Goal: Task Accomplishment & Management: Manage account settings

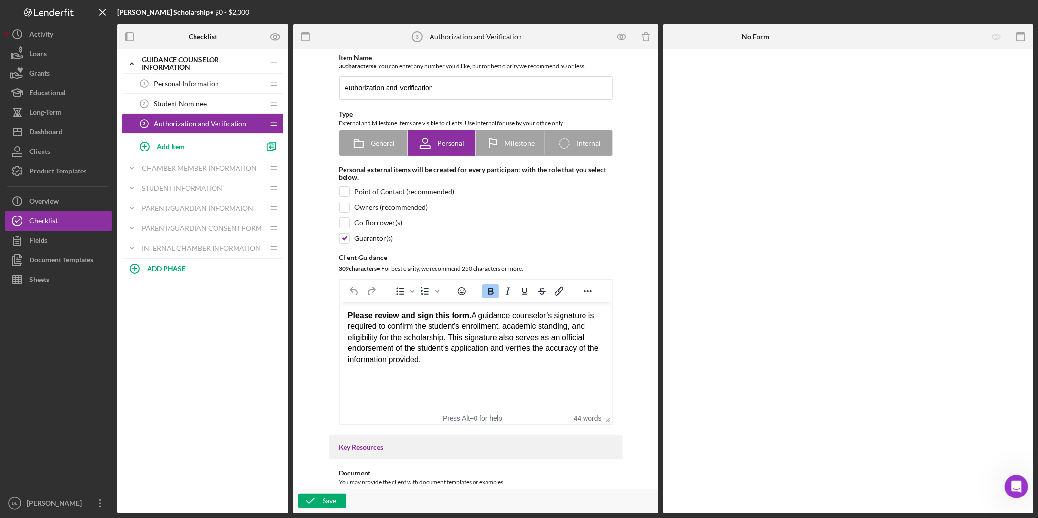
scroll to position [2580, 0]
click at [136, 64] on icon "Icon/Expander" at bounding box center [132, 64] width 20 height 20
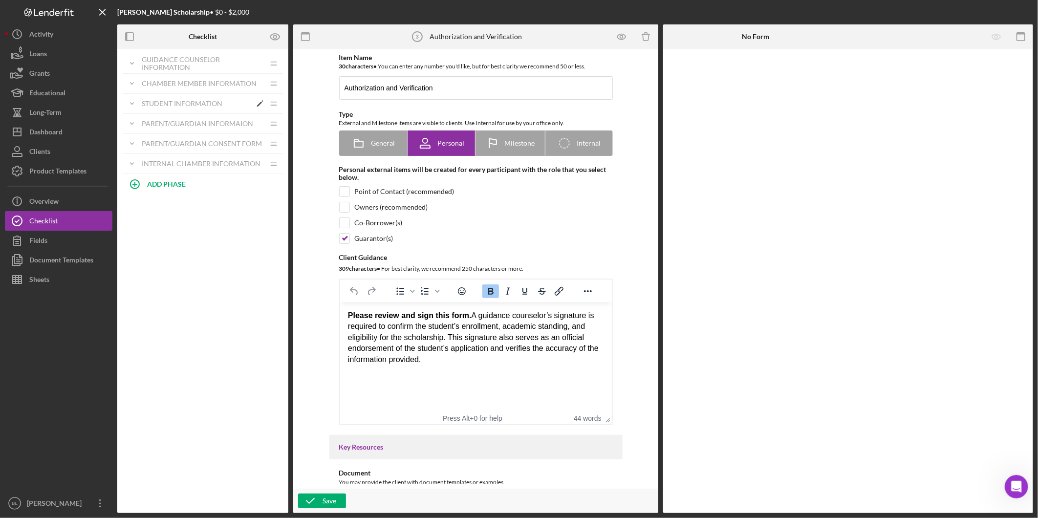
click at [154, 99] on div "Icon/Expander Student Information Icon/Edit Icon/Drag" at bounding box center [202, 104] width 161 height 20
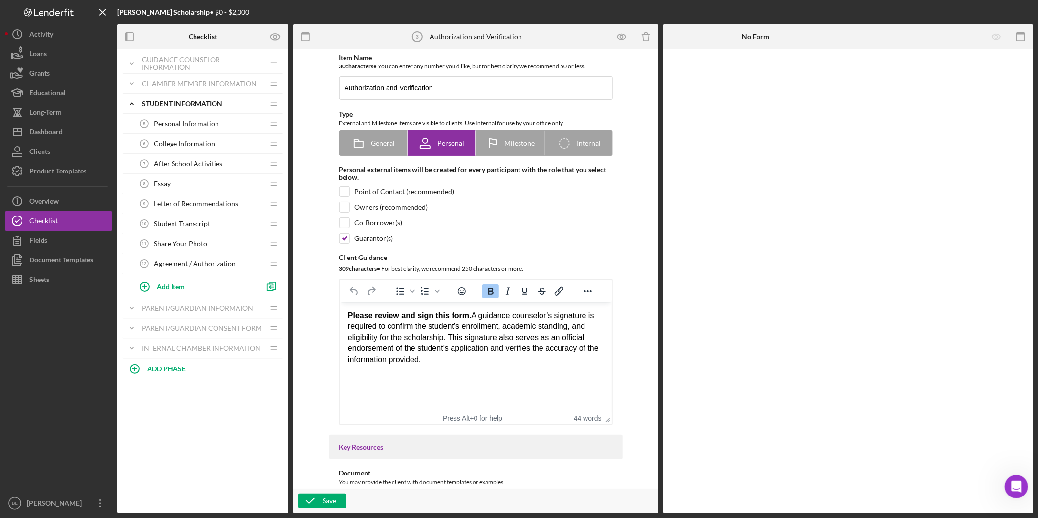
click at [158, 178] on div "Essay 8 Essay" at bounding box center [199, 184] width 130 height 20
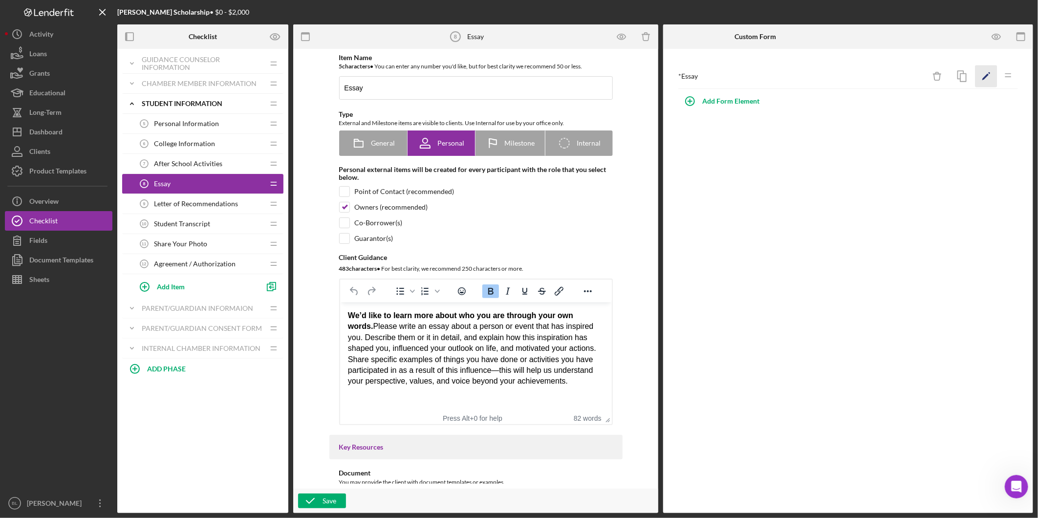
click at [989, 77] on icon "Icon/Edit" at bounding box center [987, 77] width 22 height 22
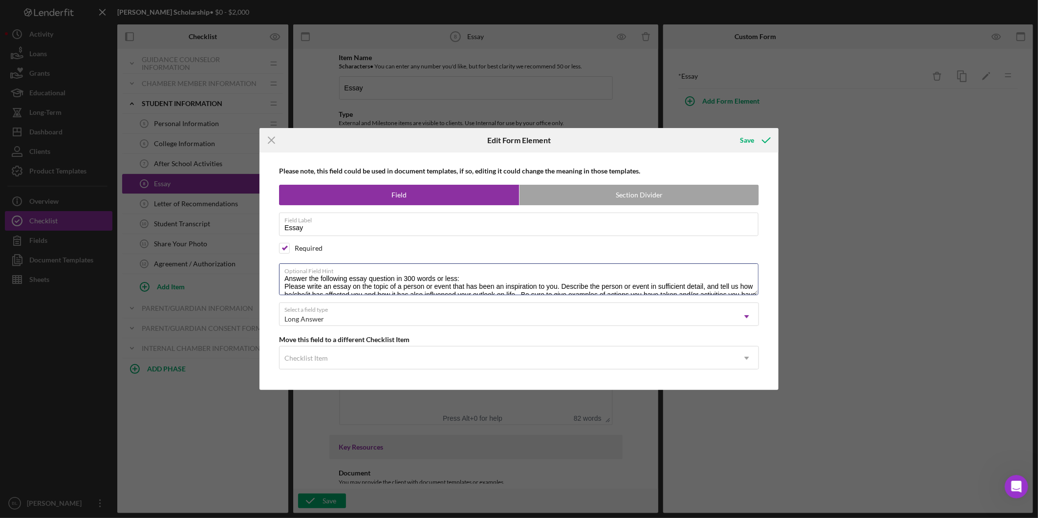
drag, startPoint x: 460, startPoint y: 277, endPoint x: 261, endPoint y: 277, distance: 199.0
click at [261, 277] on div "Please note, this field could be used in document templates, if so, editing it …" at bounding box center [519, 271] width 519 height 237
drag, startPoint x: 269, startPoint y: 137, endPoint x: 296, endPoint y: 149, distance: 29.3
click at [269, 137] on icon "Icon/Menu Close" at bounding box center [272, 140] width 24 height 24
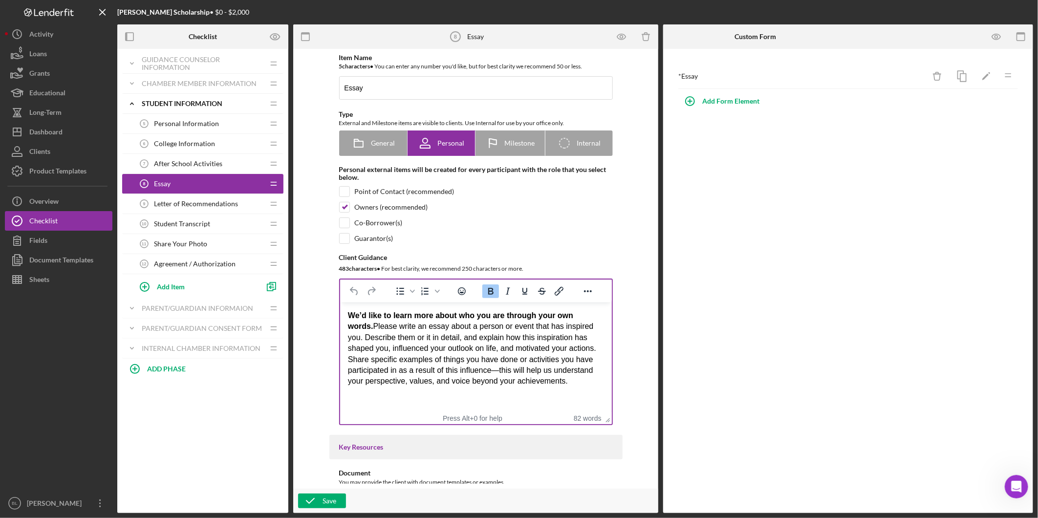
click at [573, 380] on div "We’d like to learn more about who you are through your own words. Please write …" at bounding box center [476, 348] width 256 height 77
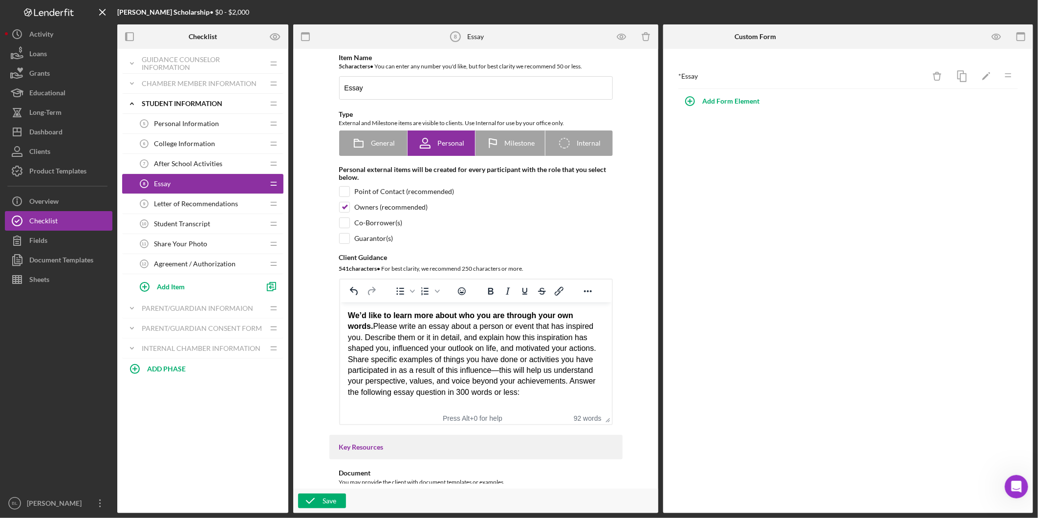
drag, startPoint x: 519, startPoint y: 394, endPoint x: 567, endPoint y: 382, distance: 49.4
click at [567, 382] on div "We’d like to learn more about who you are through your own words. Please write …" at bounding box center [476, 354] width 256 height 88
click at [566, 391] on div "We’d like to learn more about who you are through your own words. Please write …" at bounding box center [476, 354] width 256 height 88
drag, startPoint x: 566, startPoint y: 385, endPoint x: 574, endPoint y: 391, distance: 10.6
click at [566, 385] on div "We’d like to learn more about who you are through your own words. Please write …" at bounding box center [476, 354] width 256 height 88
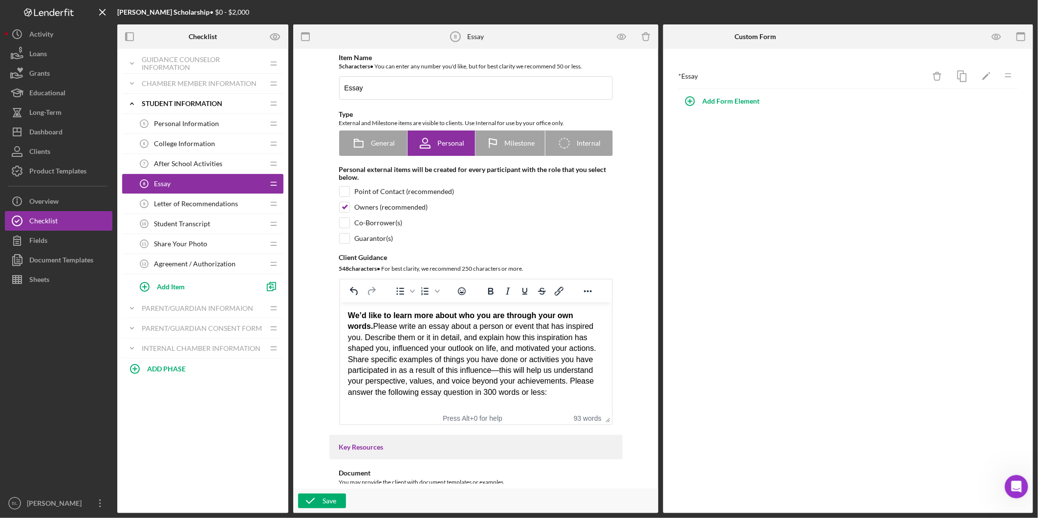
click at [562, 395] on div "We’d like to learn more about who you are through your own words. Please write …" at bounding box center [476, 354] width 256 height 88
drag, startPoint x: 557, startPoint y: 392, endPoint x: 565, endPoint y: 385, distance: 10.1
click at [565, 385] on div "We’d like to learn more about who you are through your own words. Please write …" at bounding box center [476, 354] width 256 height 88
copy div "Please answer the following essay question in 300 words or less."
drag, startPoint x: 420, startPoint y: 328, endPoint x: 465, endPoint y: 338, distance: 45.5
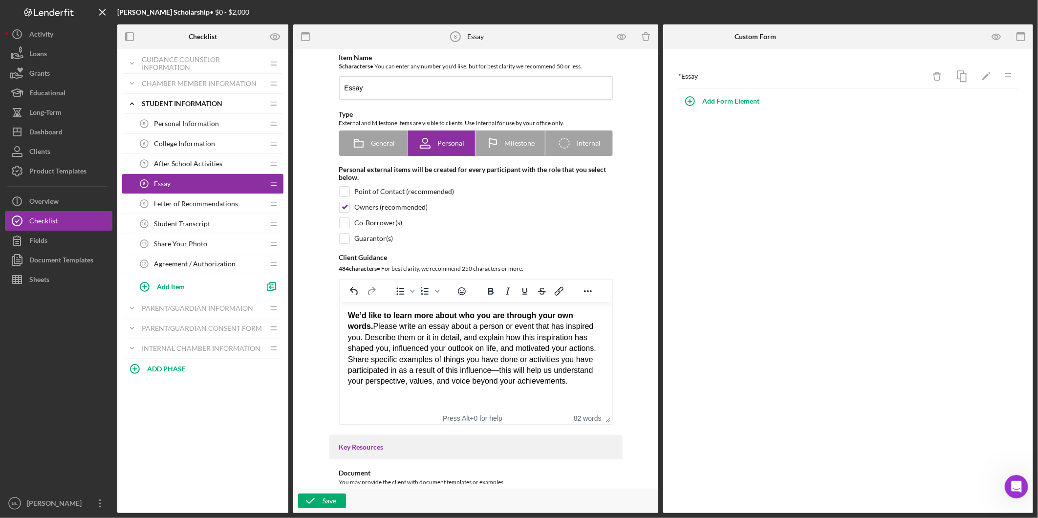
click at [420, 328] on div "We’d like to learn more about who you are through your own words. Please write …" at bounding box center [476, 348] width 256 height 77
click at [309, 502] on icon "button" at bounding box center [310, 501] width 24 height 24
click at [130, 104] on icon "Icon/Expander" at bounding box center [132, 104] width 20 height 20
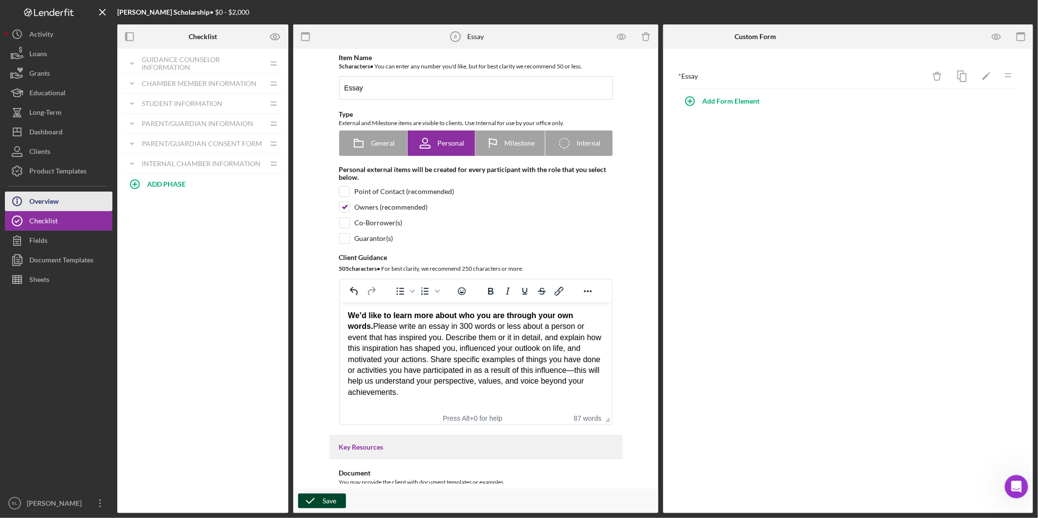
click at [59, 202] on div "Overview" at bounding box center [43, 203] width 29 height 22
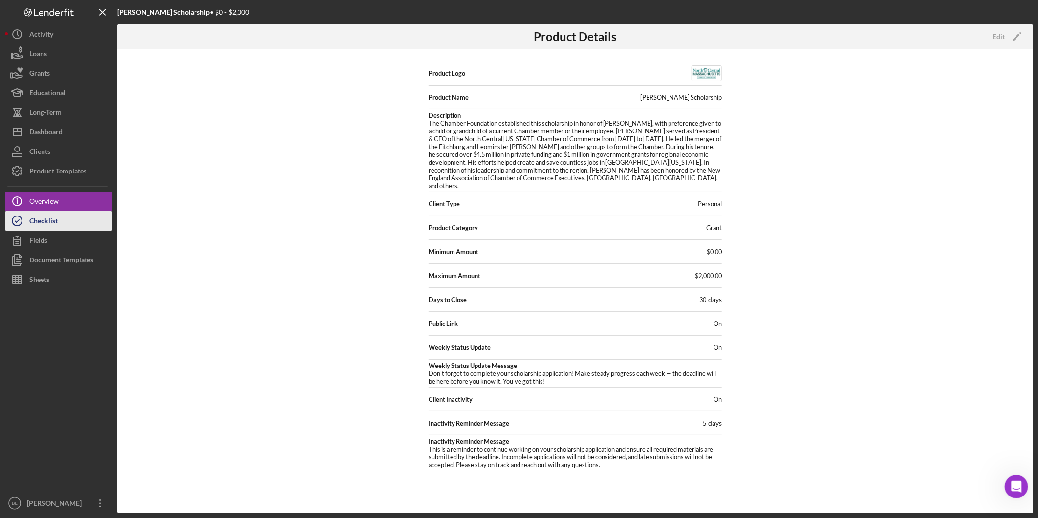
click at [70, 221] on button "Checklist" at bounding box center [59, 221] width 108 height 20
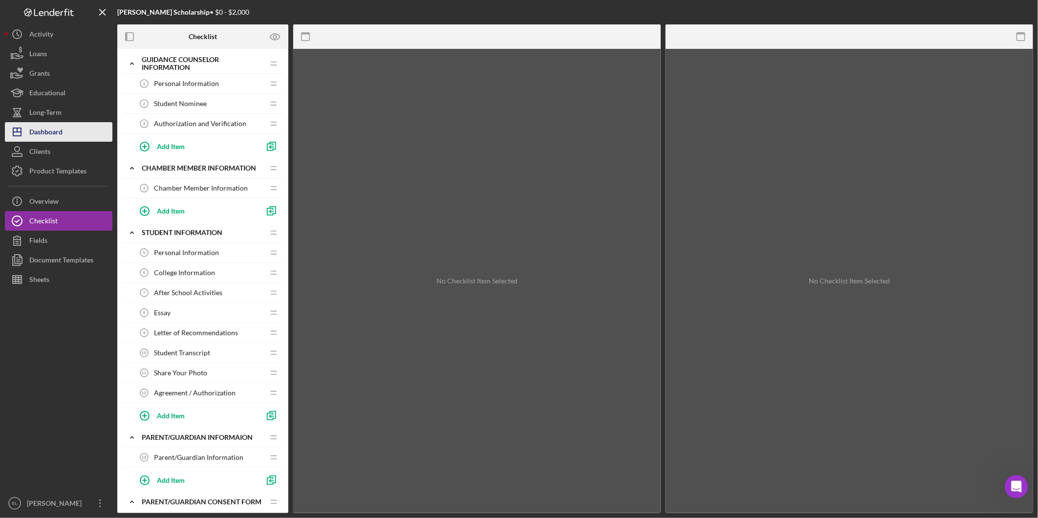
click at [52, 138] on div "Dashboard" at bounding box center [45, 133] width 33 height 22
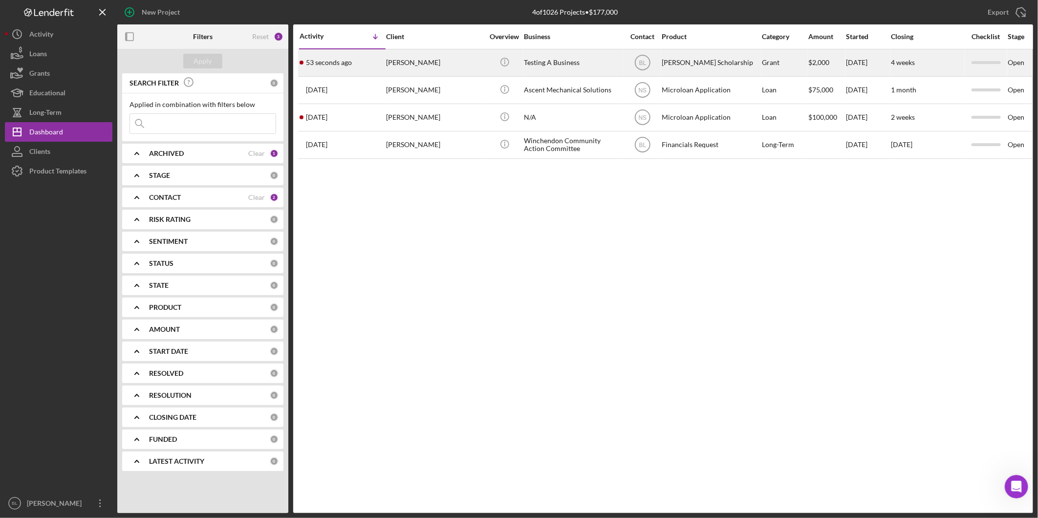
click at [571, 62] on div "Testing A Business" at bounding box center [573, 63] width 98 height 26
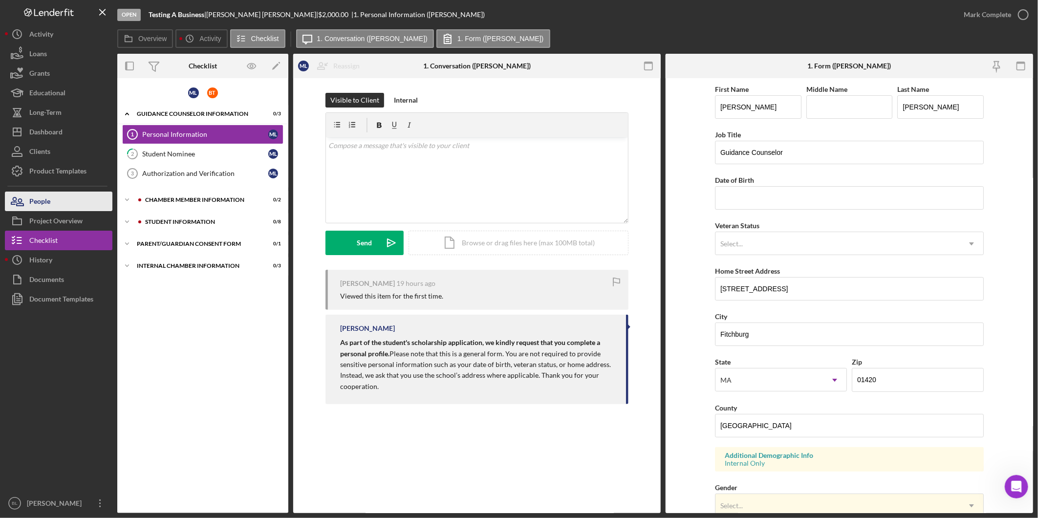
click at [89, 198] on button "People" at bounding box center [59, 202] width 108 height 20
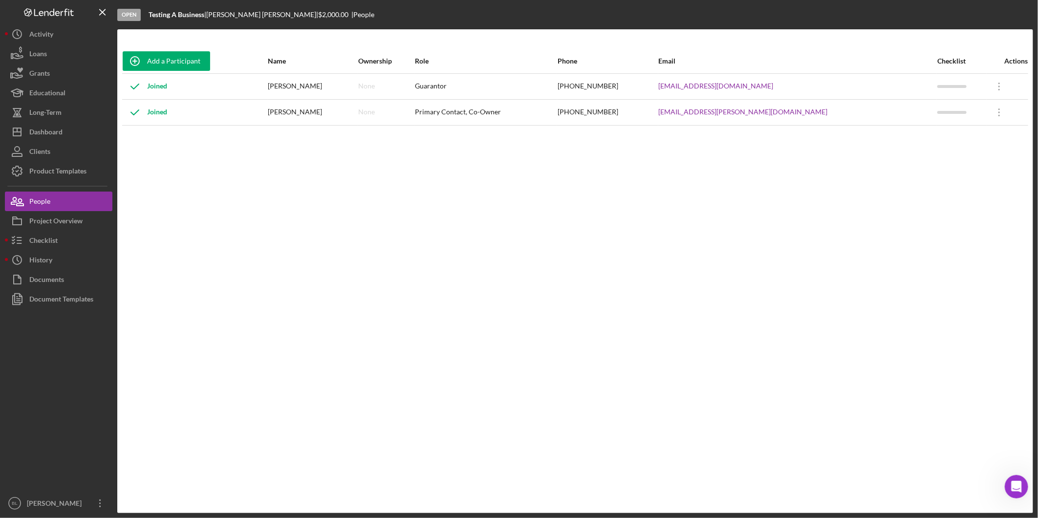
click at [331, 286] on div "Add a Participant Name Ownership Role Phone Email Checklist Actions Joined Mary…" at bounding box center [575, 271] width 916 height 445
click at [79, 199] on button "People" at bounding box center [59, 202] width 108 height 20
click at [193, 59] on div "Add a Participant" at bounding box center [173, 61] width 53 height 20
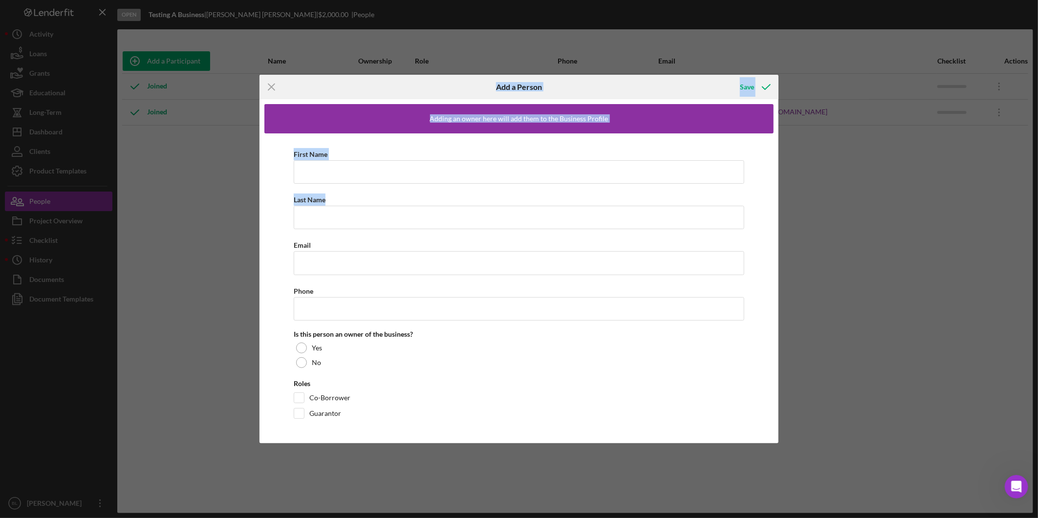
drag, startPoint x: 389, startPoint y: 86, endPoint x: 409, endPoint y: 192, distance: 108.0
click at [409, 192] on form "Icon/Menu Close Add a Person Save Adding an owner here will add them to the Bus…" at bounding box center [519, 259] width 519 height 369
click at [273, 86] on icon "Icon/Menu Close" at bounding box center [272, 87] width 24 height 24
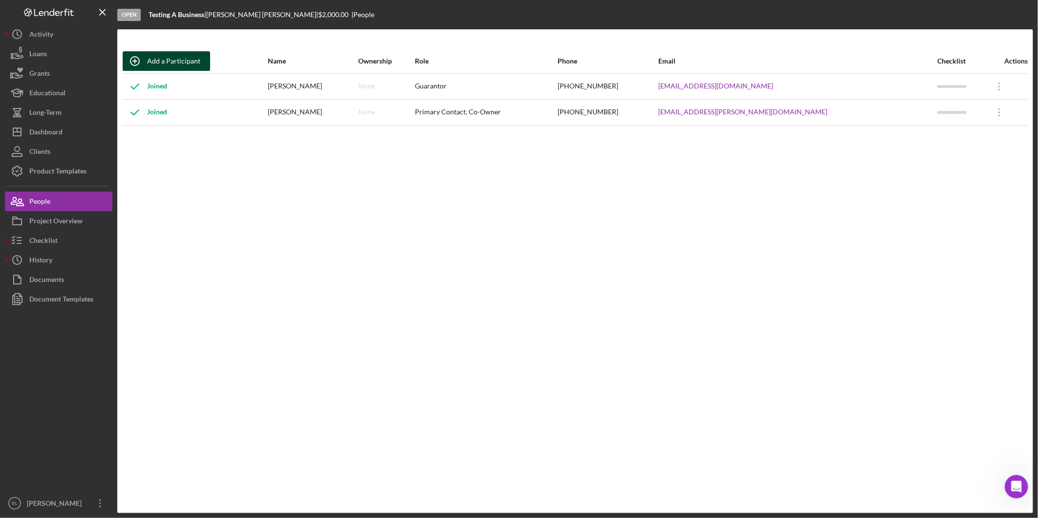
click at [164, 58] on div "Add a Participant" at bounding box center [173, 61] width 53 height 20
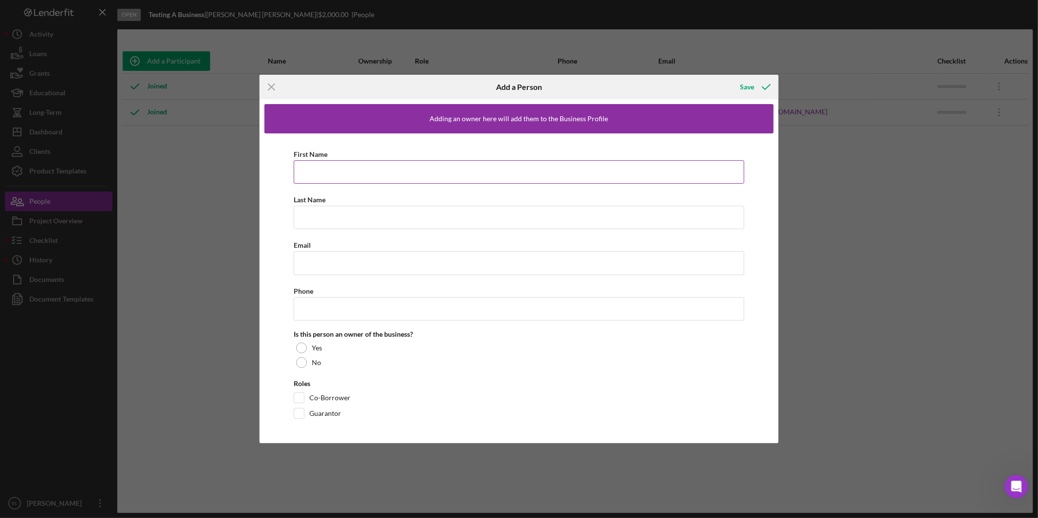
click at [329, 172] on input "First Name" at bounding box center [519, 171] width 451 height 23
type input "Christopher"
type input "Grubel"
type input "chris.grubel@gmail.com"
type input "(978) 870-3917"
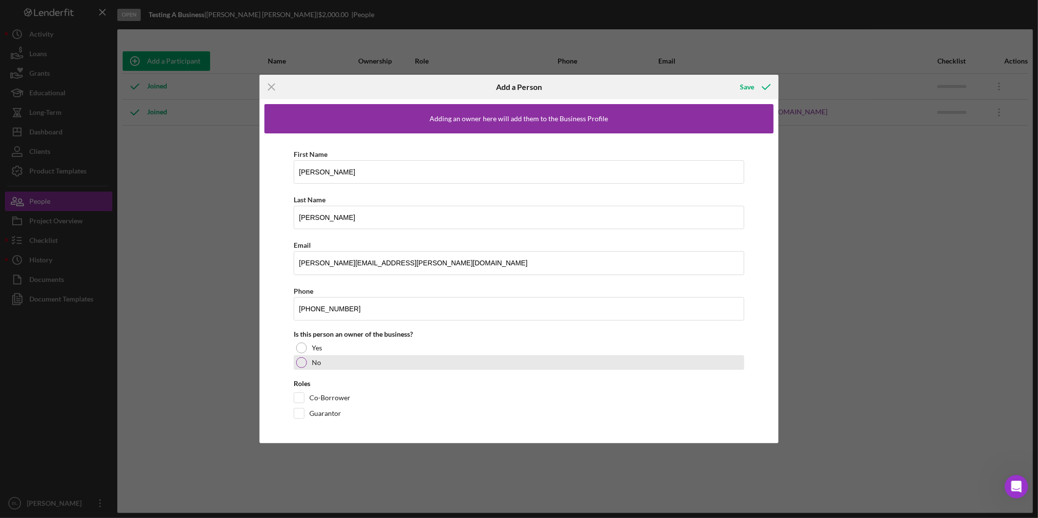
click at [311, 361] on div "No" at bounding box center [519, 362] width 451 height 15
click at [297, 398] on input "Co-Borrower" at bounding box center [299, 398] width 10 height 10
checkbox input "true"
click at [754, 92] on icon "button" at bounding box center [766, 87] width 24 height 24
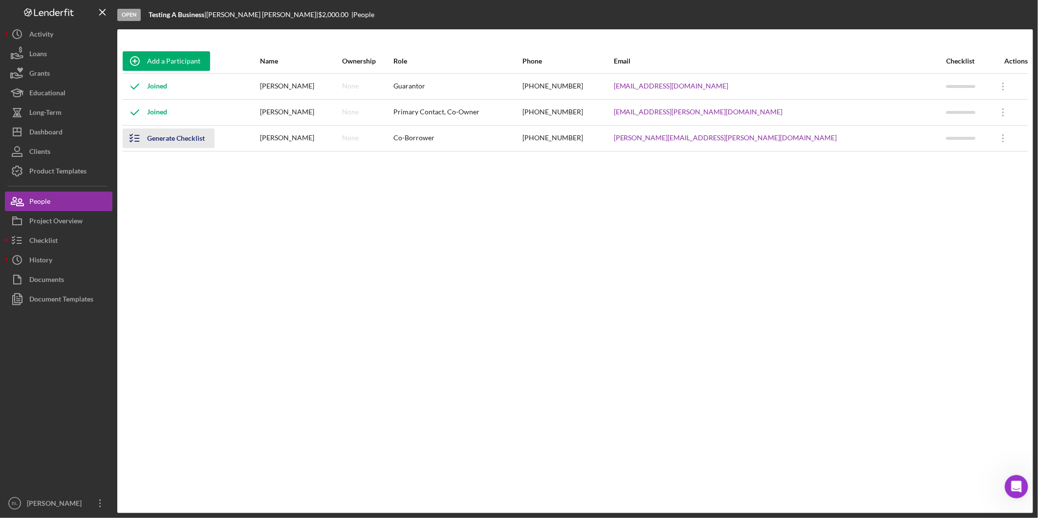
click at [180, 137] on div "Generate Checklist" at bounding box center [176, 139] width 58 height 20
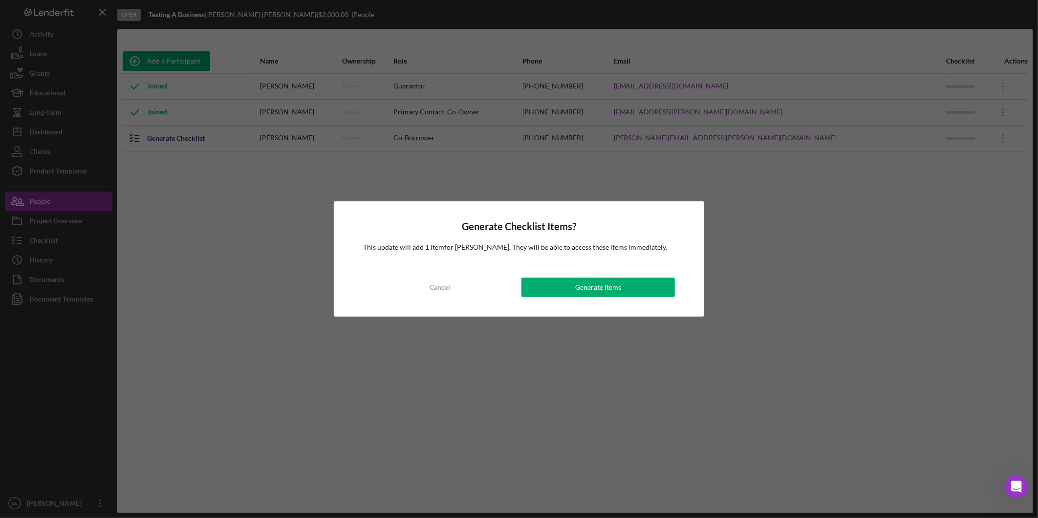
click at [637, 287] on button "Generate Items" at bounding box center [599, 288] width 154 height 20
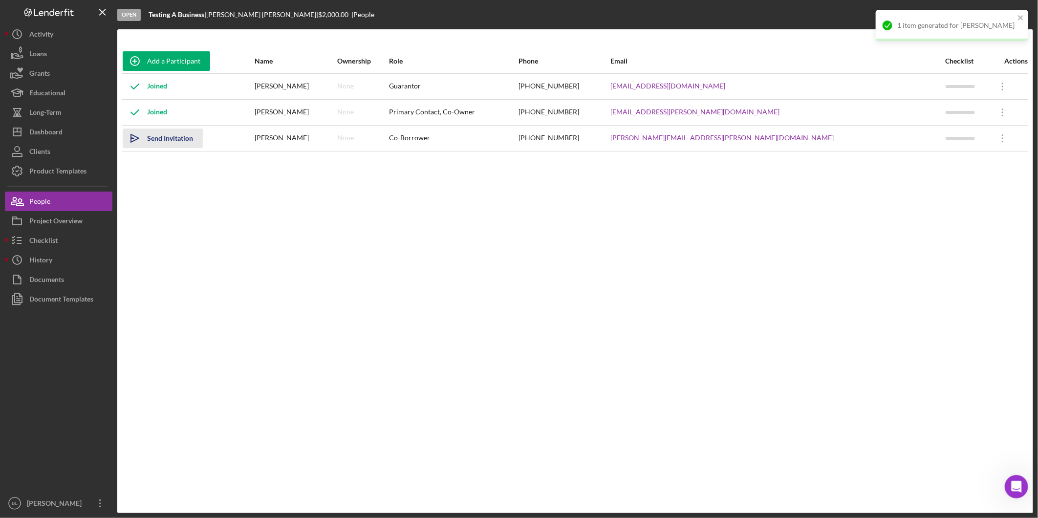
click at [156, 143] on div "Send Invitation" at bounding box center [170, 139] width 46 height 20
click at [991, 140] on icon "Icon/Overflow" at bounding box center [1003, 138] width 24 height 24
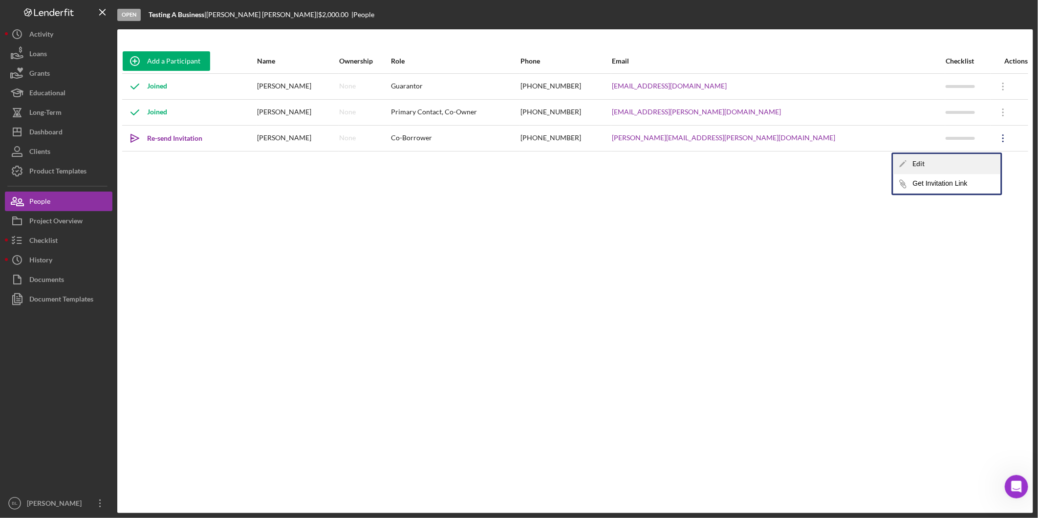
click at [952, 160] on div "Icon/Edit Edit" at bounding box center [948, 164] width 108 height 20
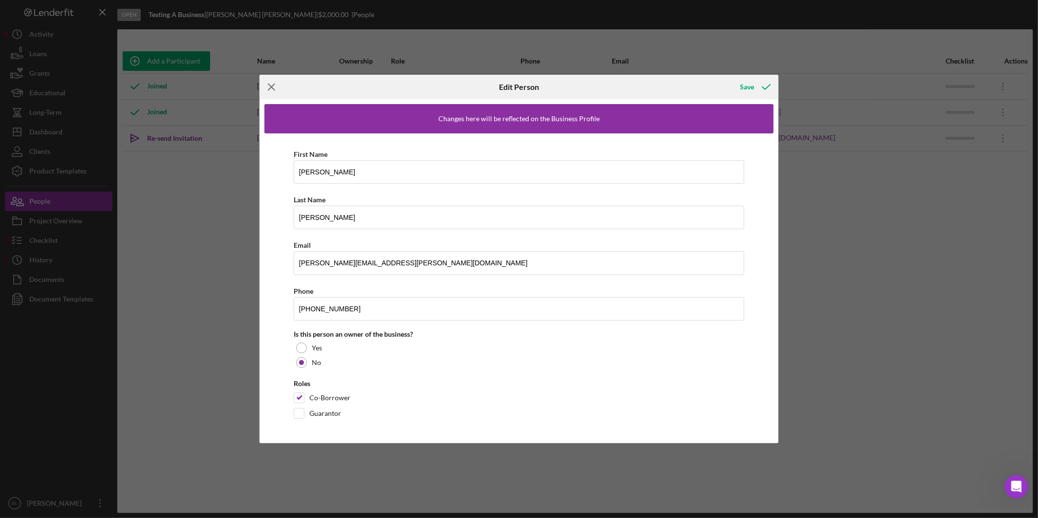
click at [274, 89] on line at bounding box center [271, 87] width 6 height 6
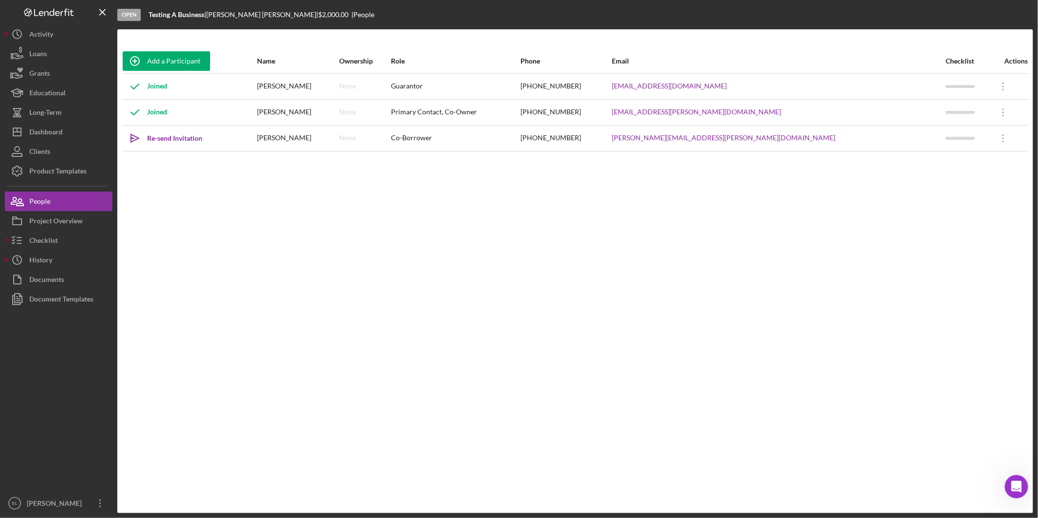
click at [1001, 271] on div "Add a Participant Name Ownership Role Phone Email Checklist Actions Joined Mary…" at bounding box center [575, 271] width 916 height 445
click at [438, 243] on div "Add a Participant Name Ownership Role Phone Email Checklist Actions Joined Mary…" at bounding box center [575, 271] width 916 height 445
drag, startPoint x: 304, startPoint y: 297, endPoint x: 313, endPoint y: 297, distance: 9.8
click at [311, 300] on div "Add a Participant Name Ownership Role Phone Email Checklist Actions Joined Mary…" at bounding box center [575, 271] width 916 height 445
drag, startPoint x: 613, startPoint y: 296, endPoint x: 593, endPoint y: 285, distance: 22.1
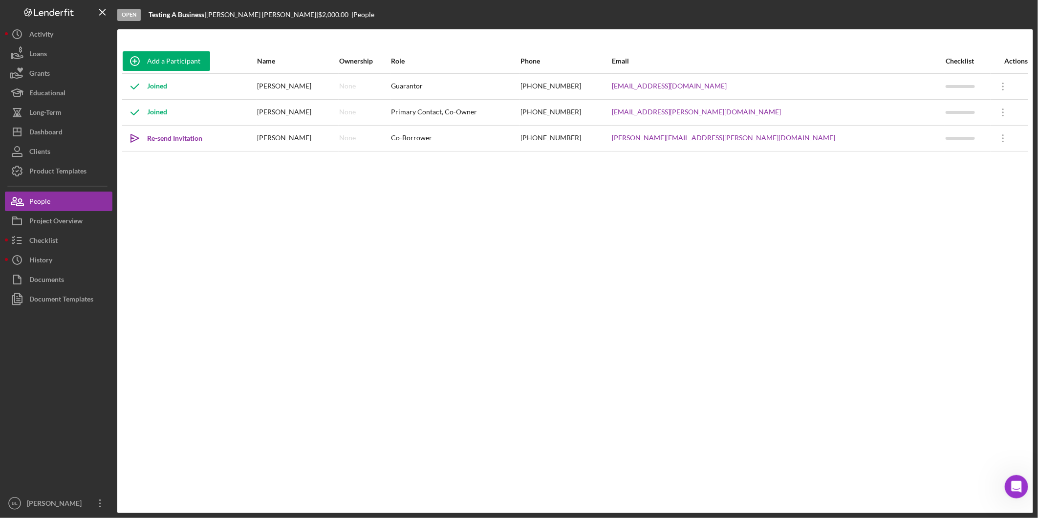
click at [611, 294] on div "Add a Participant Name Ownership Role Phone Email Checklist Actions Joined Mary…" at bounding box center [575, 271] width 916 height 445
click at [555, 355] on div "Add a Participant Name Ownership Role Phone Email Checklist Actions Joined Mary…" at bounding box center [575, 271] width 916 height 445
click at [64, 164] on div "Product Templates" at bounding box center [57, 172] width 57 height 22
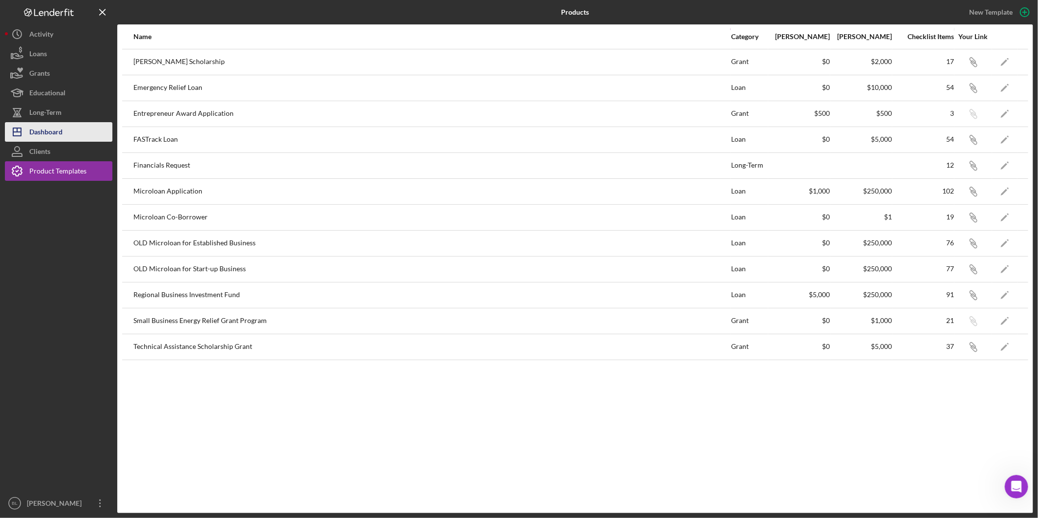
click at [74, 135] on button "Icon/Dashboard Dashboard" at bounding box center [59, 132] width 108 height 20
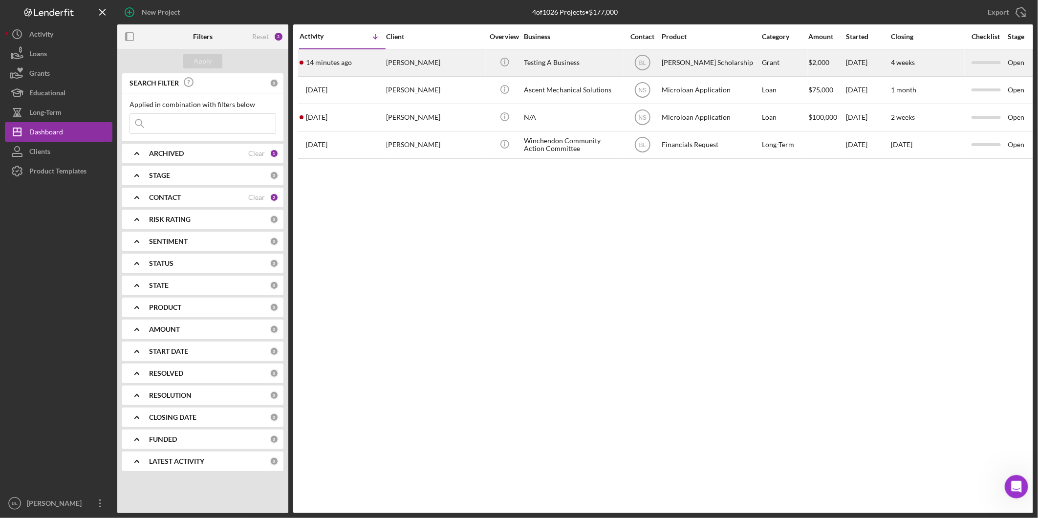
click at [436, 61] on div "Beatrice Thompson" at bounding box center [435, 63] width 98 height 26
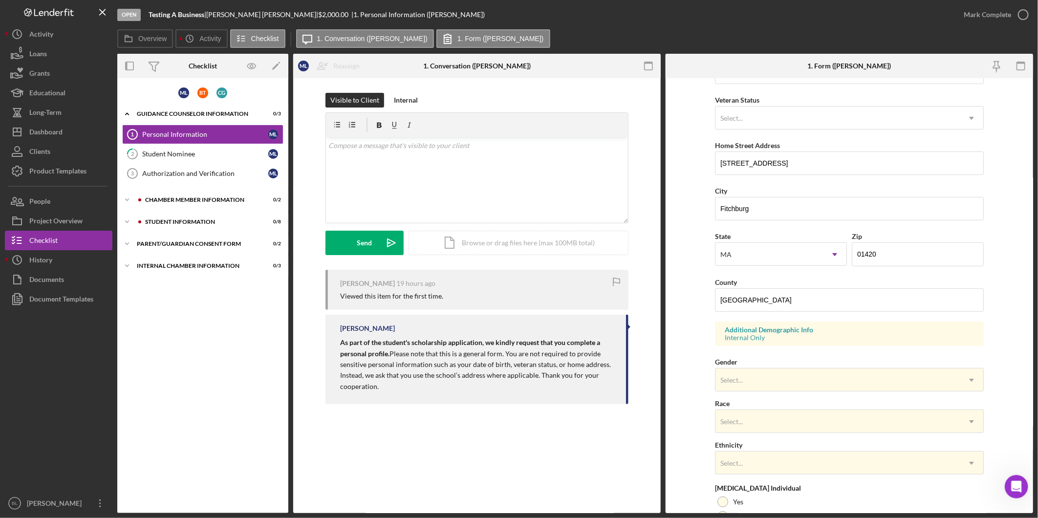
scroll to position [1, 0]
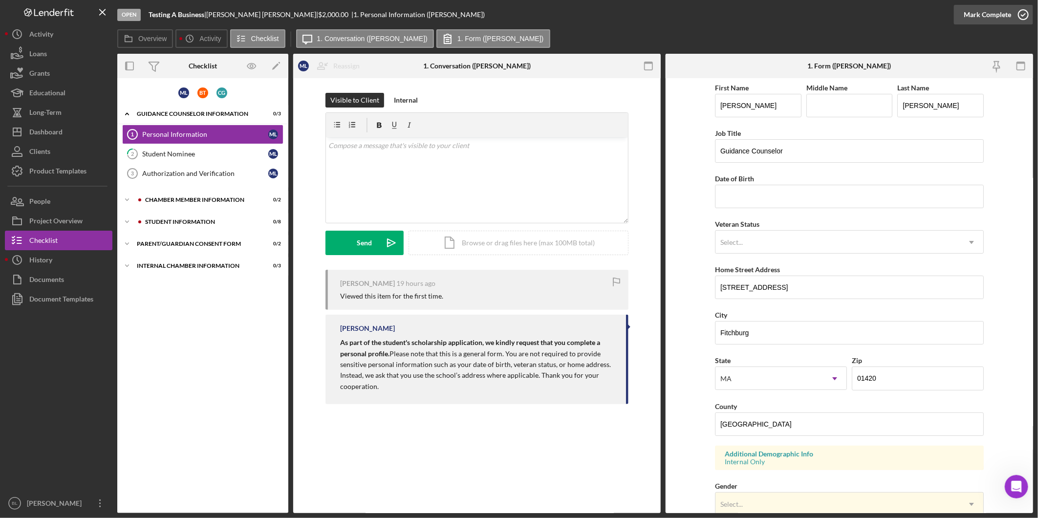
click at [1029, 11] on icon "button" at bounding box center [1023, 14] width 24 height 24
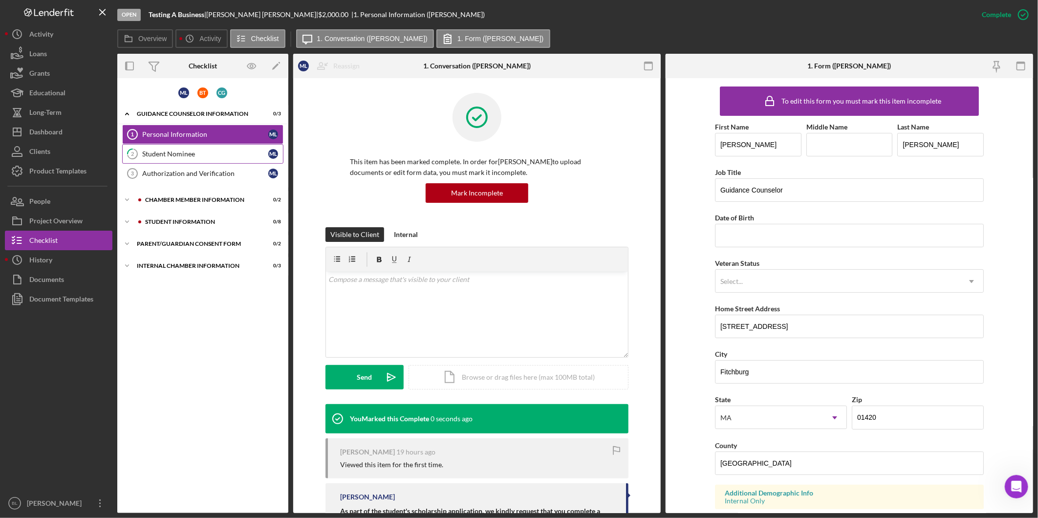
scroll to position [41, 0]
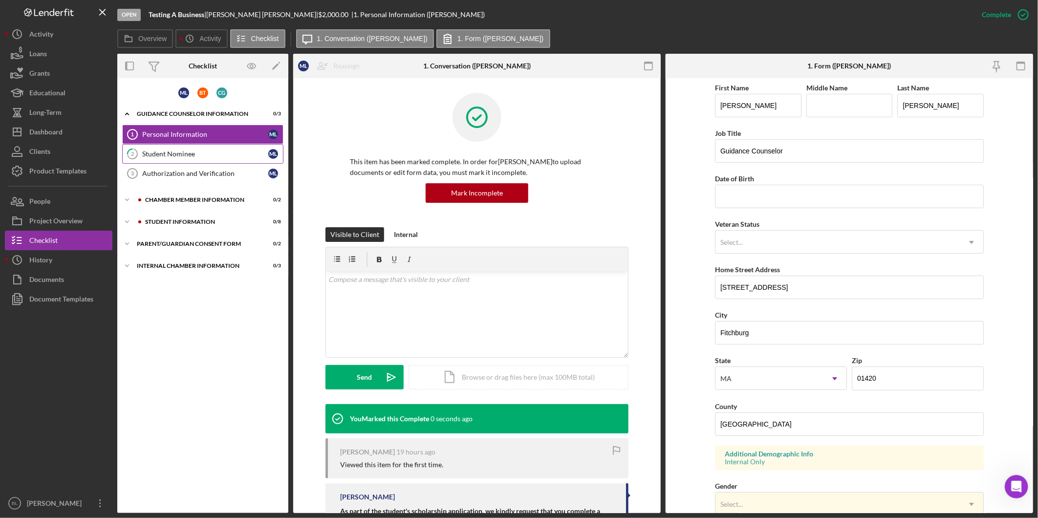
click at [199, 153] on div "Student Nominee" at bounding box center [205, 154] width 126 height 8
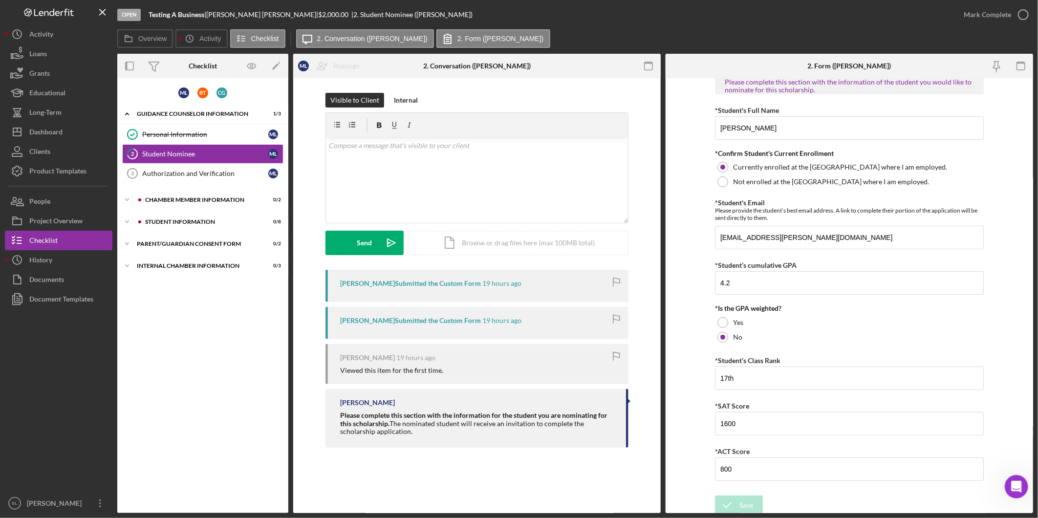
scroll to position [17, 0]
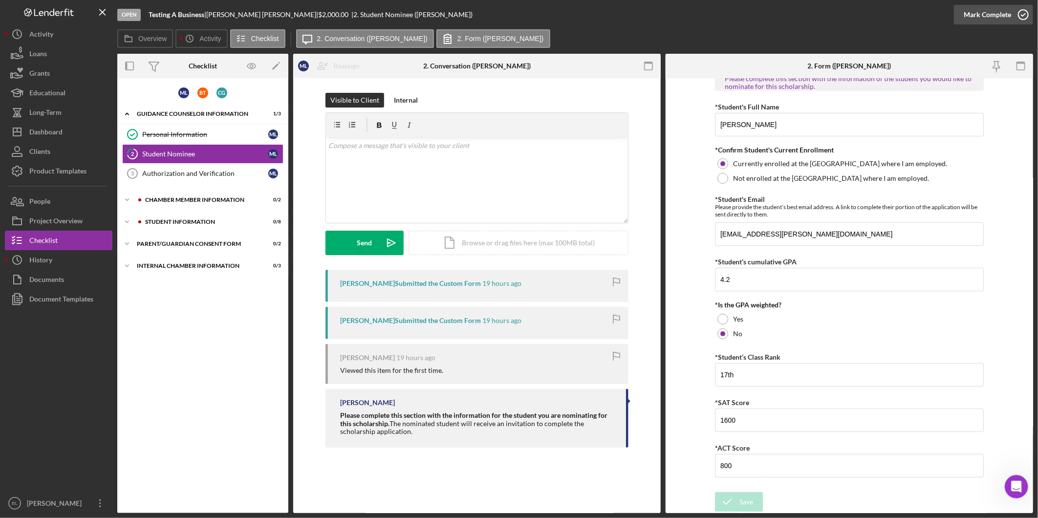
click at [1026, 11] on icon "button" at bounding box center [1023, 14] width 24 height 24
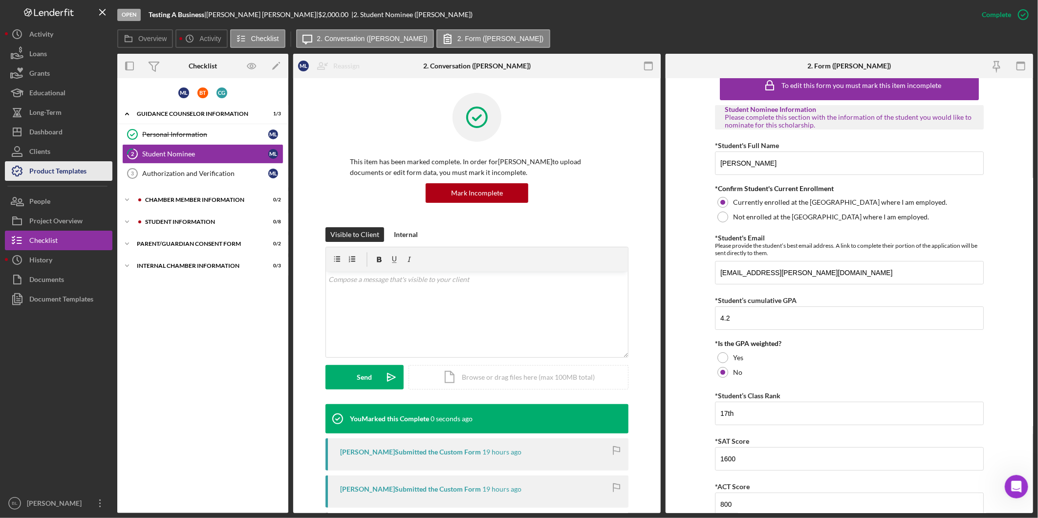
scroll to position [56, 0]
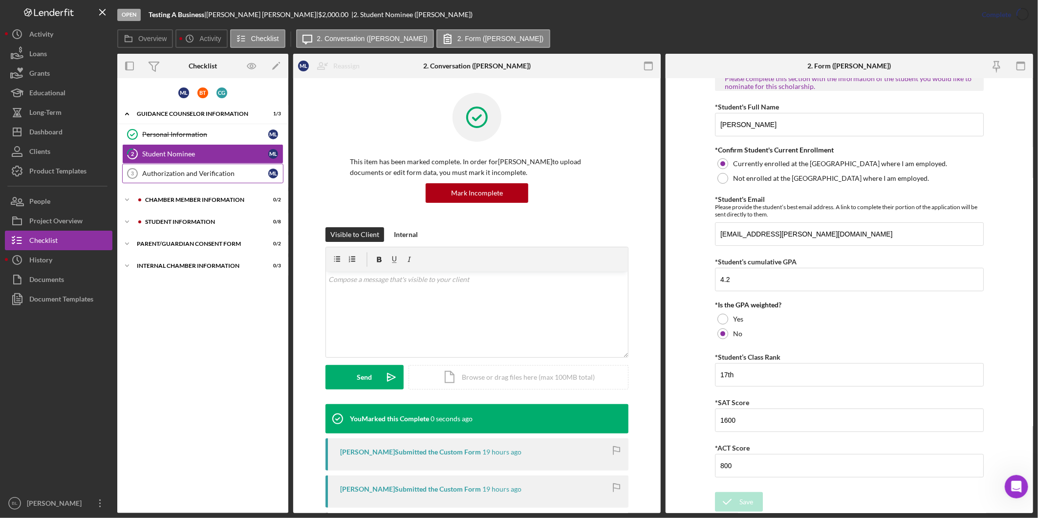
click at [171, 171] on div "Authorization and Verification" at bounding box center [205, 174] width 126 height 8
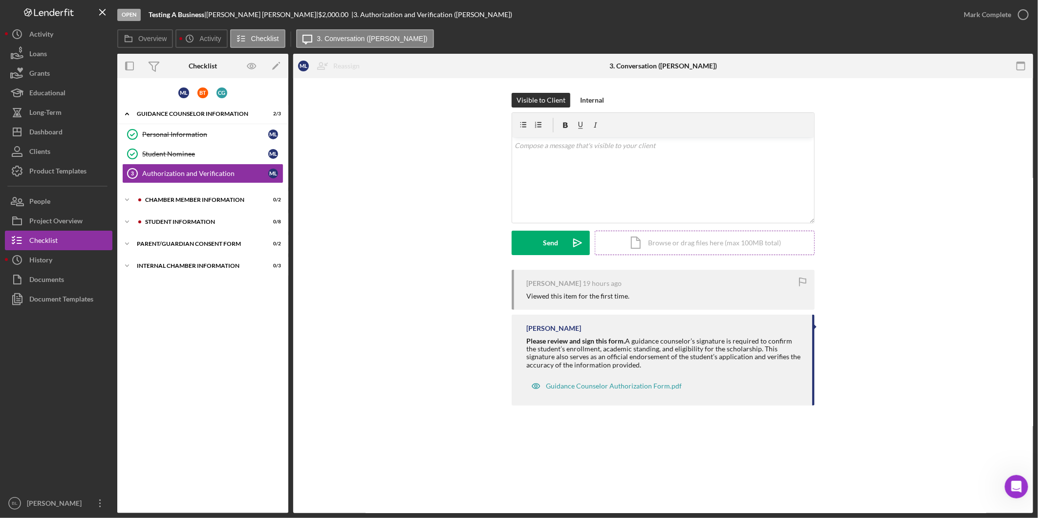
click at [722, 243] on div "Icon/Document Browse or drag files here (max 100MB total) Tap to choose files o…" at bounding box center [705, 243] width 220 height 24
click at [863, 232] on div "Visible to Client Internal v Color teal Color pink Remove color Add row above A…" at bounding box center [663, 181] width 711 height 177
click at [549, 241] on div "Upload" at bounding box center [551, 243] width 22 height 24
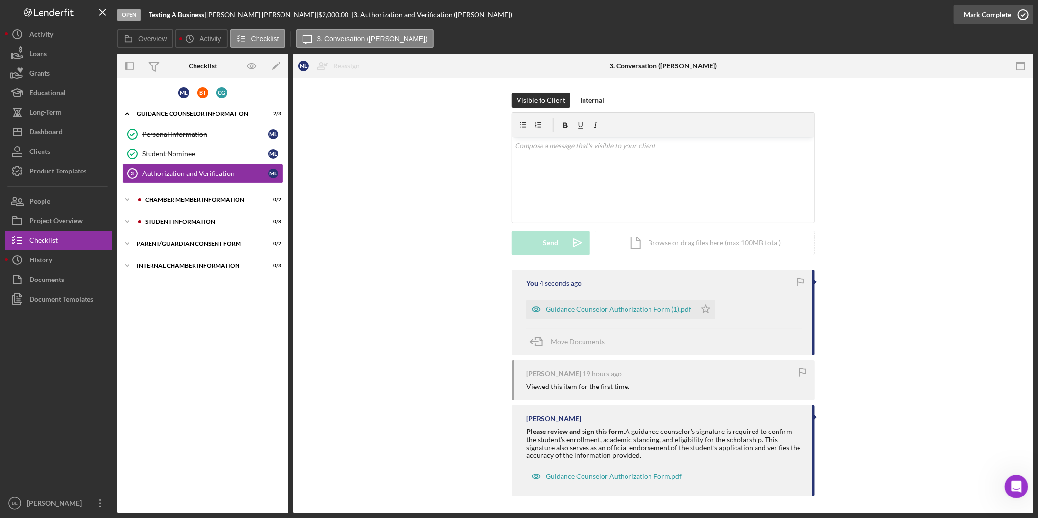
click at [1026, 10] on icon "button" at bounding box center [1023, 14] width 24 height 24
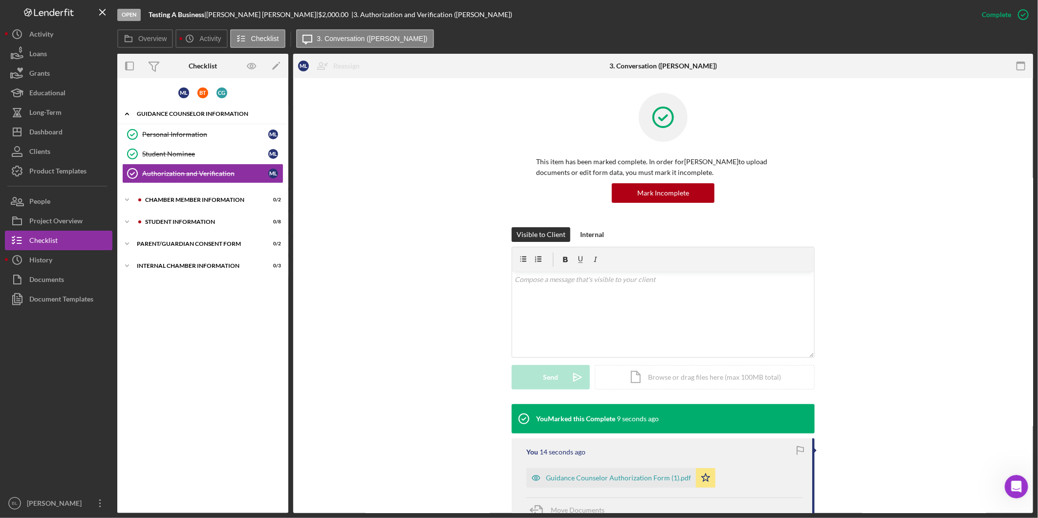
click at [148, 112] on div "Guidance Counselor Information" at bounding box center [206, 114] width 139 height 6
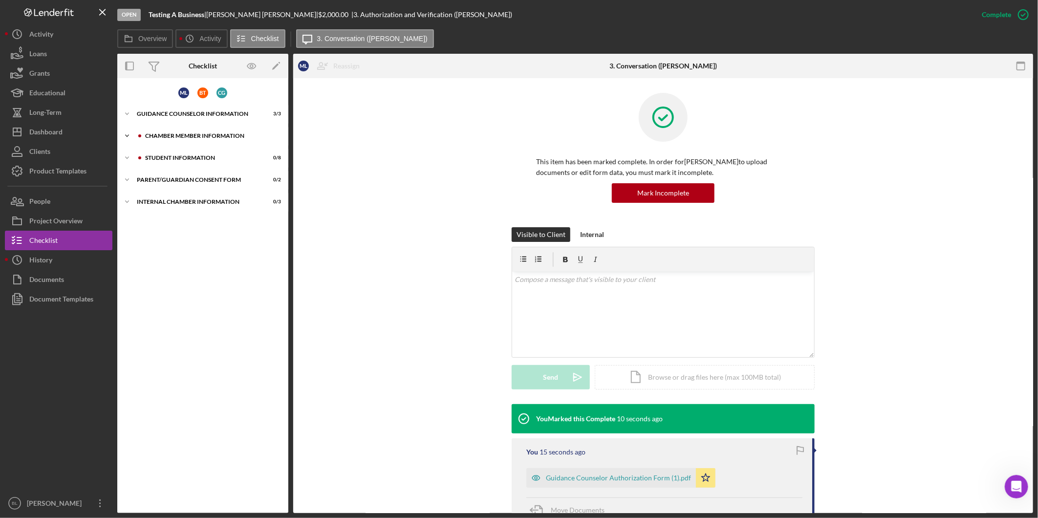
click at [151, 134] on div "Chamber Member Information" at bounding box center [210, 136] width 131 height 6
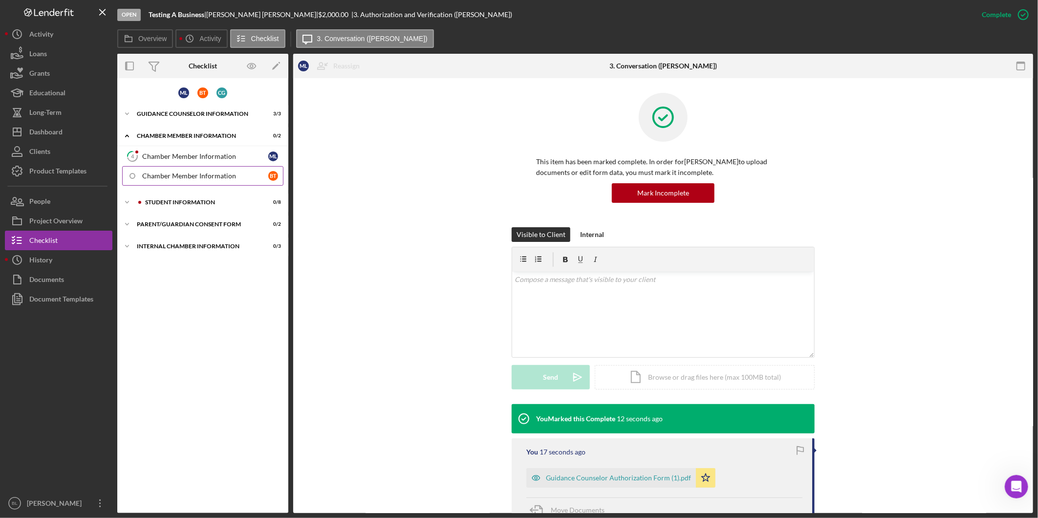
click at [186, 178] on div "Chamber Member Information" at bounding box center [205, 176] width 126 height 8
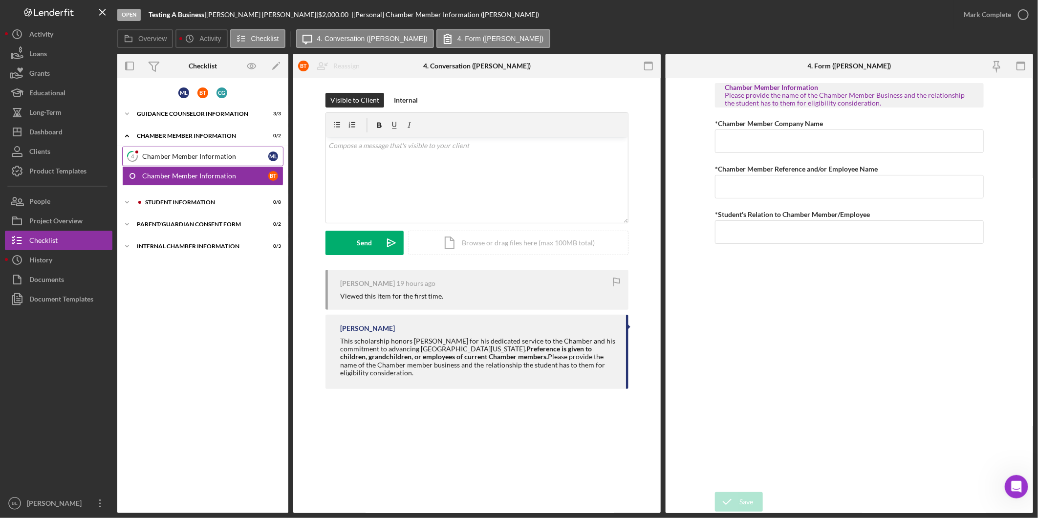
click at [213, 160] on link "4 Chamber Member Information M L" at bounding box center [202, 157] width 161 height 20
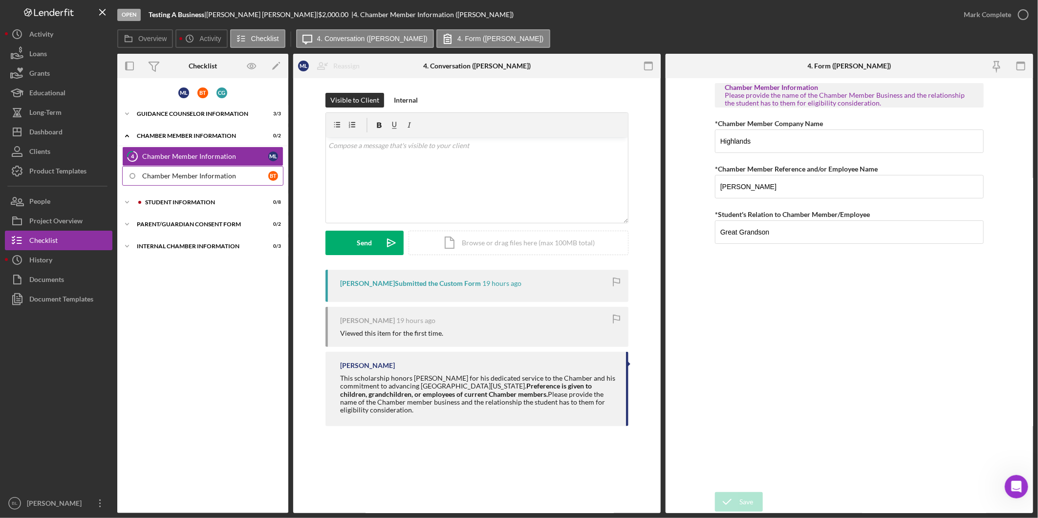
click at [207, 176] on div "Chamber Member Information" at bounding box center [205, 176] width 126 height 8
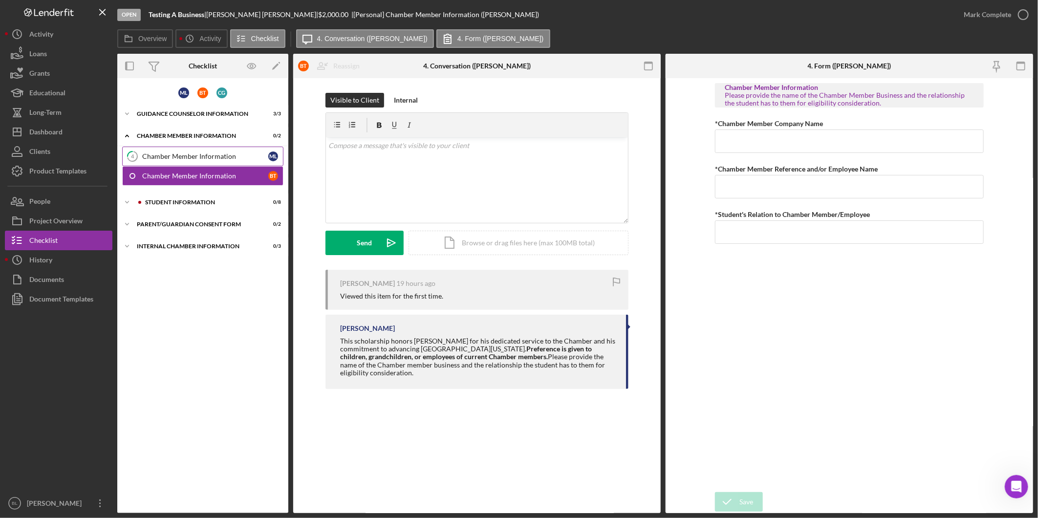
click at [208, 156] on div "Chamber Member Information" at bounding box center [205, 157] width 126 height 8
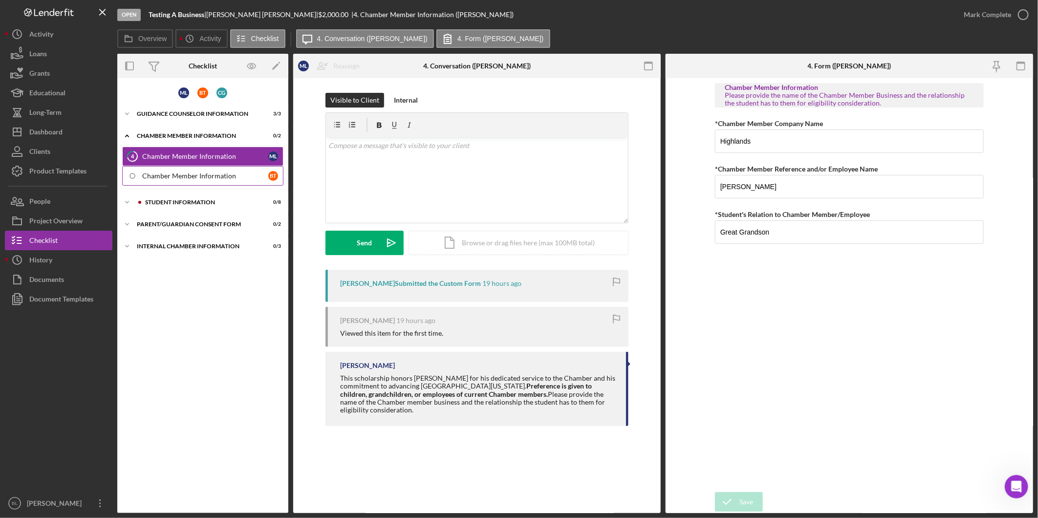
click at [201, 177] on div "Chamber Member Information" at bounding box center [205, 176] width 126 height 8
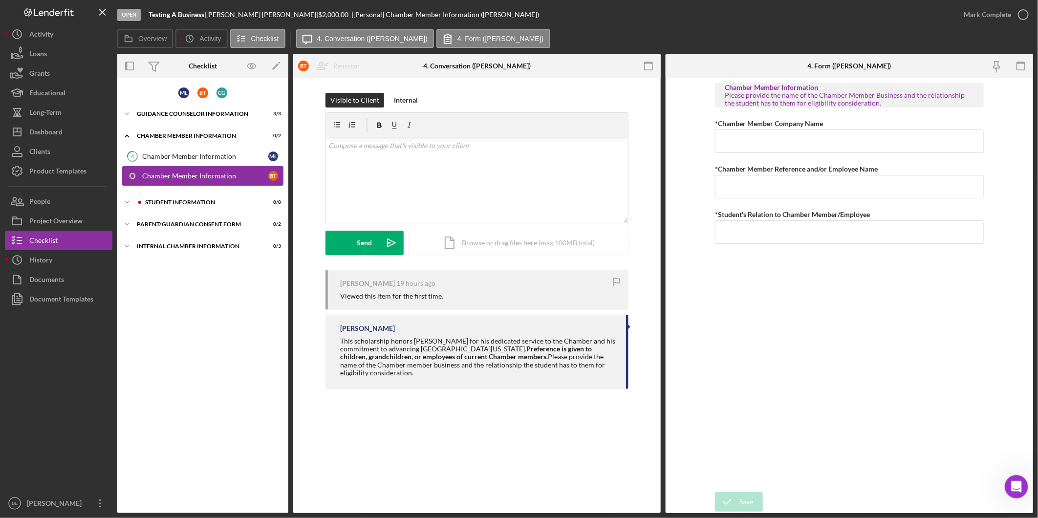
click at [203, 166] on link "Chamber Member Information B T" at bounding box center [202, 176] width 161 height 20
click at [206, 156] on div "Chamber Member Information" at bounding box center [205, 157] width 126 height 8
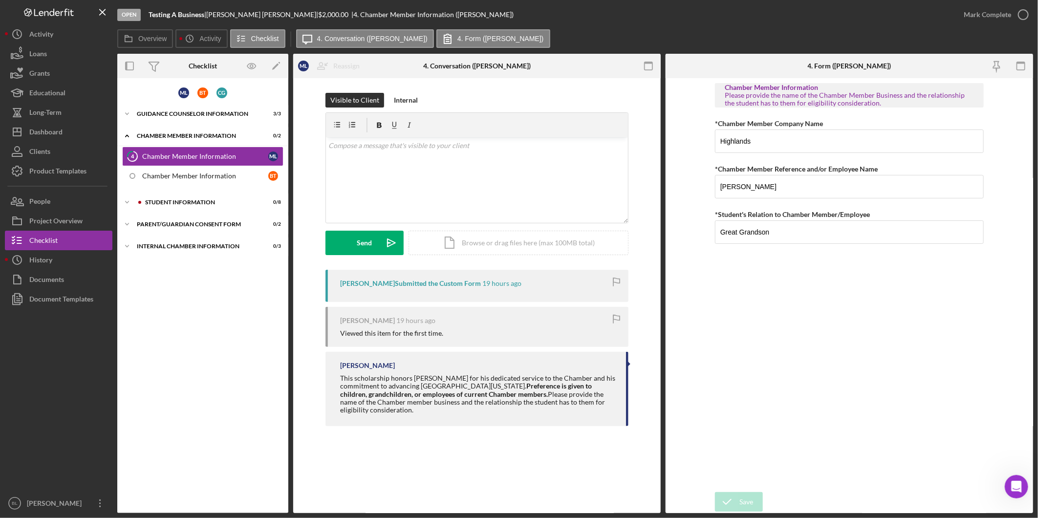
click at [951, 367] on div "Chamber Member Information Please provide the name of the Chamber Member Busine…" at bounding box center [849, 285] width 269 height 404
drag, startPoint x: 173, startPoint y: 228, endPoint x: 193, endPoint y: 234, distance: 20.8
click at [173, 228] on div "Icon/Expander Parent/Guardian Consent Form 0 / 2" at bounding box center [202, 225] width 171 height 20
click at [198, 243] on div "Parent/Guardian Consent Form" at bounding box center [205, 245] width 126 height 8
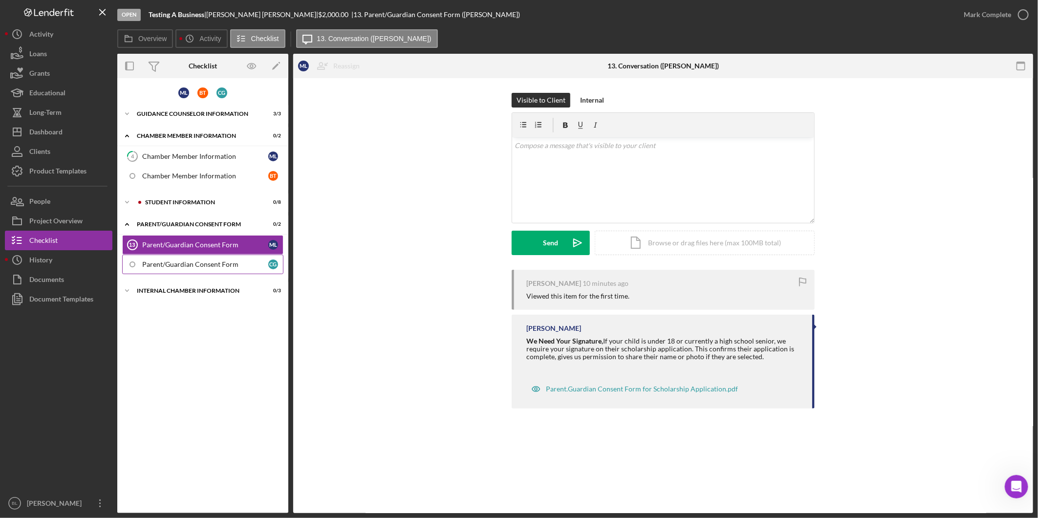
click at [198, 256] on link "Parent/Guardian Consent Form C G" at bounding box center [202, 265] width 161 height 20
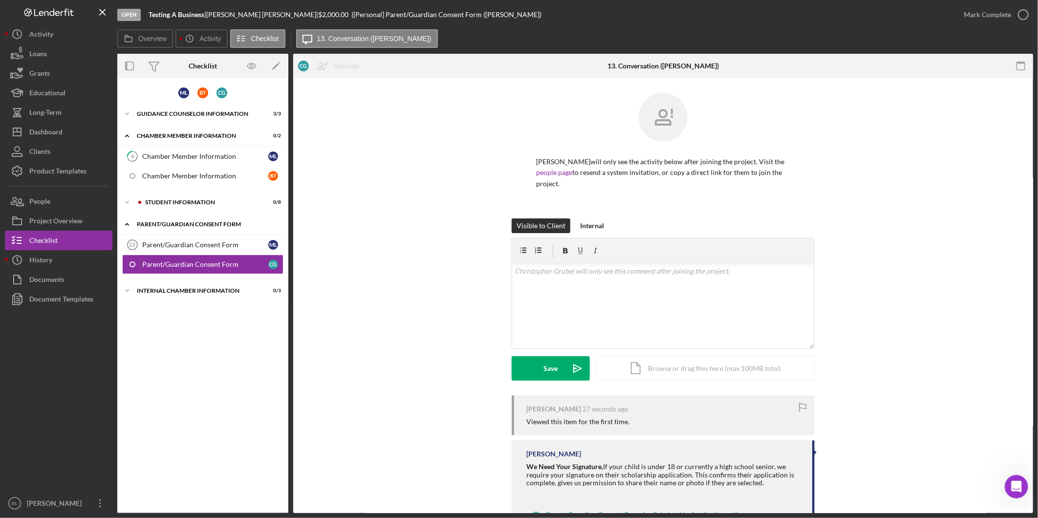
click at [192, 230] on div "Icon/Expander Parent/Guardian Consent Form 0 / 2" at bounding box center [202, 225] width 171 height 20
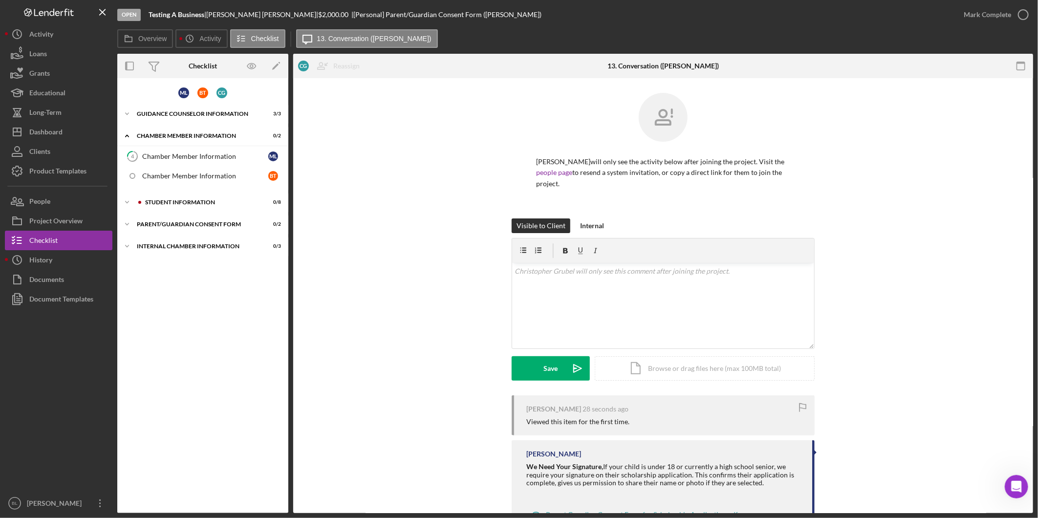
click at [197, 286] on div "M L B T C G Icon/Expander Guidance Counselor Information 3 / 3 Icon/Expander Ch…" at bounding box center [202, 295] width 171 height 425
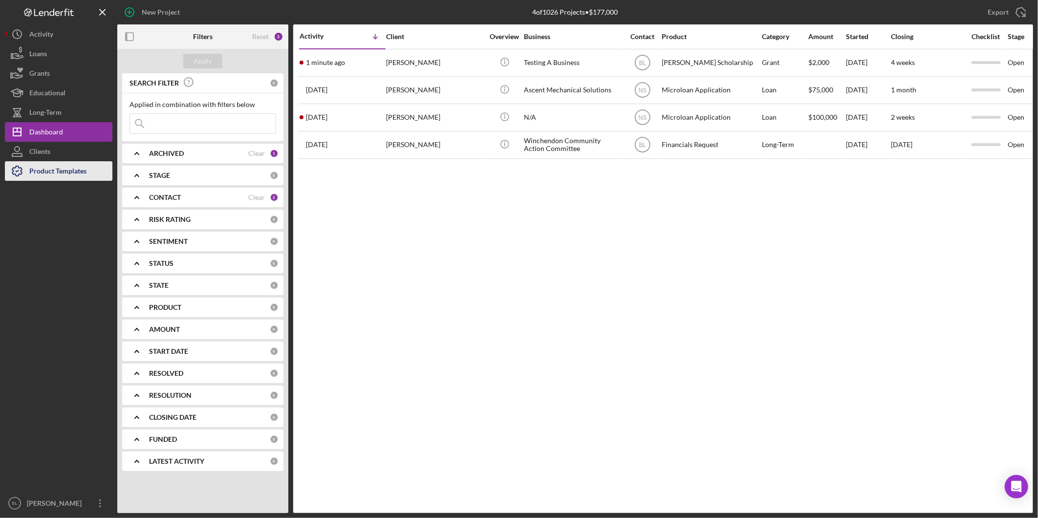
click at [74, 173] on div "Product Templates" at bounding box center [57, 172] width 57 height 22
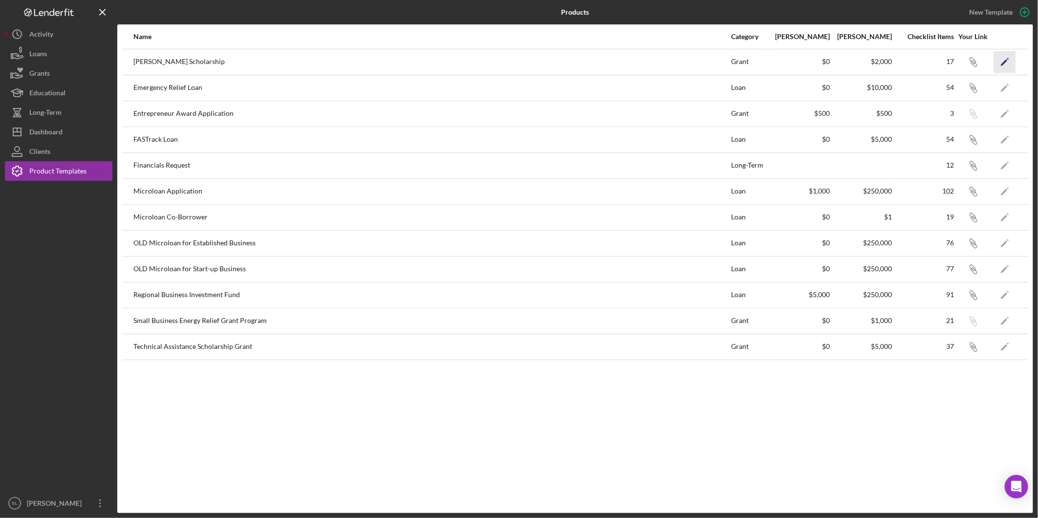
click at [1003, 62] on icon "Icon/Edit" at bounding box center [1005, 62] width 22 height 22
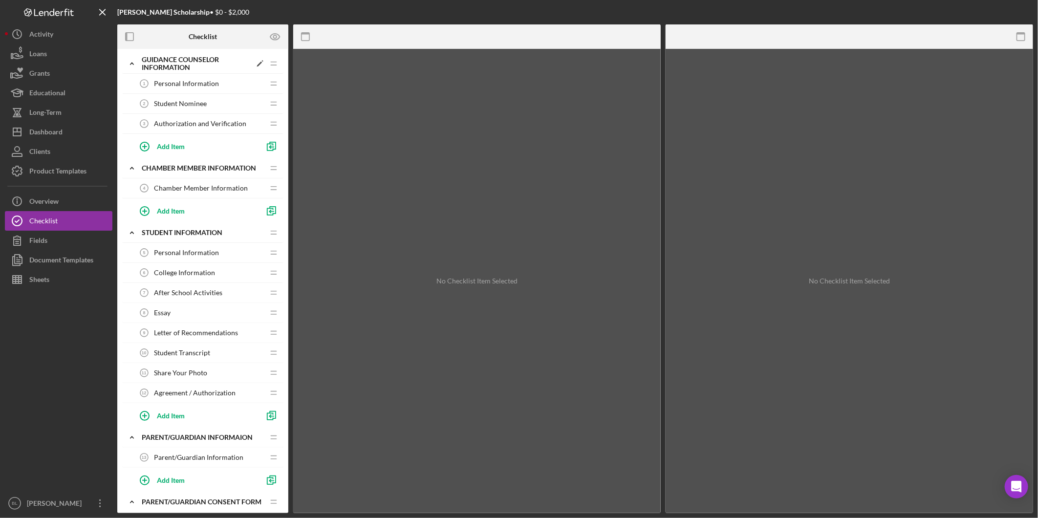
click at [135, 64] on icon "Icon/Expander" at bounding box center [132, 64] width 20 height 20
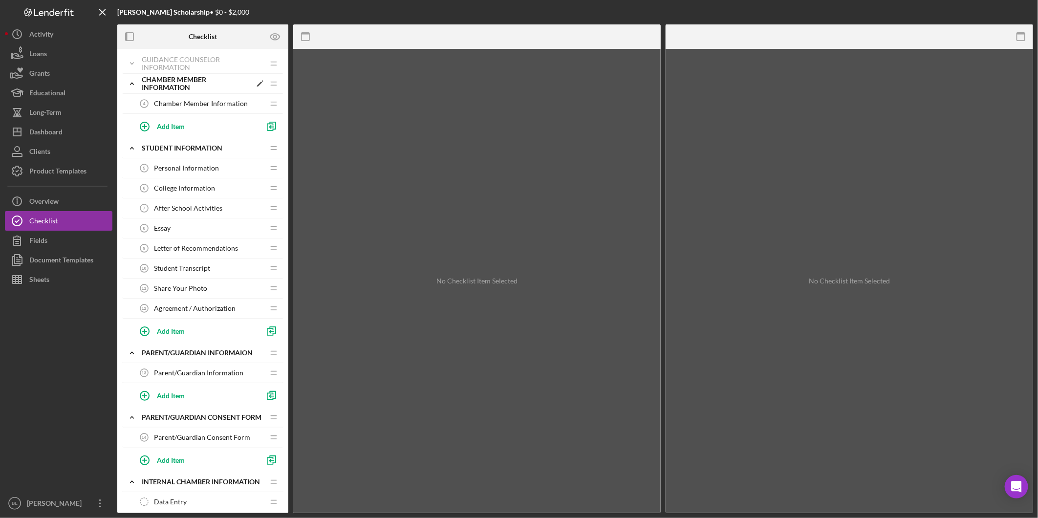
click at [133, 82] on icon "Icon/Expander" at bounding box center [132, 84] width 20 height 20
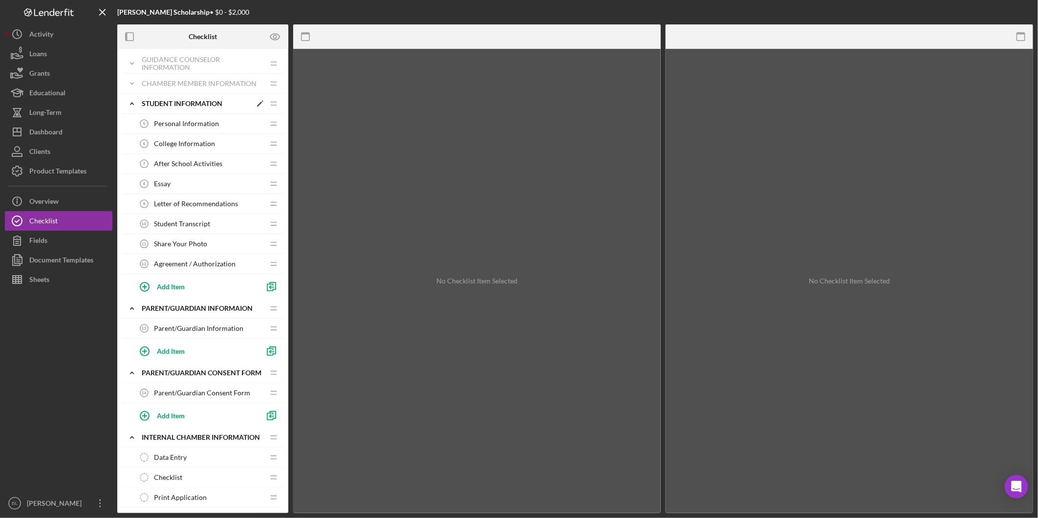
click at [132, 101] on icon "Icon/Expander" at bounding box center [132, 104] width 20 height 20
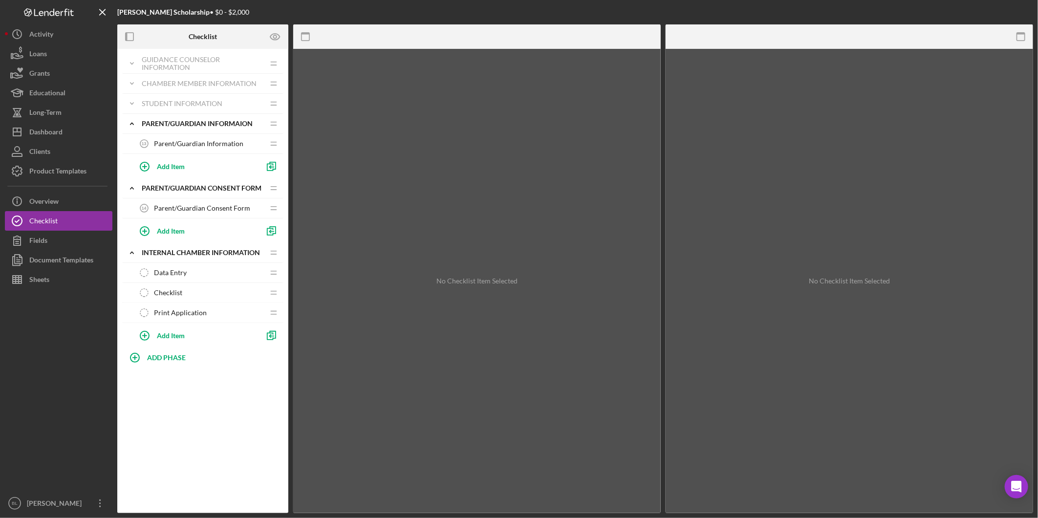
click at [191, 143] on span "Parent/Guardian Information" at bounding box center [198, 144] width 89 height 8
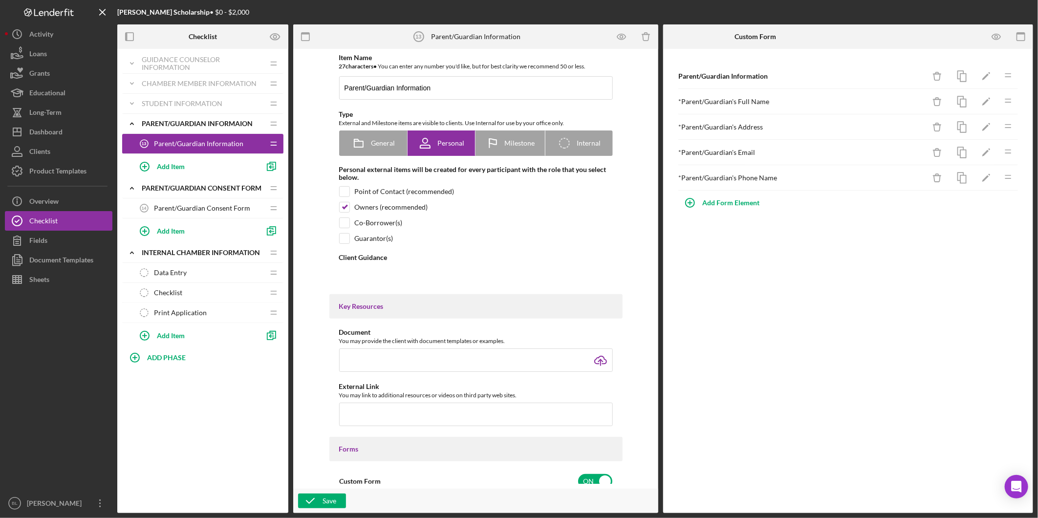
type textarea "<div><strong>Please provide the name and contact information of your parent or …"
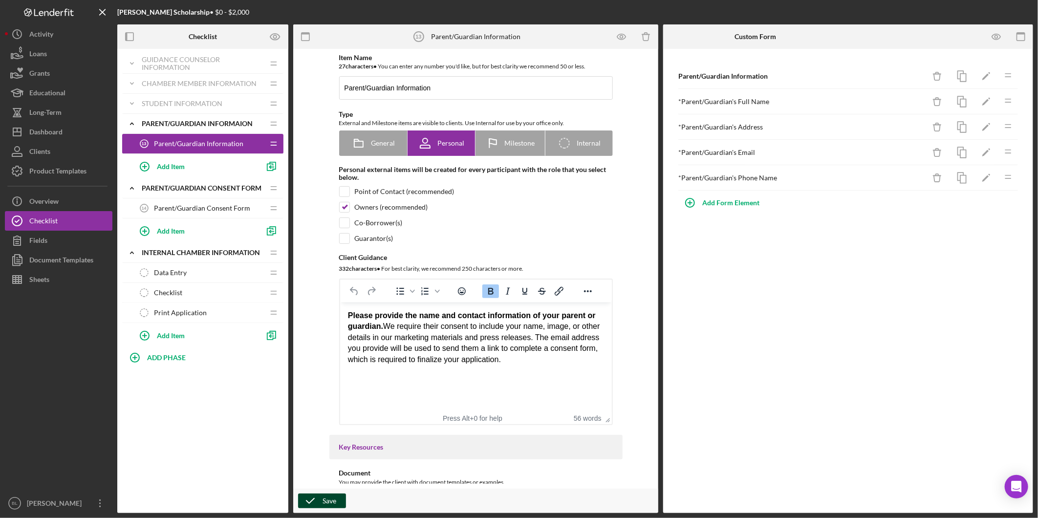
click at [310, 502] on icon "button" at bounding box center [310, 501] width 24 height 24
click at [135, 124] on icon "Icon/Expander" at bounding box center [132, 124] width 20 height 20
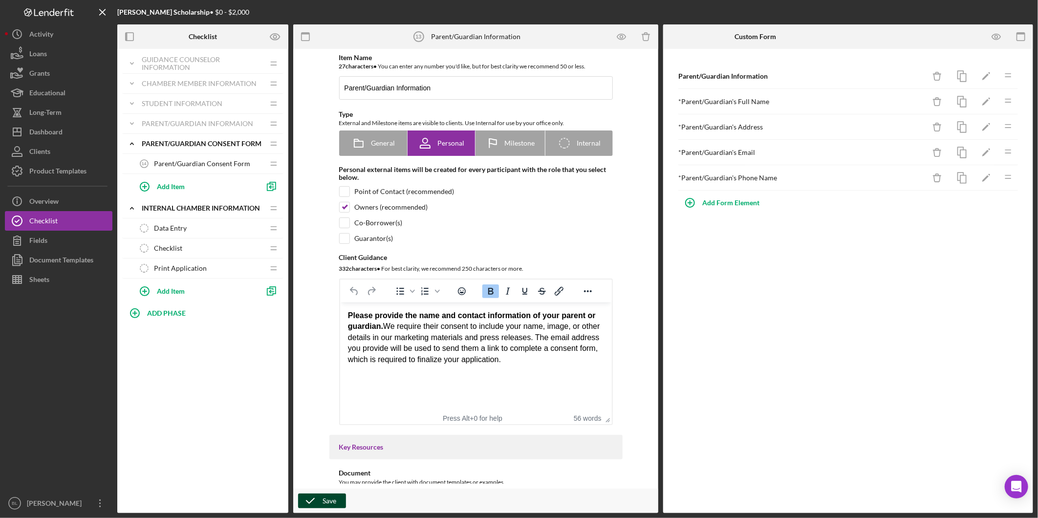
click at [187, 165] on span "Parent/Guardian Consent Form" at bounding box center [202, 164] width 96 height 8
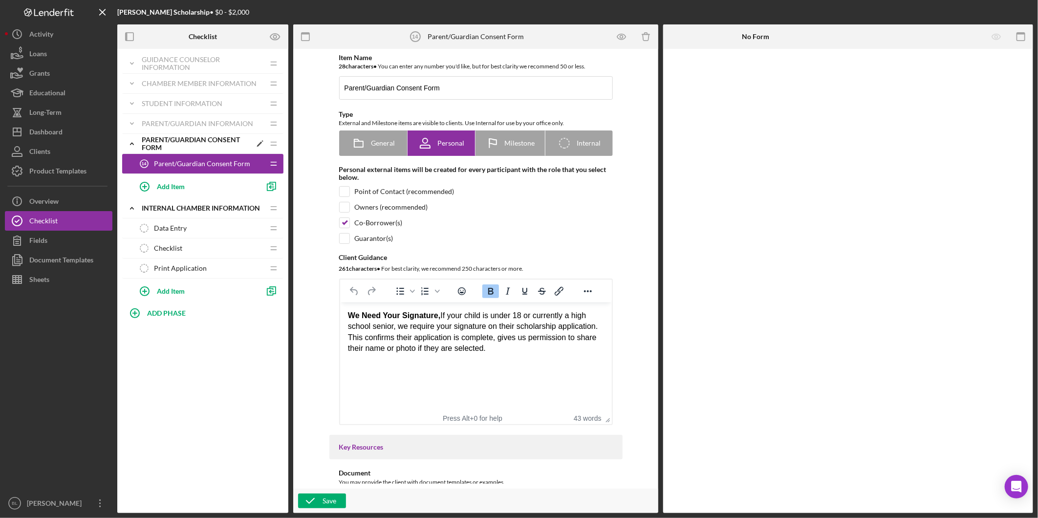
click at [150, 146] on div "Parent/Guardian Consent Form" at bounding box center [197, 144] width 110 height 16
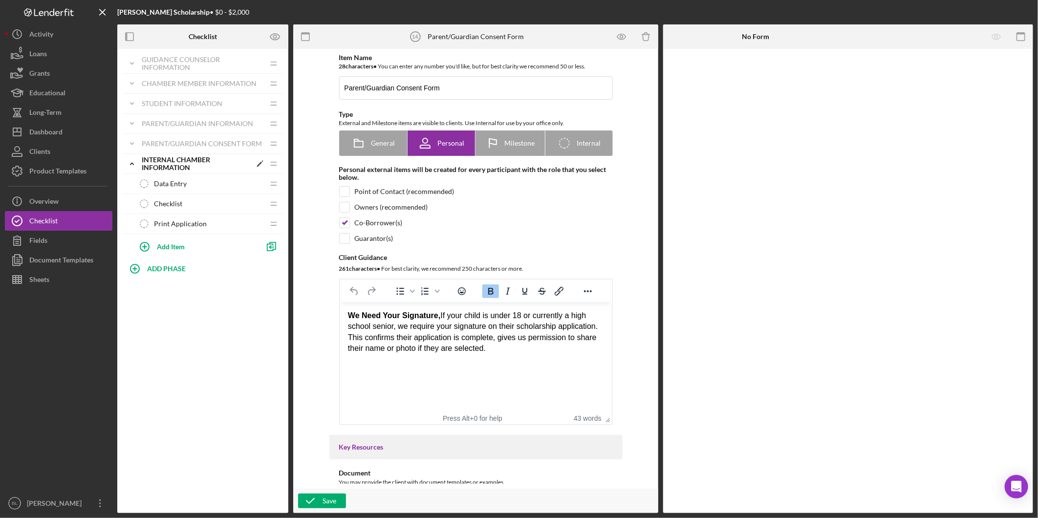
click at [153, 160] on div "Internal Chamber Information" at bounding box center [197, 164] width 110 height 16
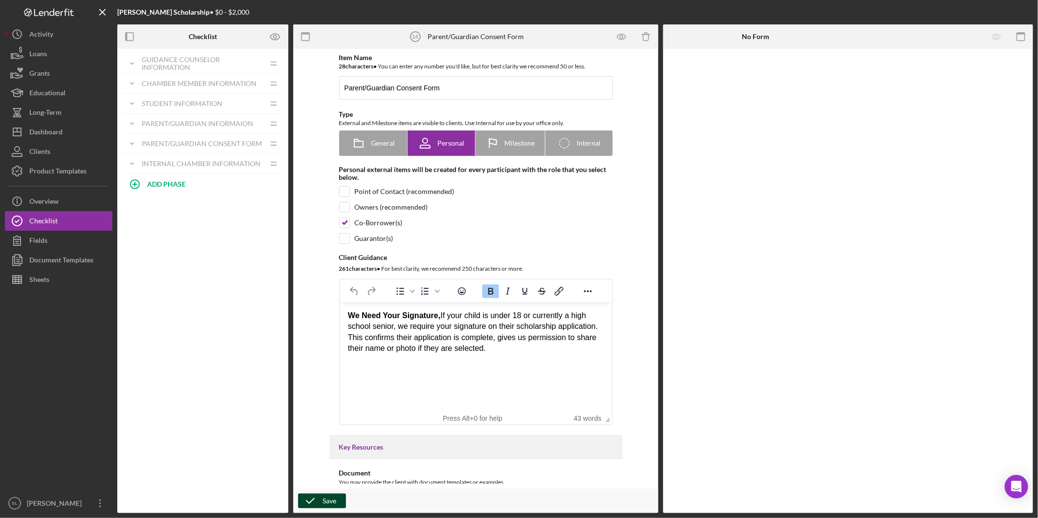
click at [323, 496] on div "Save" at bounding box center [330, 501] width 14 height 15
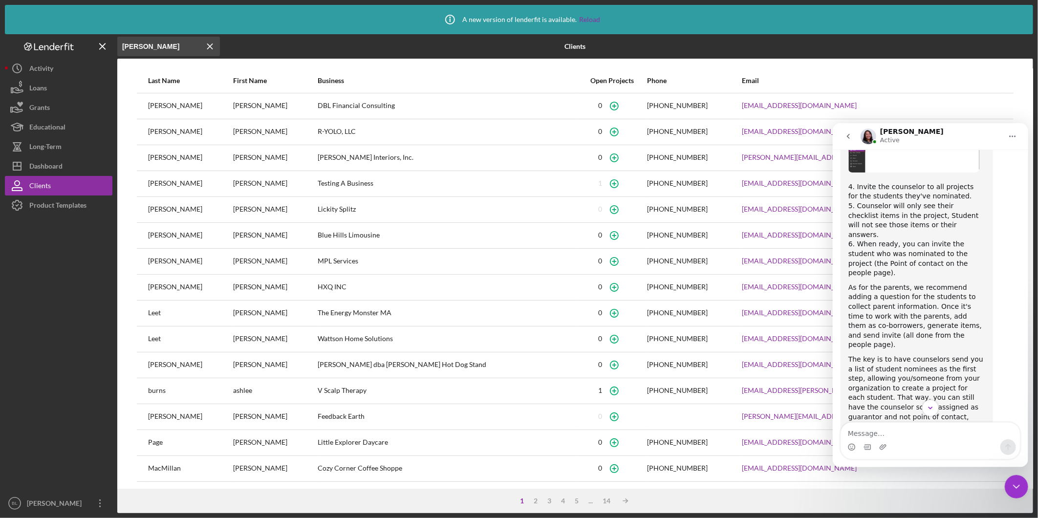
scroll to position [2580, 0]
click at [600, 20] on div "Icon/Info A new version of lenderfit is available. Reload" at bounding box center [519, 19] width 1029 height 29
click at [585, 18] on link "Reload" at bounding box center [589, 20] width 21 height 8
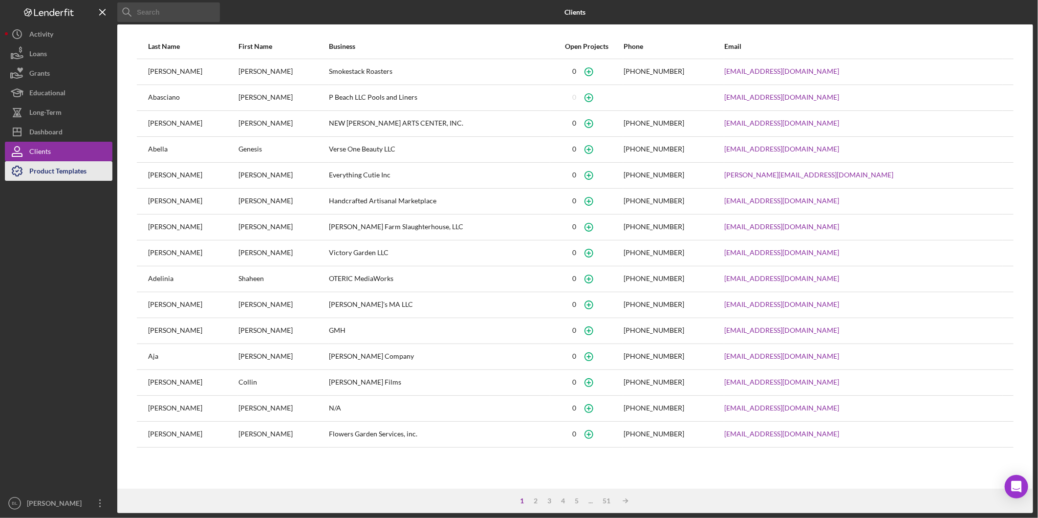
click at [72, 172] on div "Product Templates" at bounding box center [57, 172] width 57 height 22
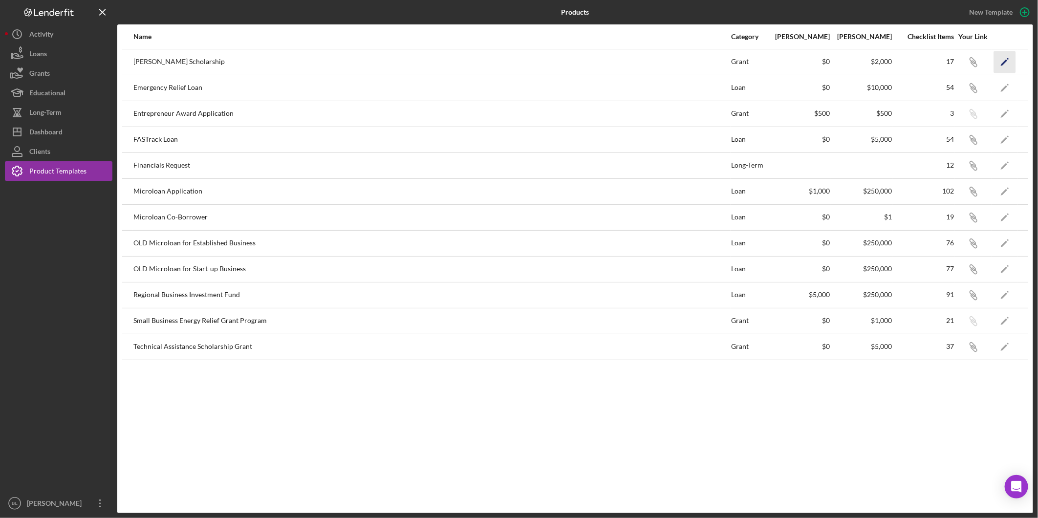
click at [1005, 59] on icon "Icon/Edit" at bounding box center [1005, 62] width 22 height 22
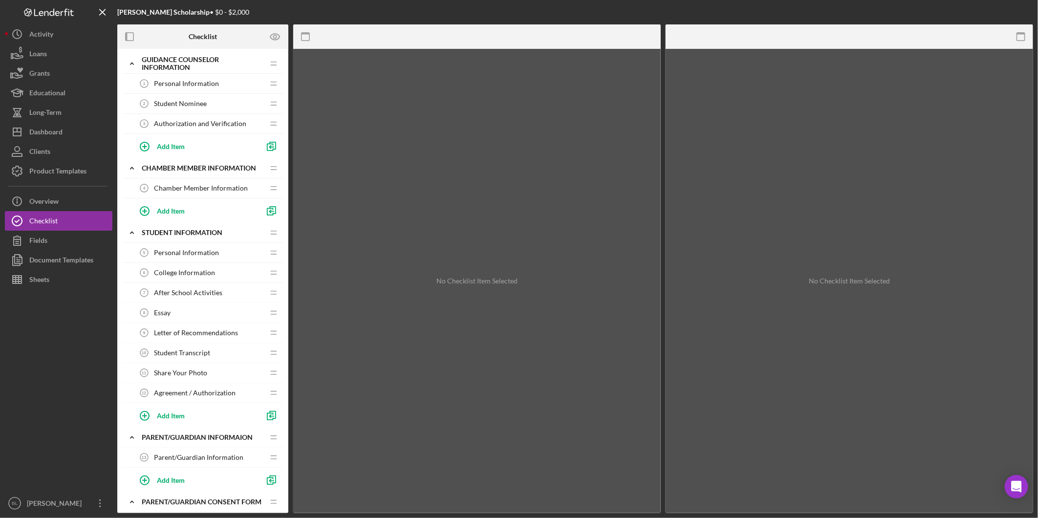
click at [182, 82] on span "Personal Information" at bounding box center [186, 84] width 65 height 8
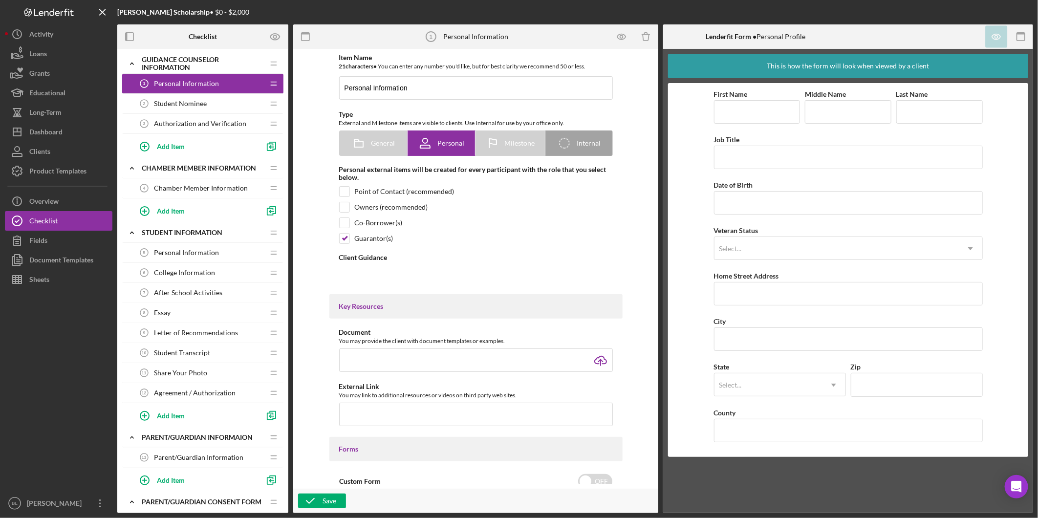
click at [192, 101] on span "Student Nominee" at bounding box center [180, 104] width 53 height 8
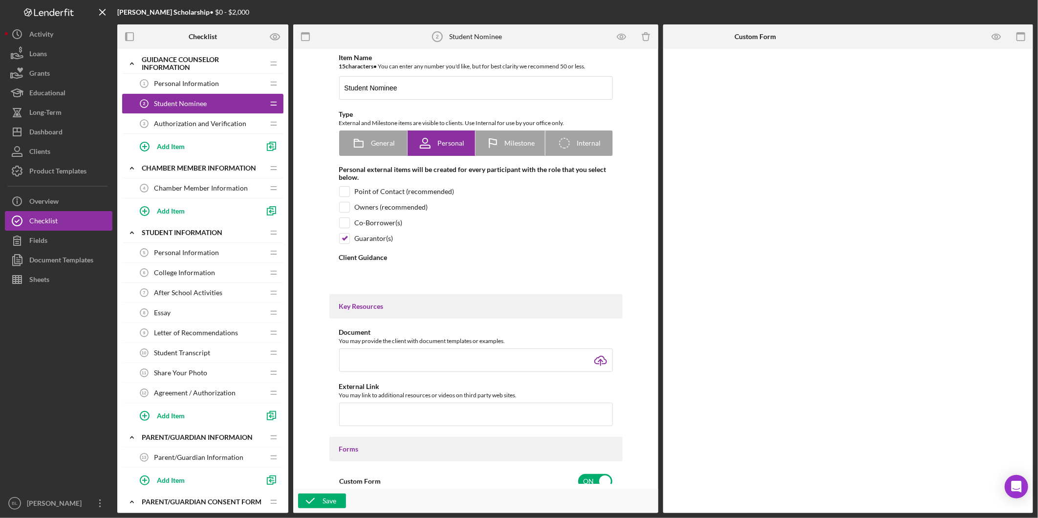
type textarea "<div><strong>Please complete this section with the information for the student …"
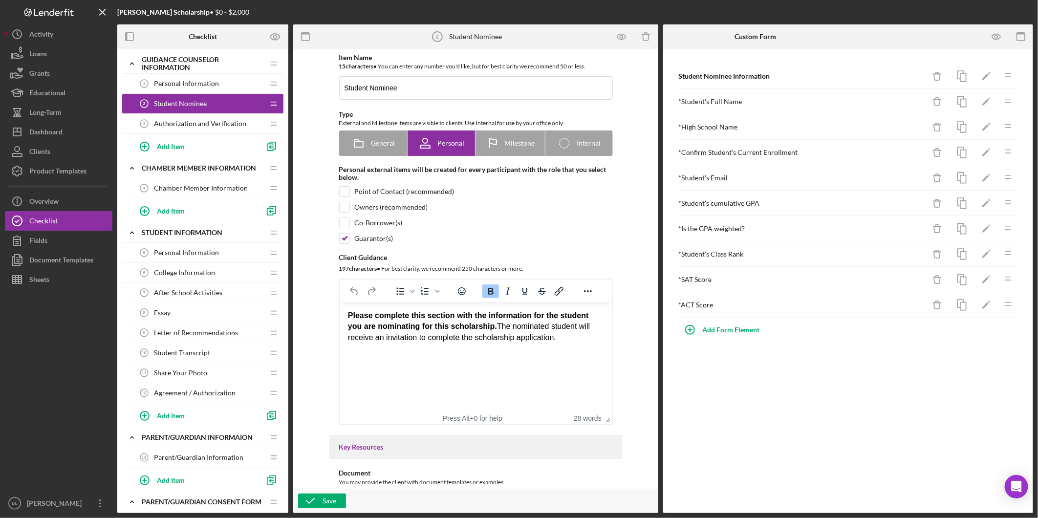
click at [191, 120] on span "Authorization and Verification" at bounding box center [200, 124] width 92 height 8
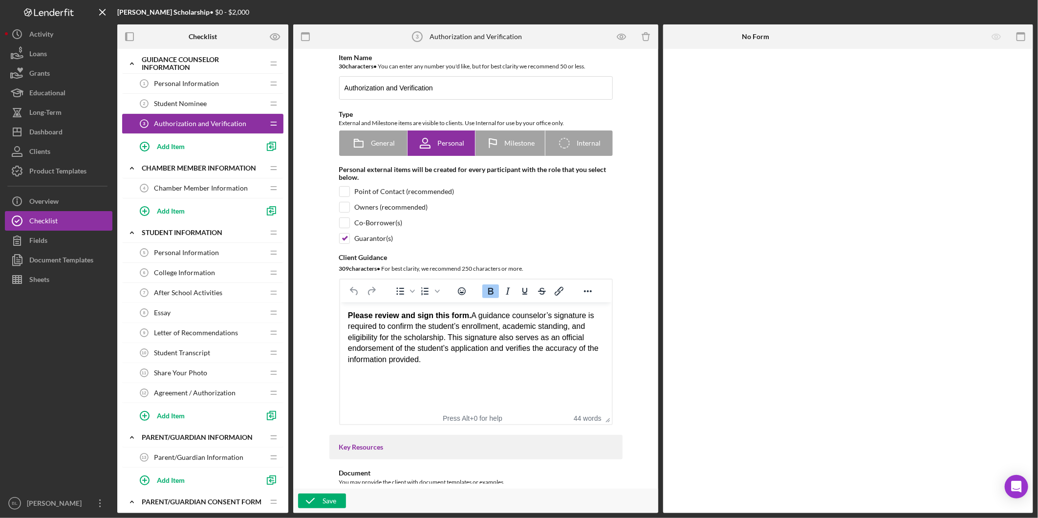
click at [188, 80] on span "Personal Information" at bounding box center [186, 84] width 65 height 8
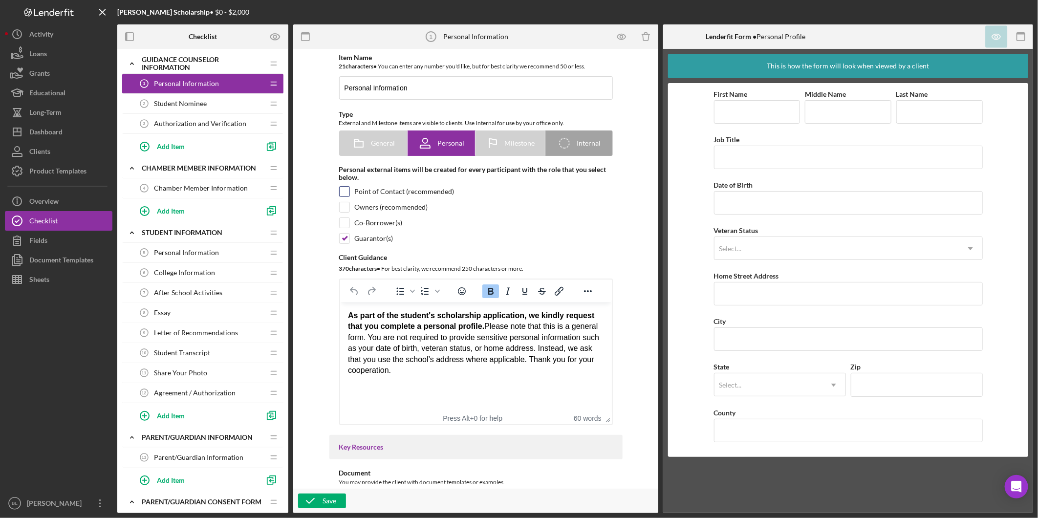
drag, startPoint x: 347, startPoint y: 188, endPoint x: 367, endPoint y: 194, distance: 21.0
click at [348, 188] on input "checkbox" at bounding box center [345, 192] width 10 height 10
checkbox input "true"
click at [322, 497] on button "Save" at bounding box center [322, 501] width 48 height 15
click at [186, 101] on span "Student Nominee" at bounding box center [180, 104] width 53 height 8
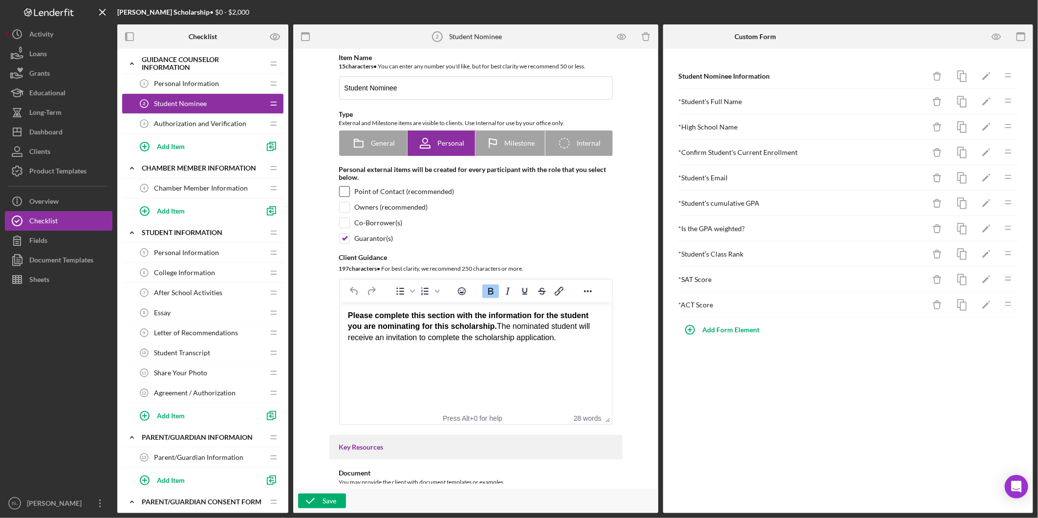
click at [343, 191] on input "checkbox" at bounding box center [345, 192] width 10 height 10
checkbox input "true"
drag, startPoint x: 305, startPoint y: 499, endPoint x: 380, endPoint y: 487, distance: 76.1
click at [305, 499] on icon "button" at bounding box center [310, 501] width 24 height 24
click at [192, 122] on span "Authorization and Verification" at bounding box center [200, 124] width 92 height 8
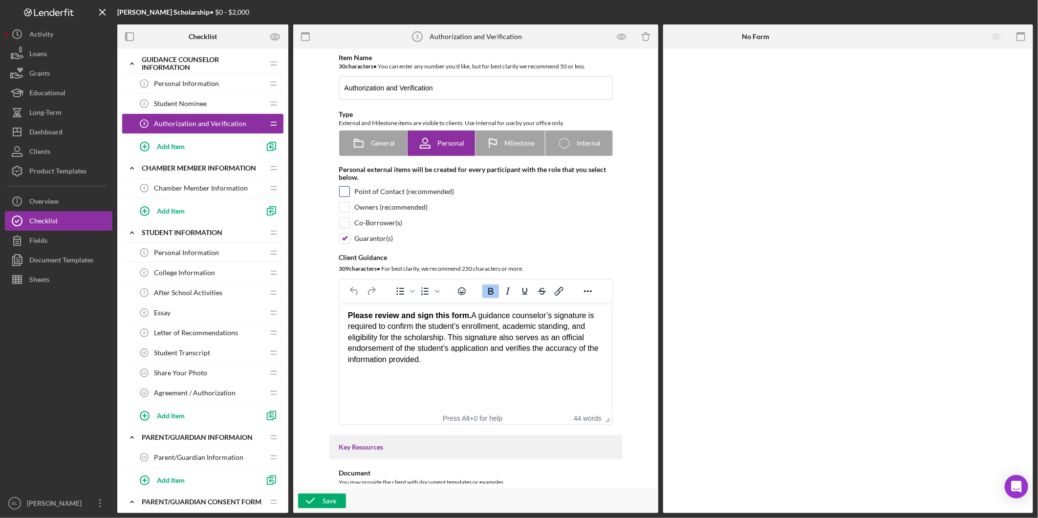
click at [342, 189] on input "checkbox" at bounding box center [345, 192] width 10 height 10
checkbox input "true"
click at [314, 498] on icon "button" at bounding box center [310, 501] width 24 height 24
click at [133, 61] on icon "Icon/Expander" at bounding box center [132, 64] width 20 height 20
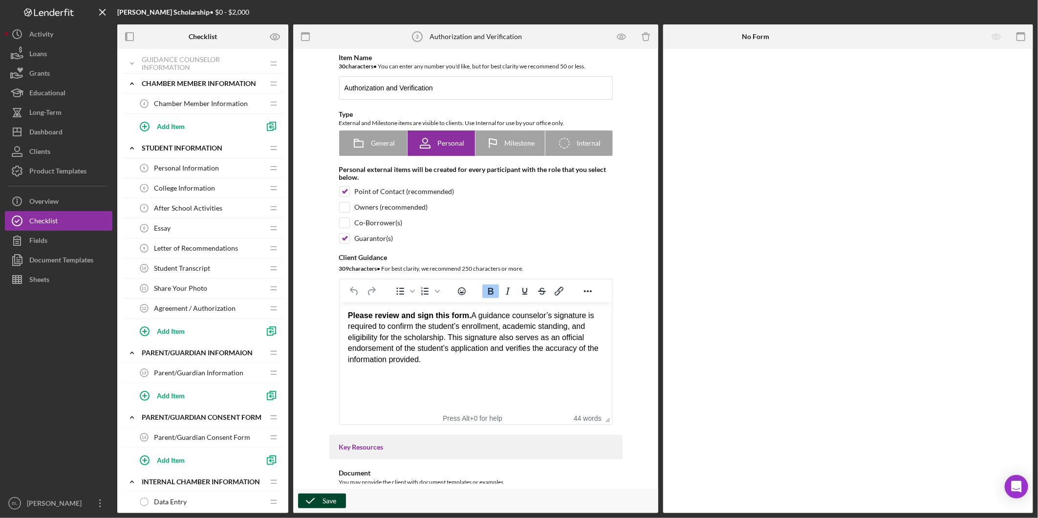
click at [194, 106] on span "Chamber Member Information" at bounding box center [201, 104] width 94 height 8
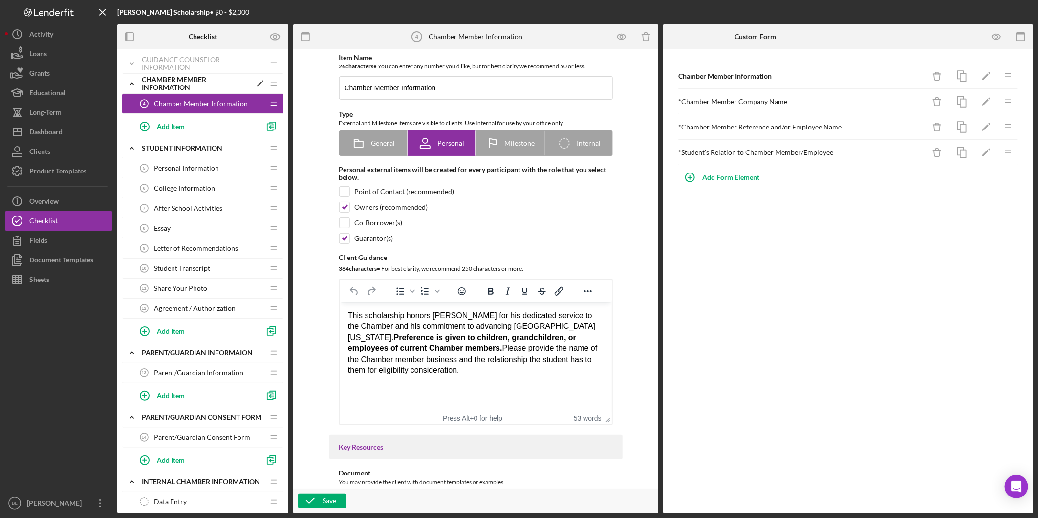
click at [136, 85] on icon "Icon/Expander" at bounding box center [132, 84] width 20 height 20
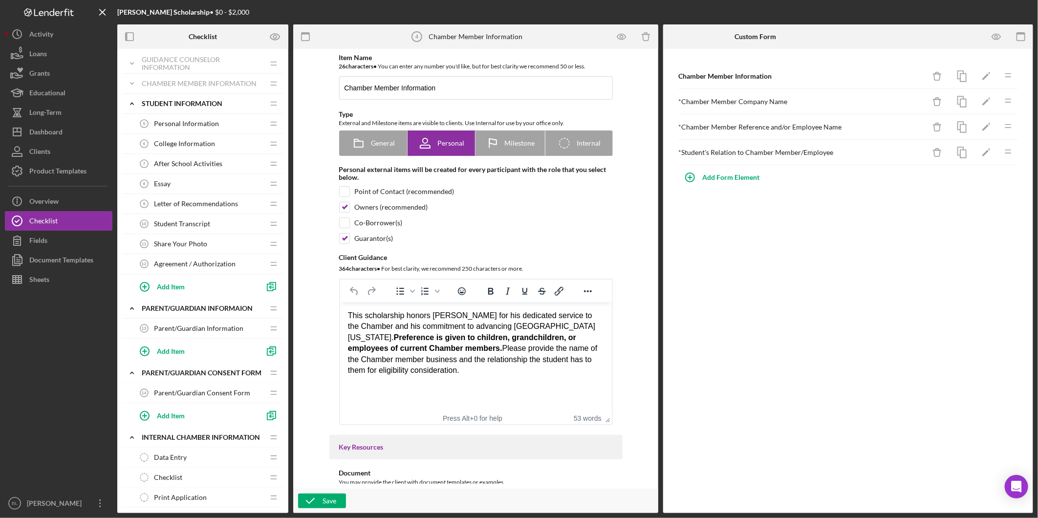
click at [168, 124] on span "Personal Information" at bounding box center [186, 124] width 65 height 8
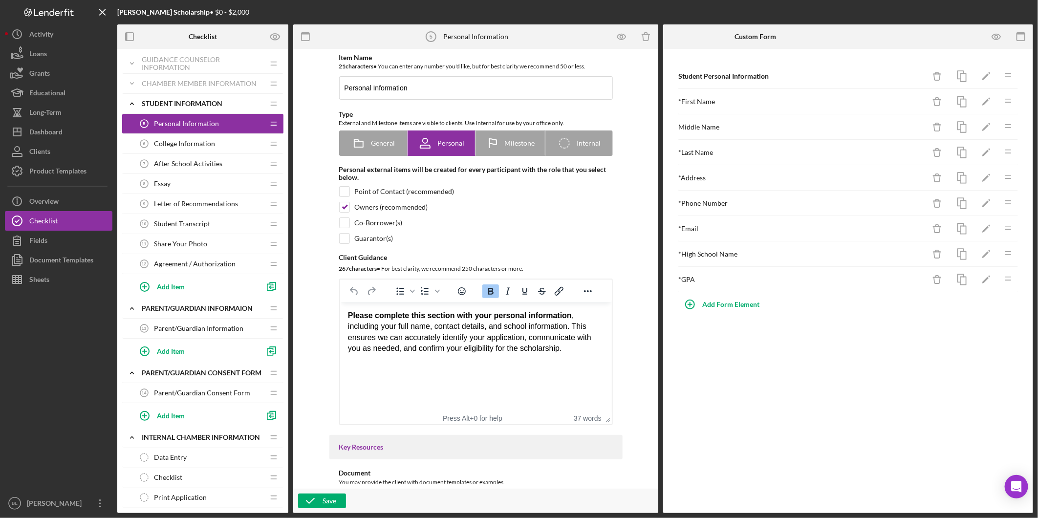
click at [179, 143] on span "College Information" at bounding box center [184, 144] width 61 height 8
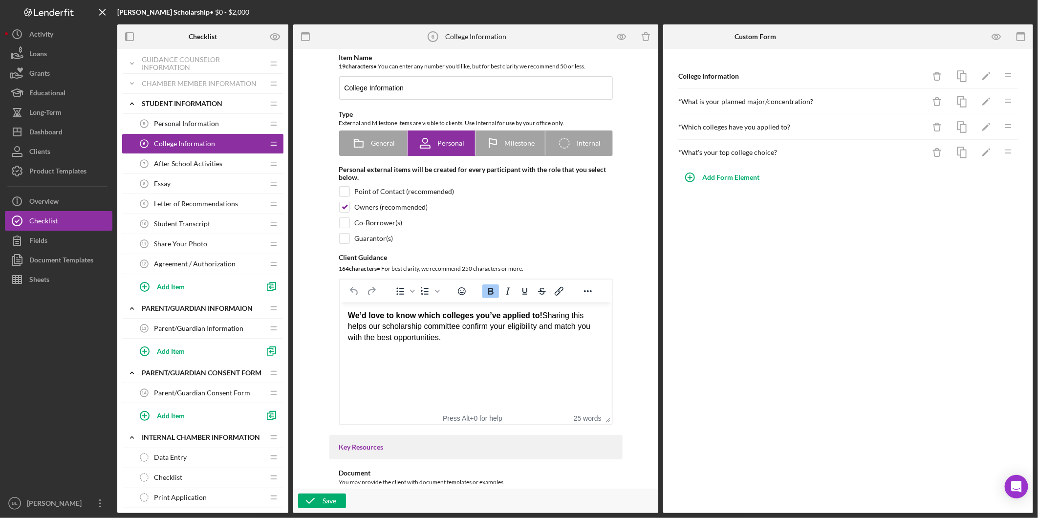
click at [178, 162] on span "After School Activities" at bounding box center [188, 164] width 68 height 8
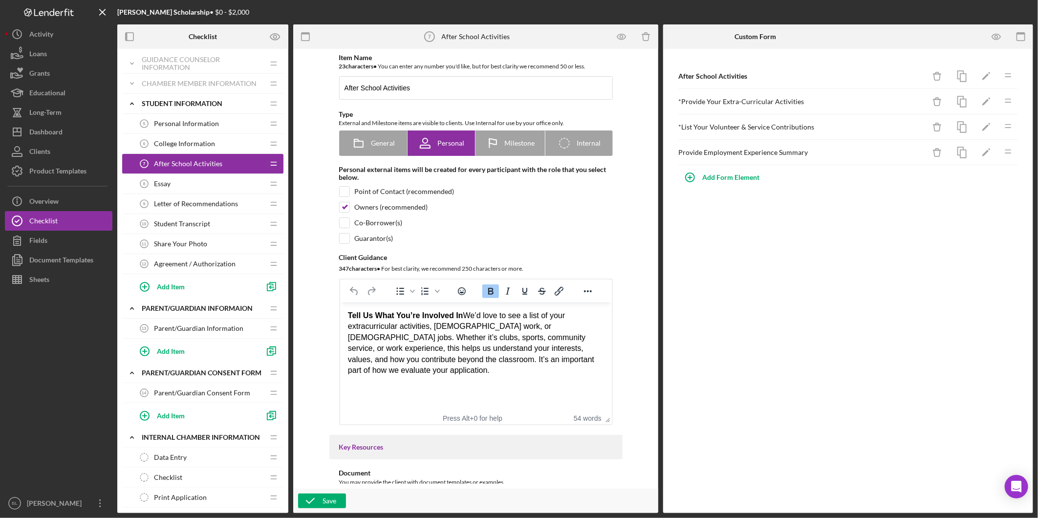
click at [173, 180] on div "Essay 8 Essay" at bounding box center [199, 184] width 130 height 20
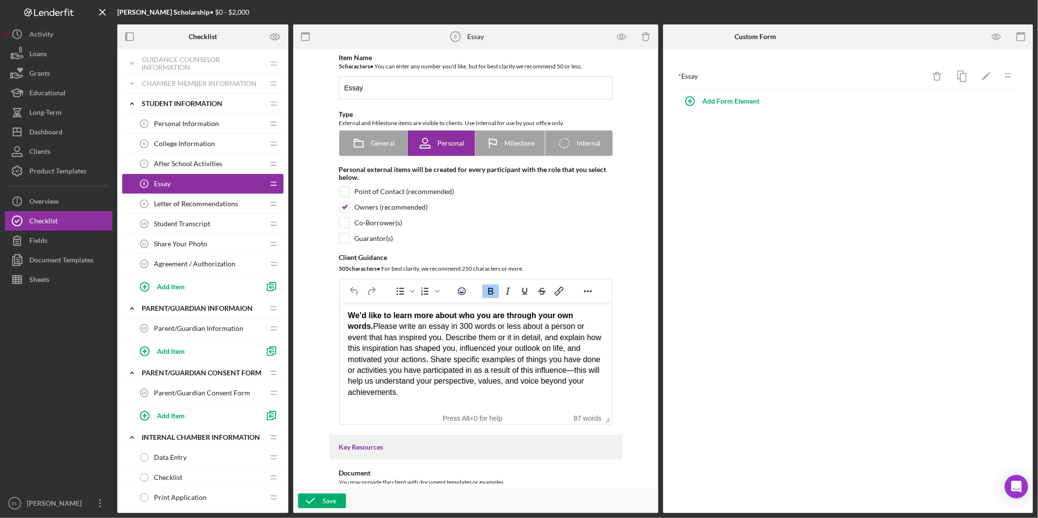
click at [170, 196] on div "Letter of Recommendations 9 Letter of Recommendations" at bounding box center [199, 204] width 130 height 20
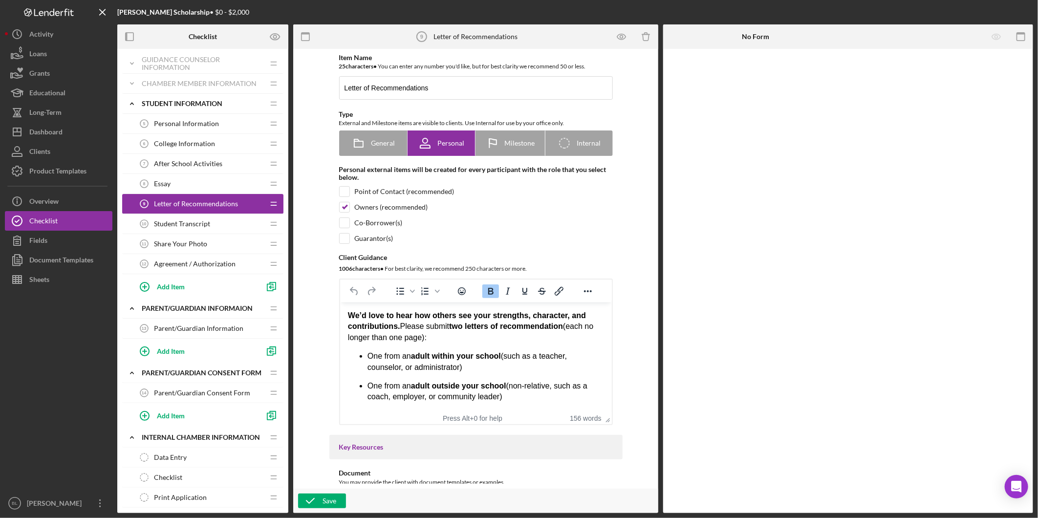
click at [168, 218] on div "Student Transcript 10 Student Transcript" at bounding box center [199, 224] width 130 height 20
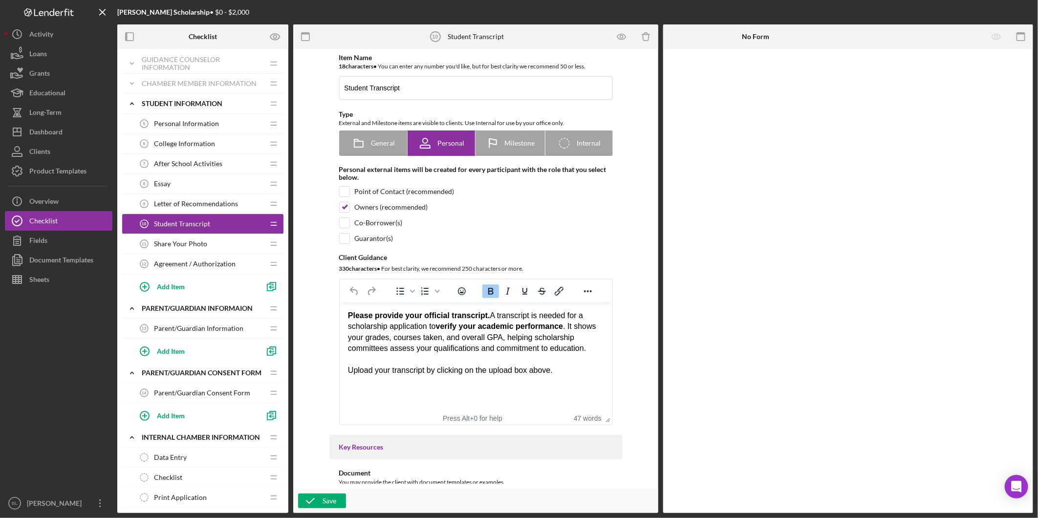
click at [168, 241] on span "Share Your Photo" at bounding box center [180, 244] width 53 height 8
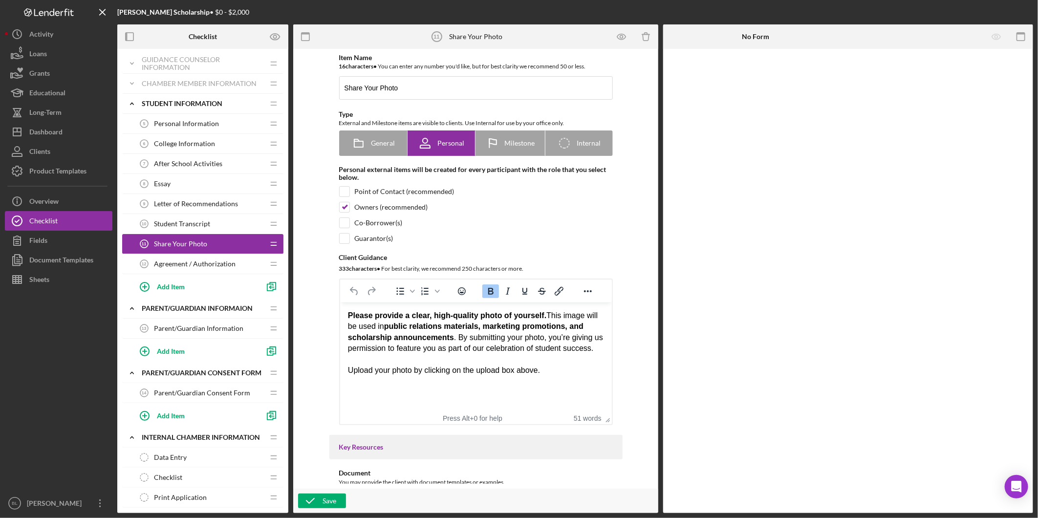
click at [169, 262] on span "Agreement / Authorization" at bounding box center [195, 264] width 82 height 8
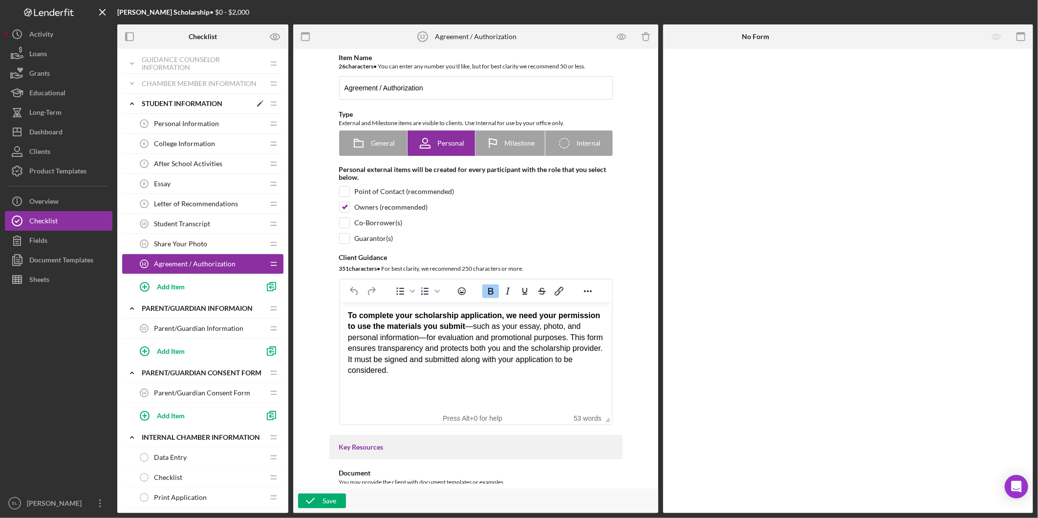
click at [133, 103] on icon "Icon/Expander" at bounding box center [132, 104] width 20 height 20
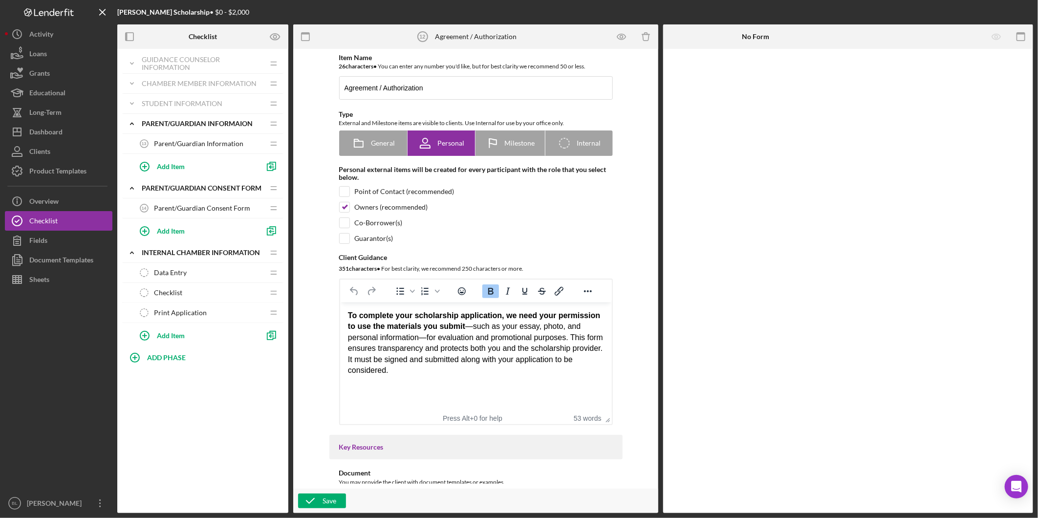
click at [177, 145] on span "Parent/Guardian Information" at bounding box center [198, 144] width 89 height 8
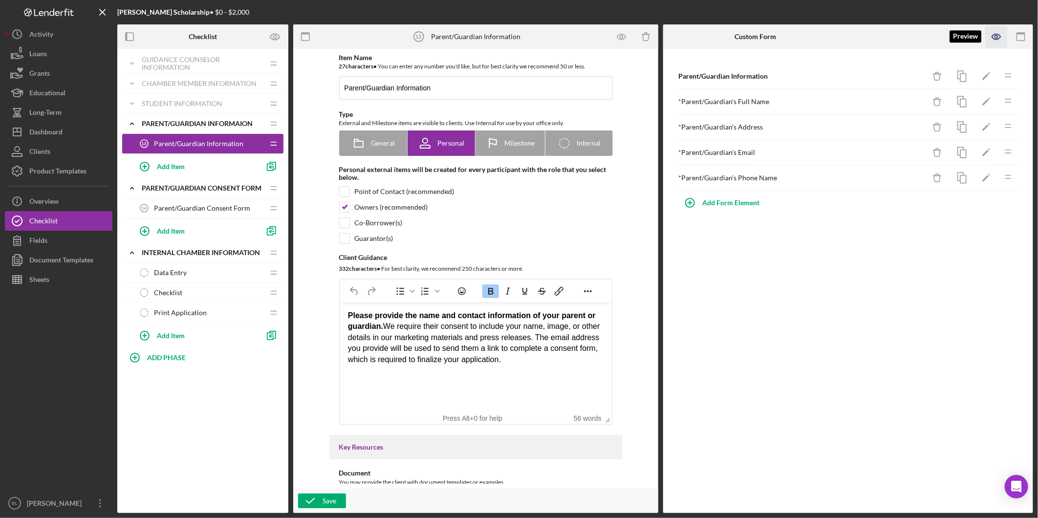
click at [998, 33] on icon "button" at bounding box center [997, 37] width 22 height 22
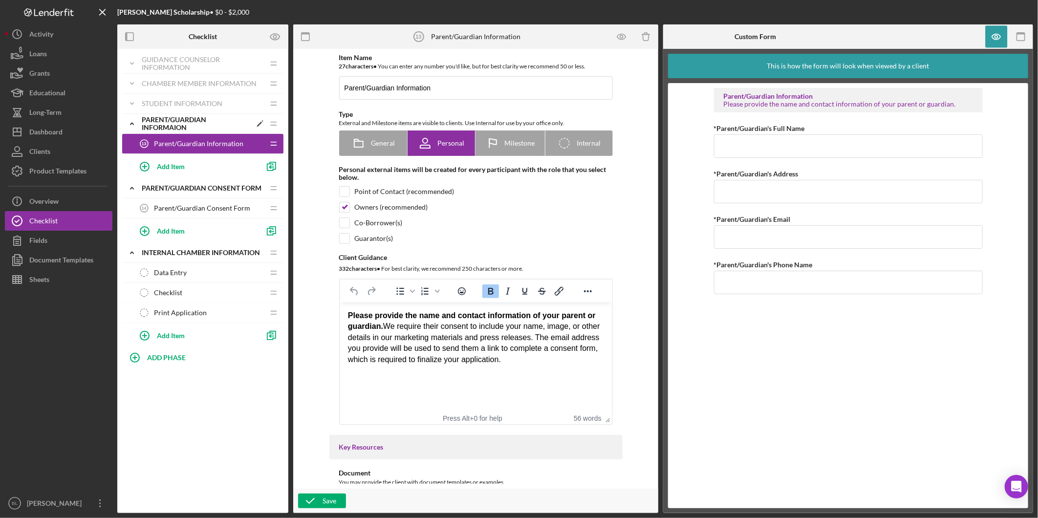
click at [138, 124] on icon "Icon/Expander" at bounding box center [132, 124] width 20 height 20
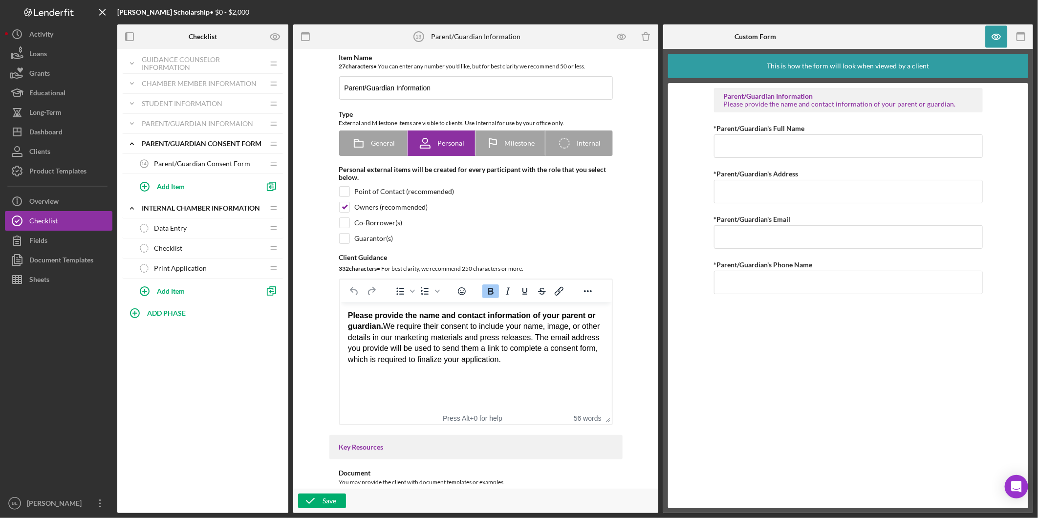
click at [184, 160] on span "Parent/Guardian Consent Form" at bounding box center [202, 164] width 96 height 8
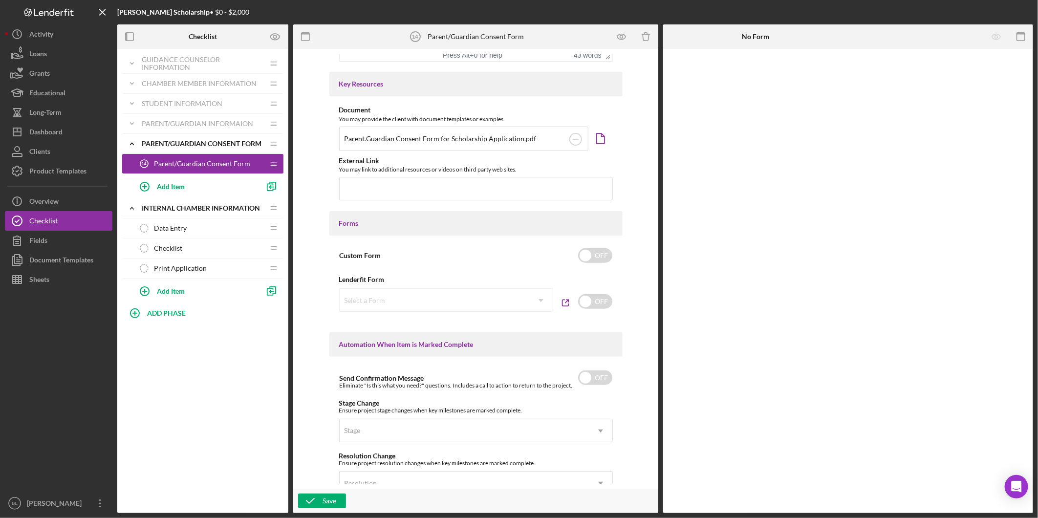
scroll to position [434, 0]
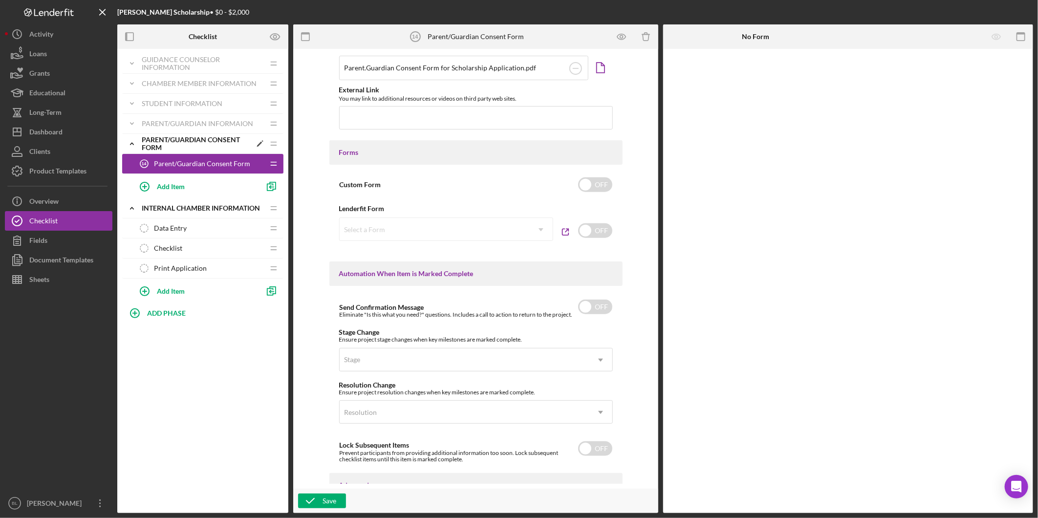
click at [133, 147] on icon "Icon/Expander" at bounding box center [132, 144] width 20 height 20
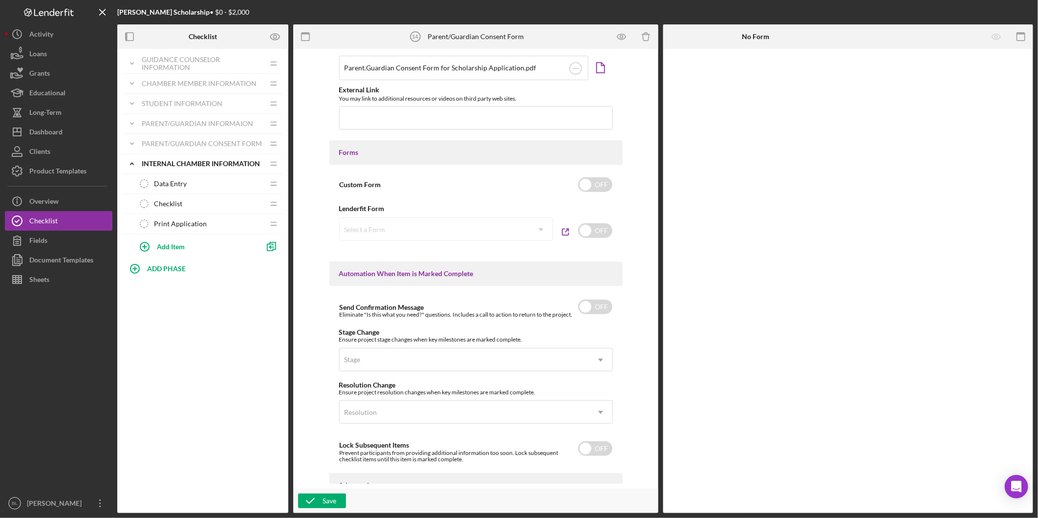
click at [176, 179] on div "Data Entry Data Entry" at bounding box center [199, 184] width 130 height 20
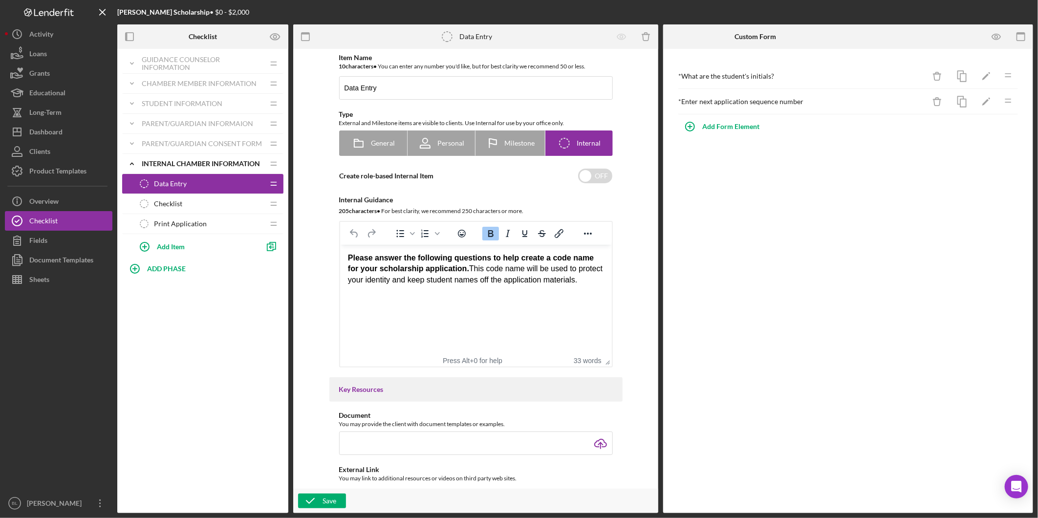
click at [208, 208] on div "Checklist Checklist" at bounding box center [199, 204] width 130 height 20
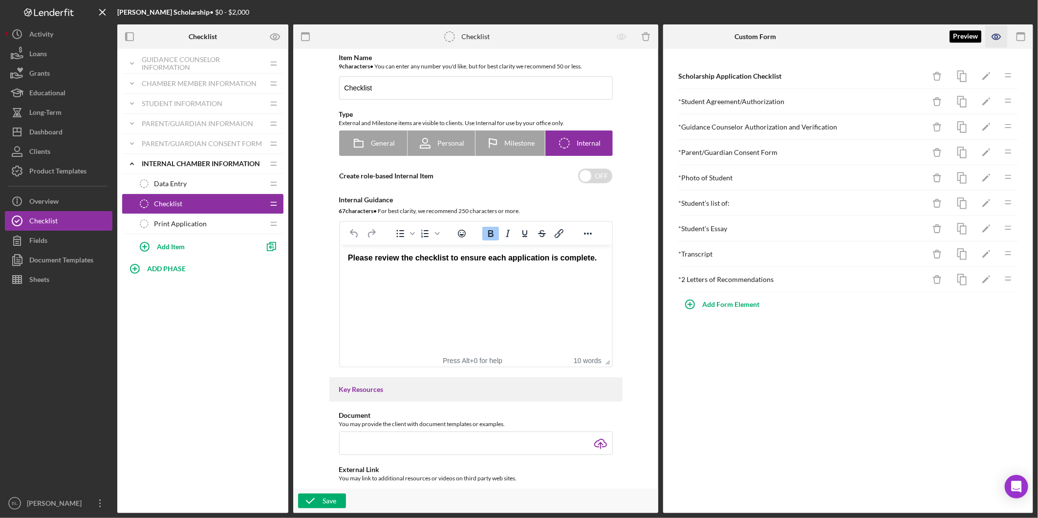
click at [999, 44] on icon "button" at bounding box center [997, 37] width 22 height 22
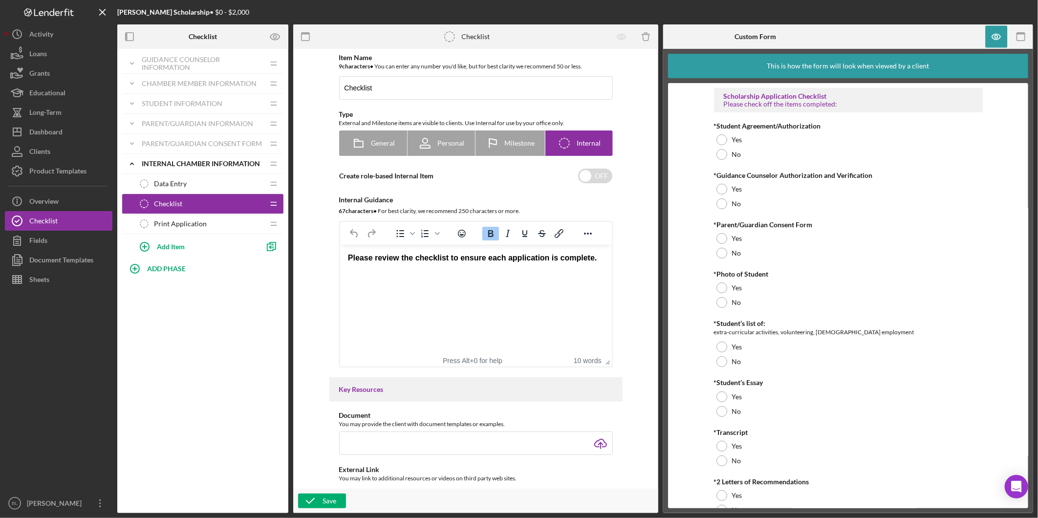
click at [168, 229] on div "Print Application Print Application" at bounding box center [199, 224] width 130 height 20
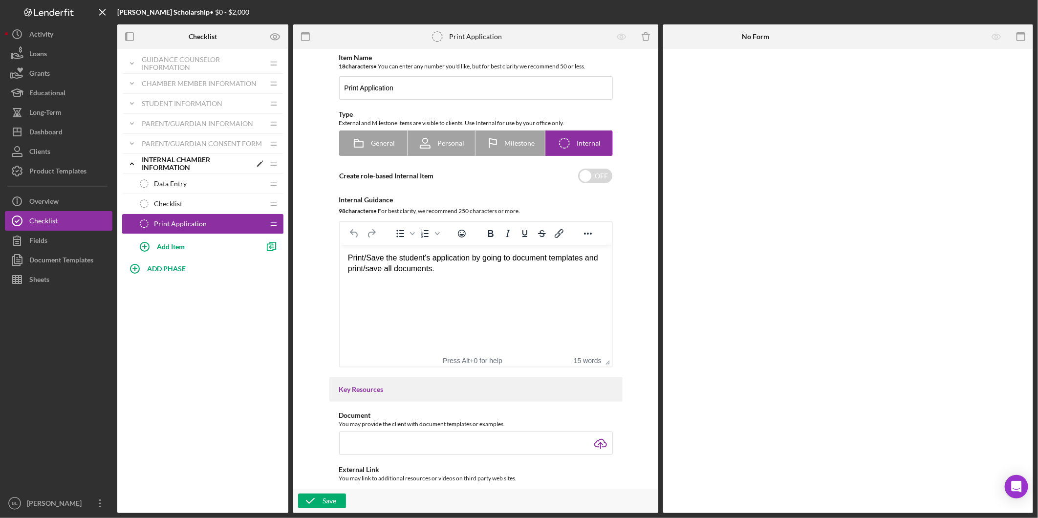
click at [173, 163] on div "Internal Chamber Information" at bounding box center [197, 164] width 110 height 16
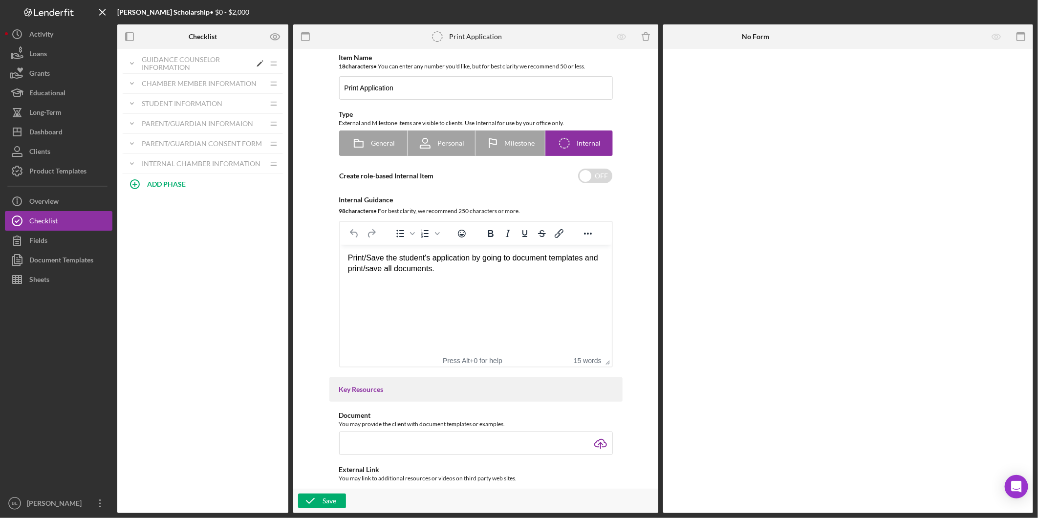
click at [156, 65] on div "Guidance Counselor Information" at bounding box center [197, 64] width 110 height 16
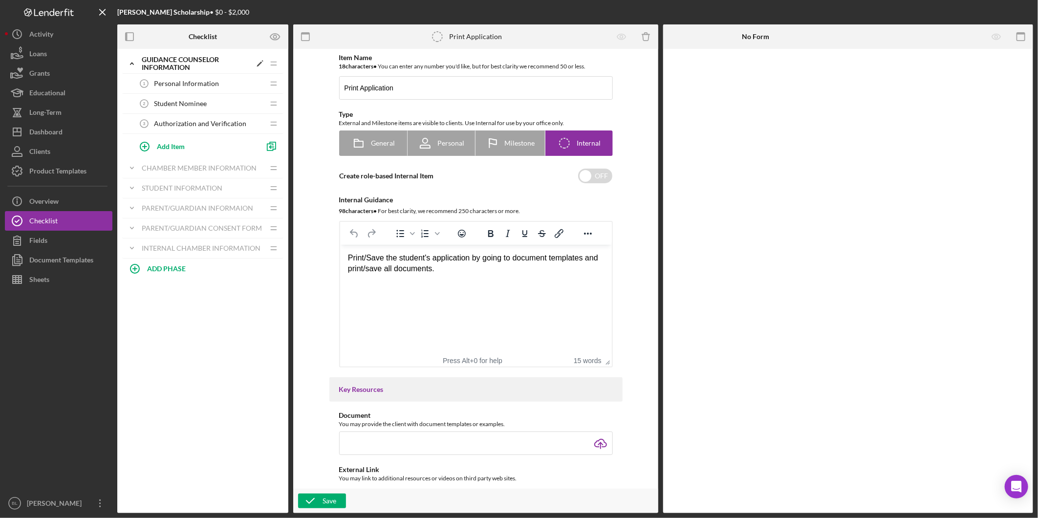
click at [154, 64] on div "Guidance Counselor Information" at bounding box center [197, 64] width 110 height 16
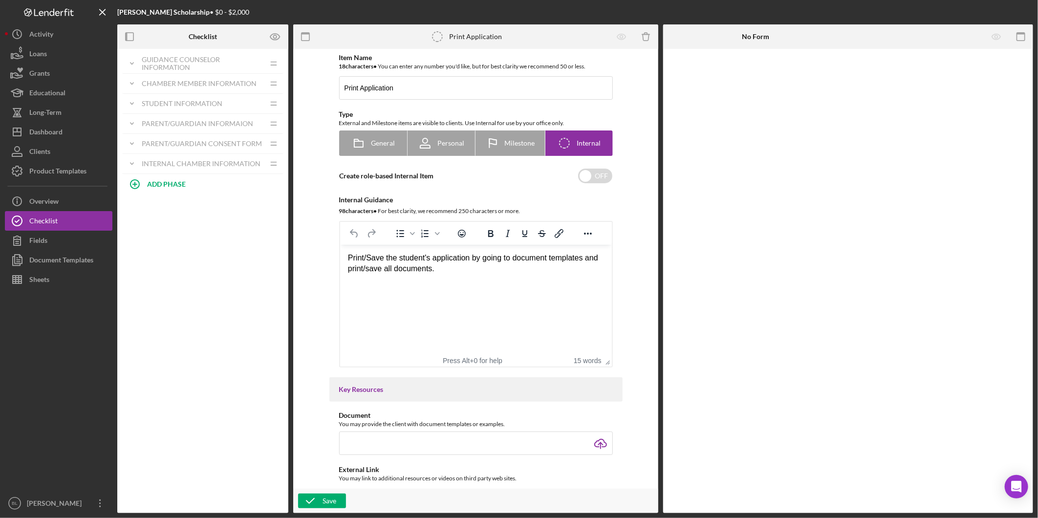
click at [211, 333] on div "Icon/Expander Guidance Counselor Information Icon/Edit Icon/Drag Personal Infor…" at bounding box center [202, 281] width 171 height 464
click at [140, 286] on div "Icon/Expander Guidance Counselor Information Icon/Edit Icon/Drag Personal Infor…" at bounding box center [202, 281] width 171 height 464
click at [52, 157] on button "Clients" at bounding box center [59, 152] width 108 height 20
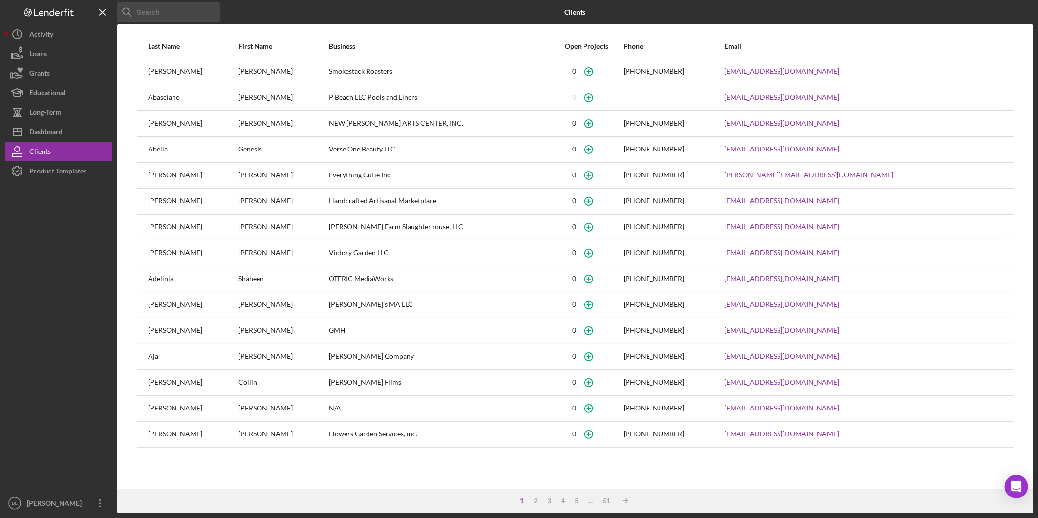
click at [183, 12] on input at bounding box center [168, 12] width 103 height 20
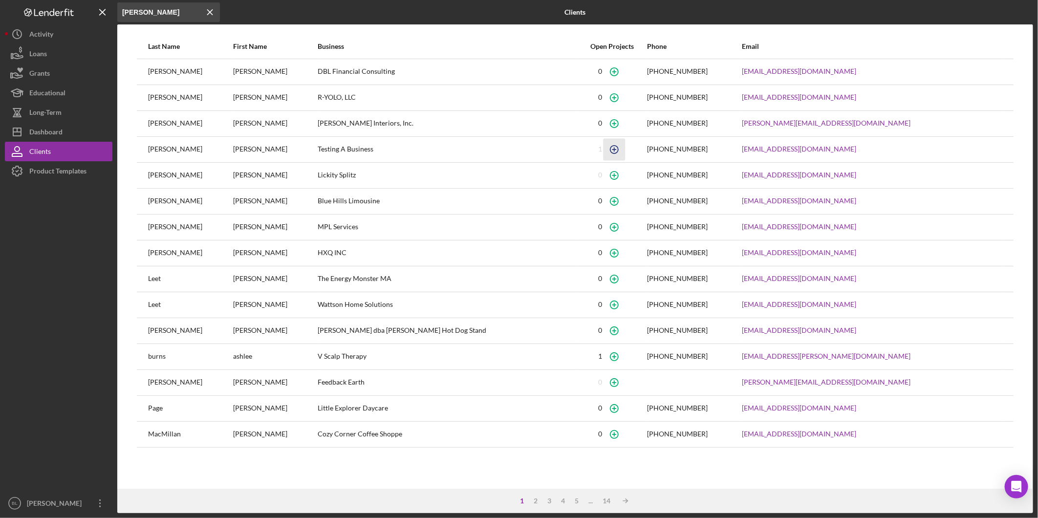
type input "Lee"
click at [604, 152] on icon "button" at bounding box center [615, 149] width 22 height 22
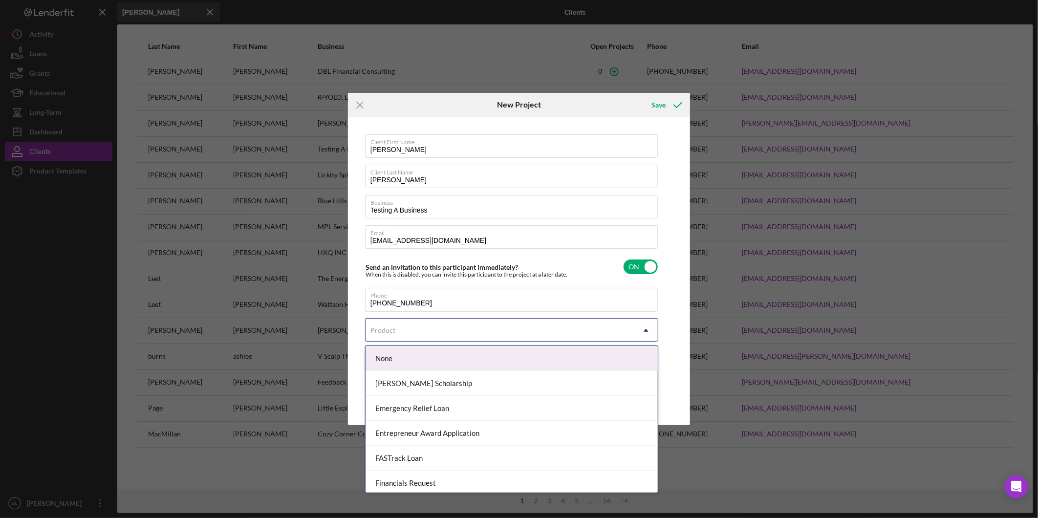
click at [472, 333] on div "Product" at bounding box center [500, 330] width 269 height 22
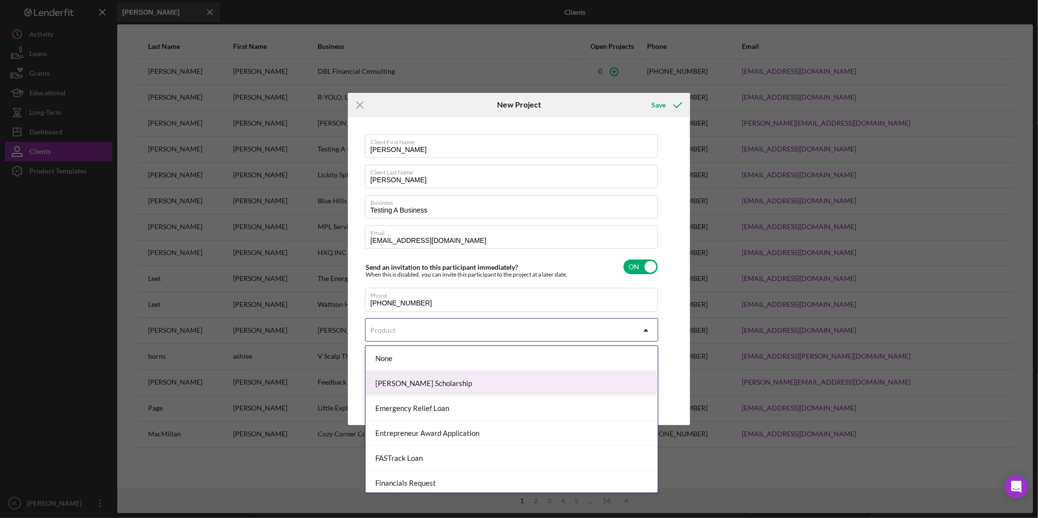
click at [462, 380] on div "[PERSON_NAME] Scholarship" at bounding box center [512, 383] width 292 height 25
checkbox input "true"
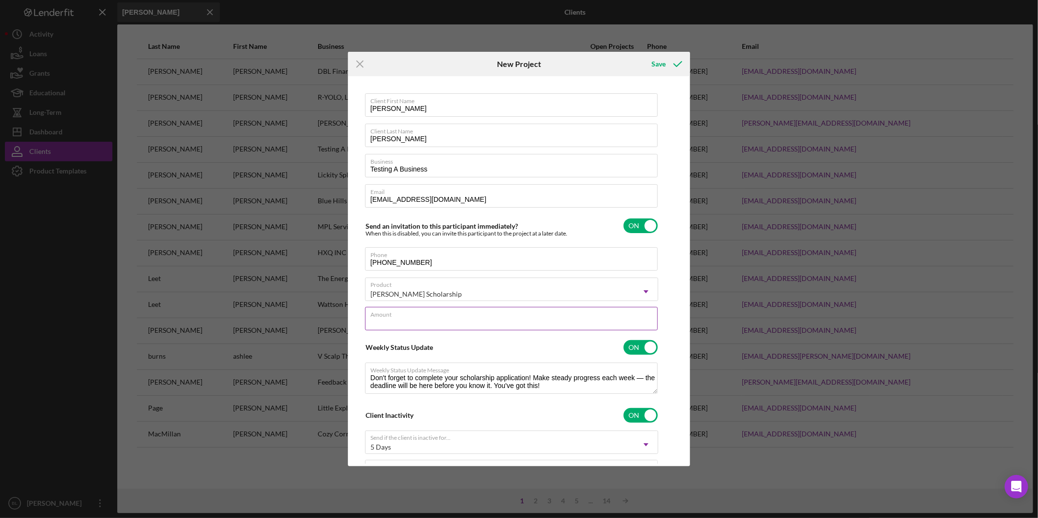
click at [440, 322] on input "Amount" at bounding box center [511, 318] width 293 height 23
type input "$2,000.00"
click at [665, 64] on div "Save" at bounding box center [659, 64] width 14 height 20
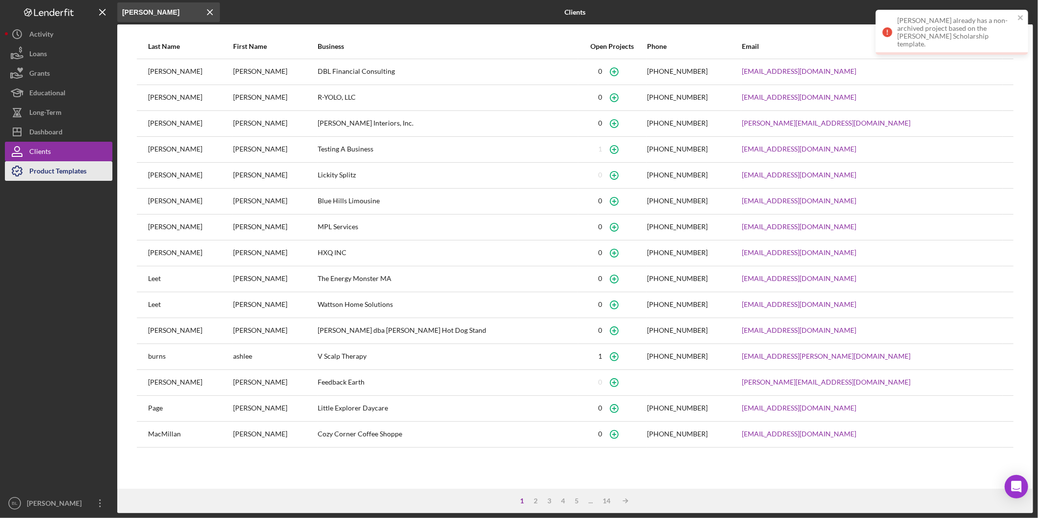
click at [98, 175] on button "Product Templates" at bounding box center [59, 171] width 108 height 20
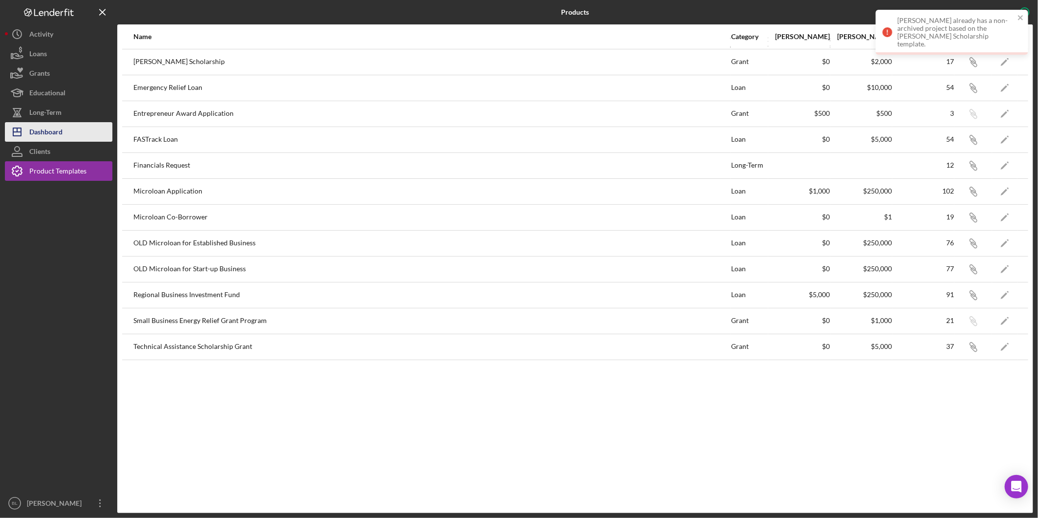
click at [61, 131] on div "Dashboard" at bounding box center [45, 133] width 33 height 22
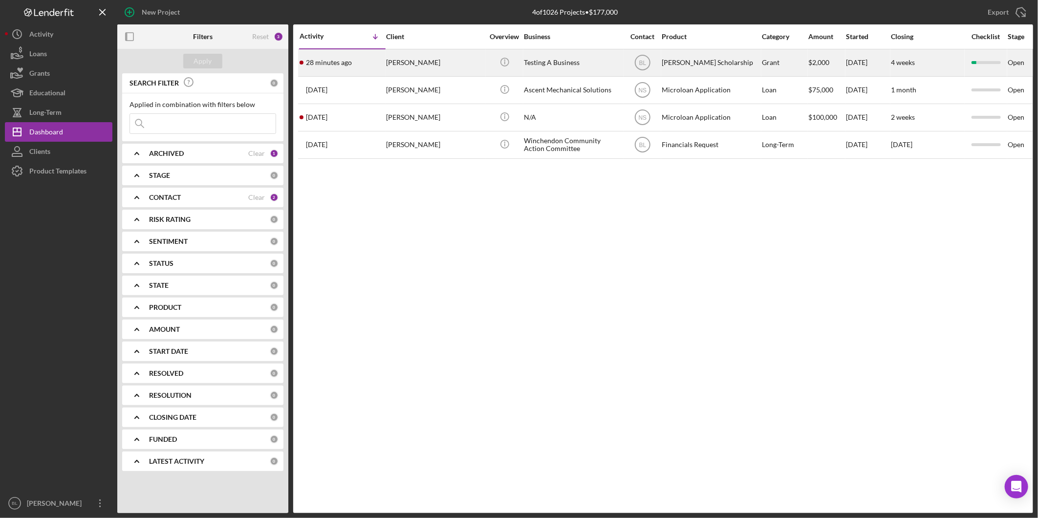
click at [558, 61] on div "Testing A Business" at bounding box center [573, 63] width 98 height 26
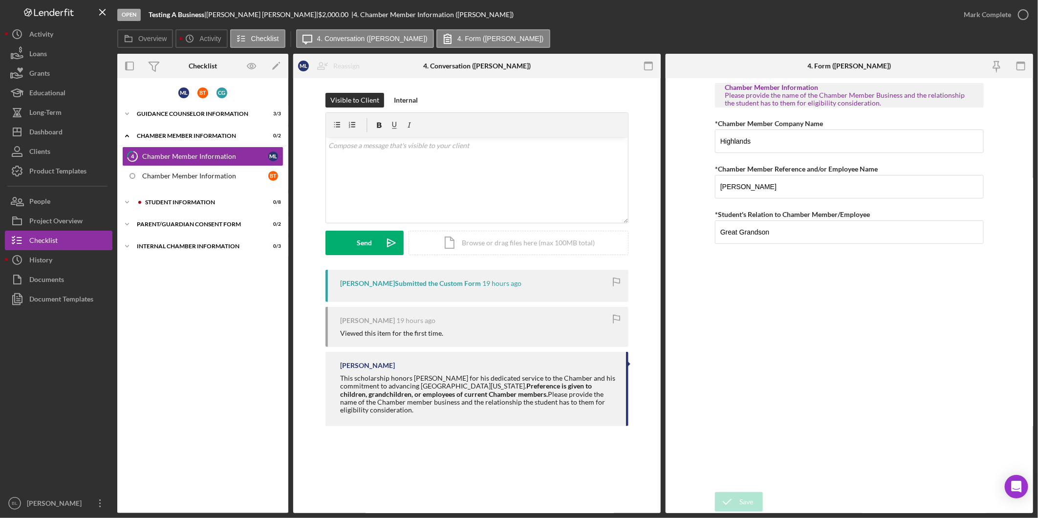
click at [59, 188] on div "Icon/History Activity Loans Grants Educational Long-Term Icon/Dashboard Dashboa…" at bounding box center [59, 268] width 108 height 489
click at [59, 197] on button "People" at bounding box center [59, 202] width 108 height 20
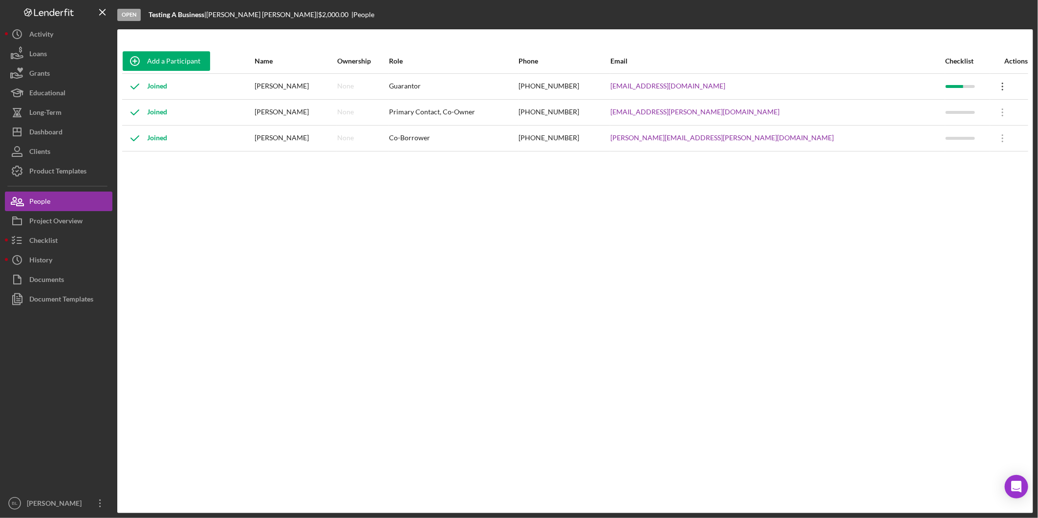
click at [995, 90] on icon "Icon/Overflow" at bounding box center [1003, 86] width 24 height 24
click at [919, 110] on div "Icon/Edit Edit" at bounding box center [946, 112] width 108 height 20
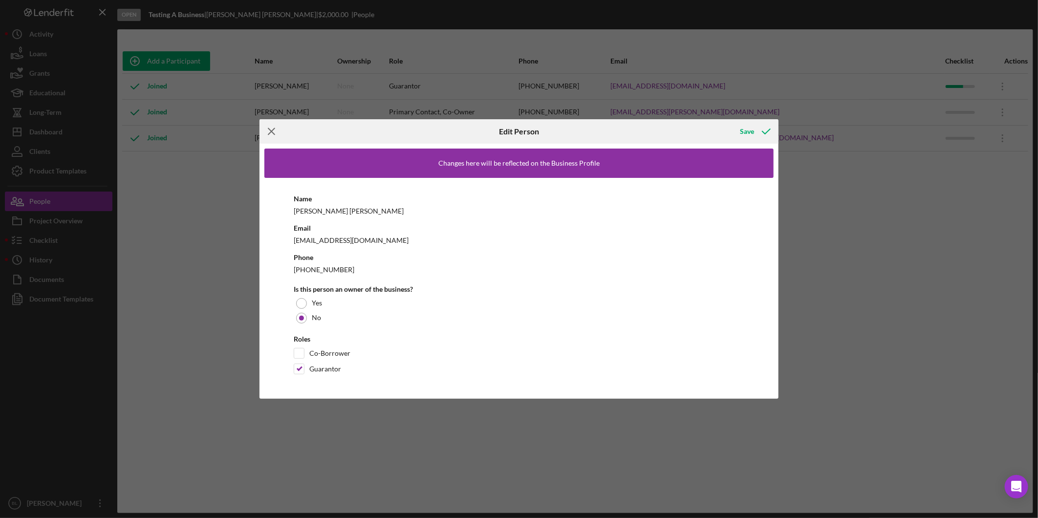
click at [272, 129] on icon "Icon/Menu Close" at bounding box center [272, 131] width 24 height 24
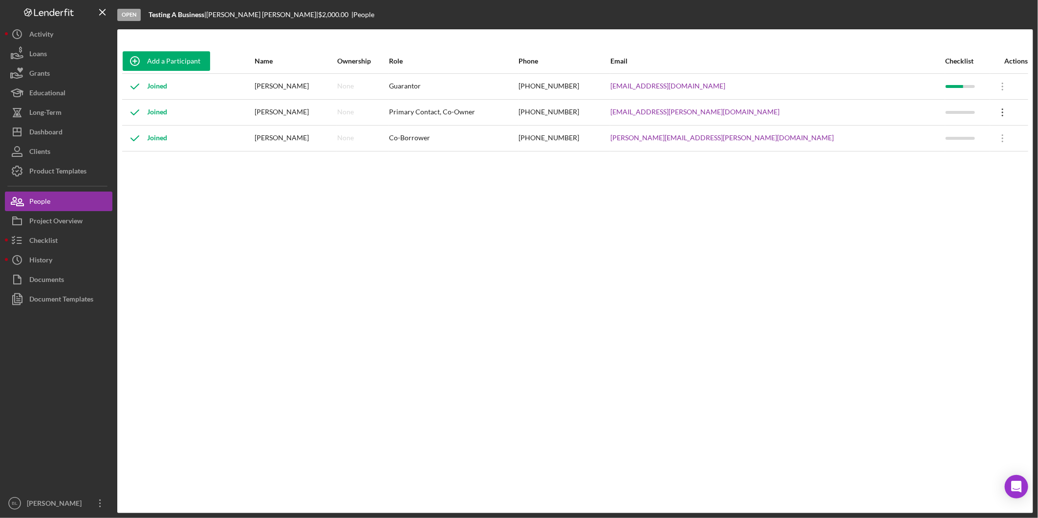
click at [991, 114] on icon "Icon/Overflow" at bounding box center [1003, 112] width 24 height 24
click at [984, 138] on div "Icon/Edit Edit" at bounding box center [946, 138] width 108 height 20
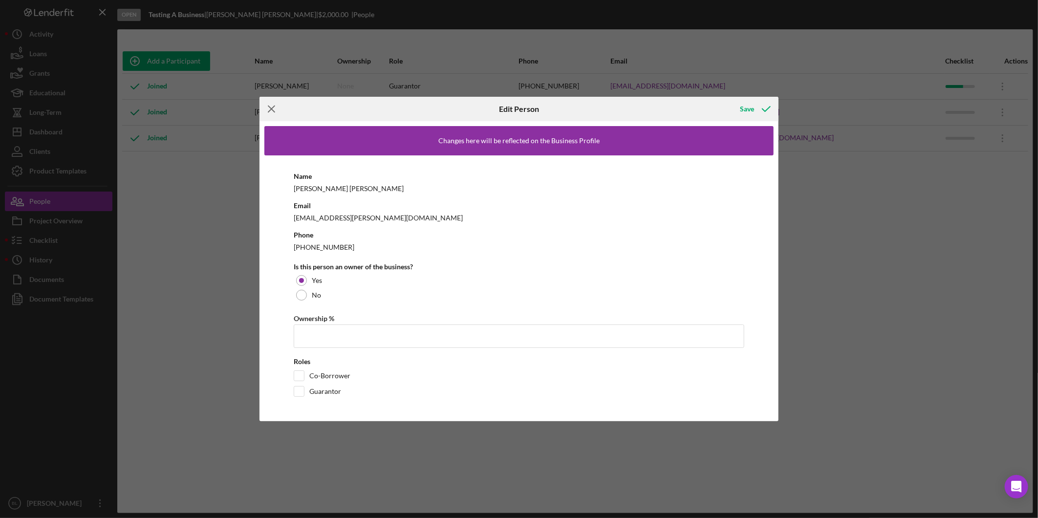
click at [267, 108] on icon "Icon/Menu Close" at bounding box center [272, 109] width 24 height 24
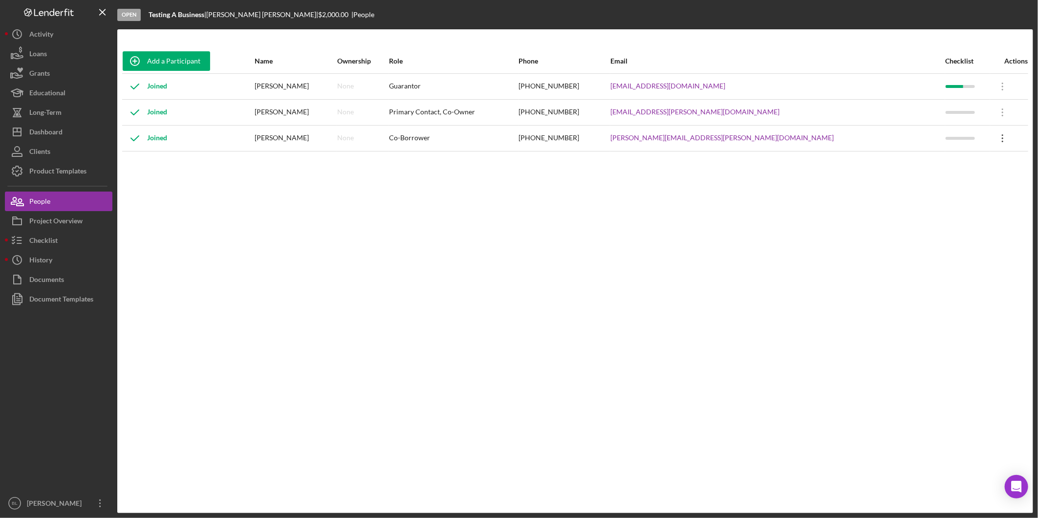
click at [991, 135] on icon "Icon/Overflow" at bounding box center [1003, 138] width 24 height 24
click at [939, 163] on div "Icon/Edit Edit" at bounding box center [946, 164] width 108 height 20
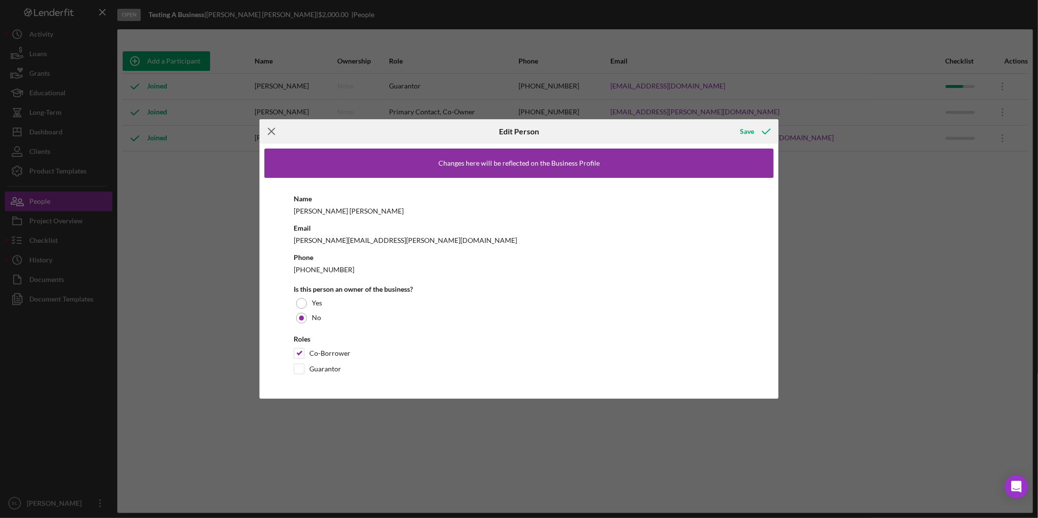
click at [267, 133] on icon "Icon/Menu Close" at bounding box center [272, 131] width 24 height 24
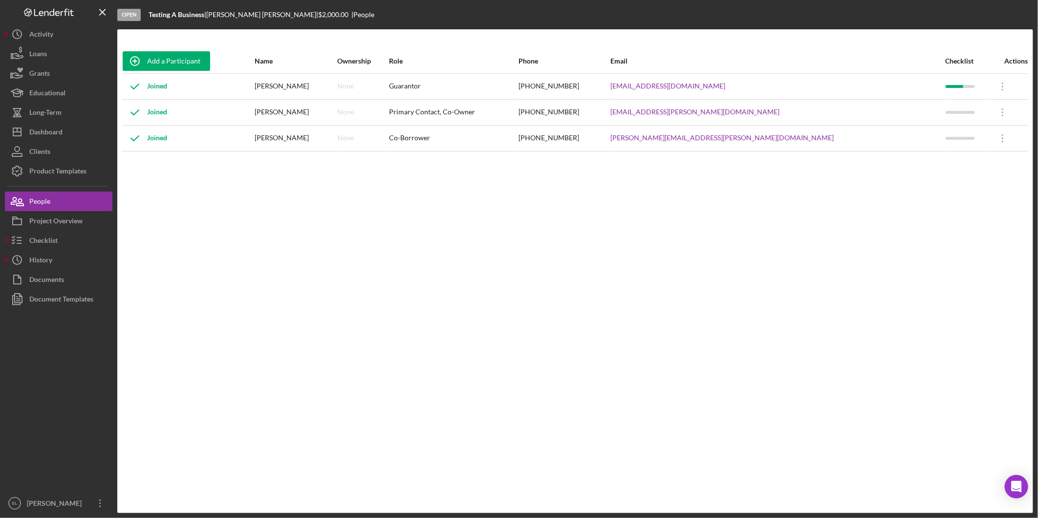
drag, startPoint x: 890, startPoint y: 292, endPoint x: 889, endPoint y: 284, distance: 8.0
click at [889, 284] on div "Add a Participant Name Ownership Role Phone Email Checklist Actions Joined Mary…" at bounding box center [575, 271] width 916 height 445
click at [561, 264] on div "Add a Participant Name Ownership Role Phone Email Checklist Actions Joined Mary…" at bounding box center [575, 271] width 916 height 445
click at [518, 93] on div "Guarantor" at bounding box center [453, 86] width 129 height 24
click at [991, 89] on icon "Icon/Overflow" at bounding box center [1003, 86] width 24 height 24
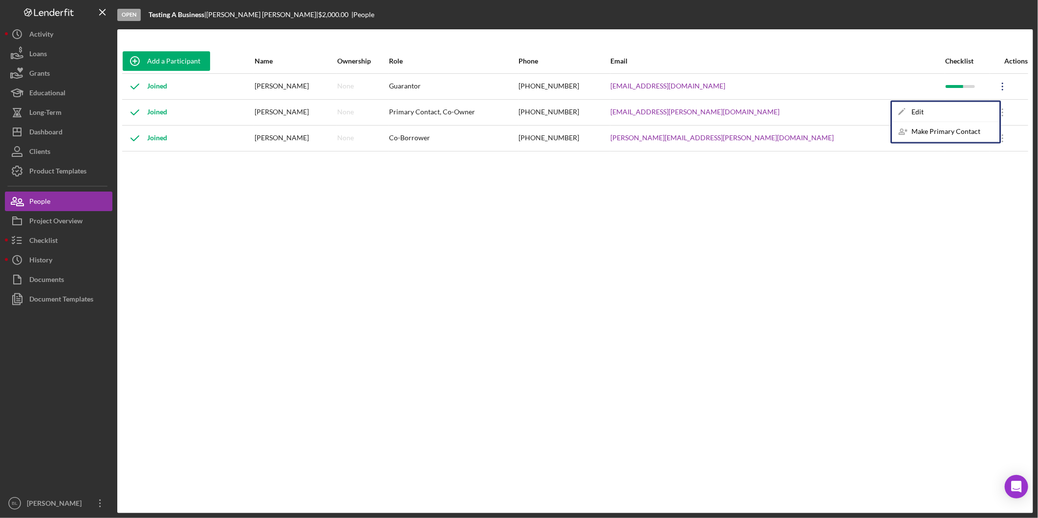
click at [991, 89] on icon "Icon/Overflow" at bounding box center [1003, 86] width 24 height 24
click at [846, 270] on div "Add a Participant Name Ownership Role Phone Email Checklist Actions Joined Mary…" at bounding box center [575, 271] width 916 height 445
click at [52, 175] on div "Product Templates" at bounding box center [57, 172] width 57 height 22
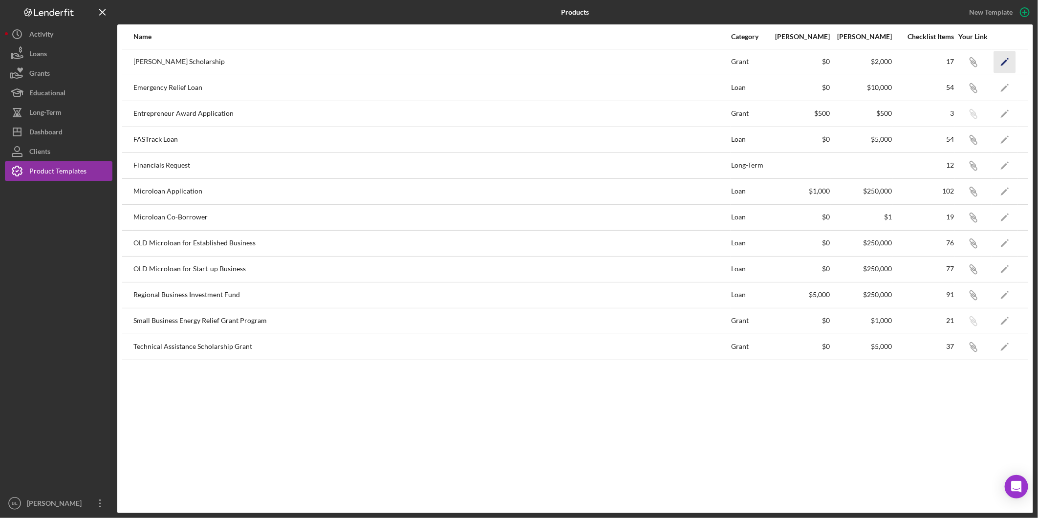
click at [1001, 58] on icon "Icon/Edit" at bounding box center [1005, 62] width 22 height 22
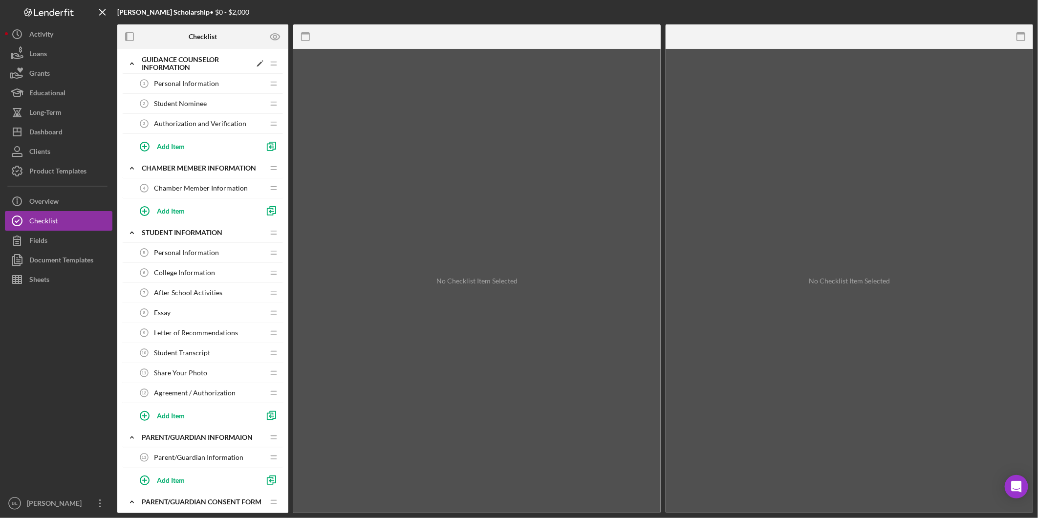
click at [131, 61] on icon "Icon/Expander" at bounding box center [132, 64] width 20 height 20
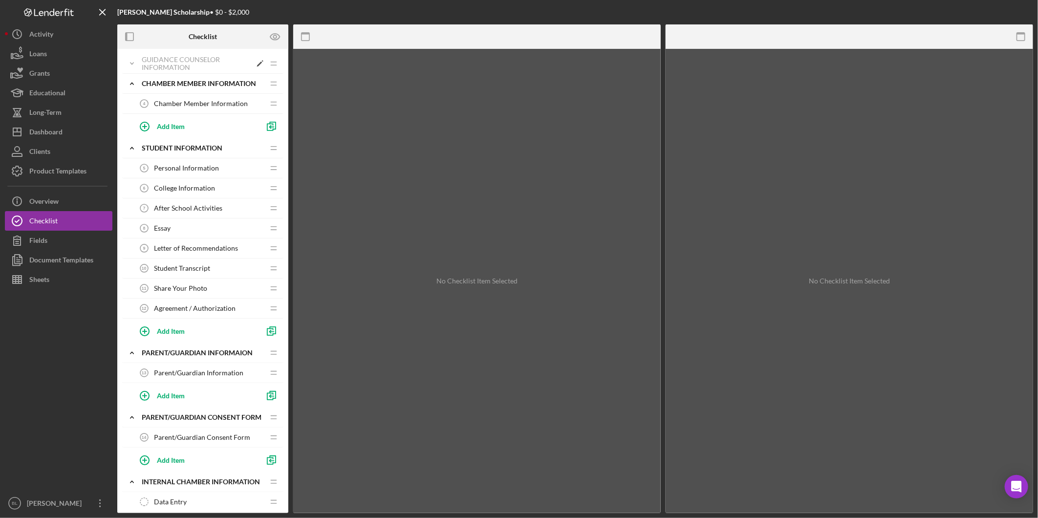
click at [131, 56] on icon "Icon/Expander" at bounding box center [132, 64] width 20 height 20
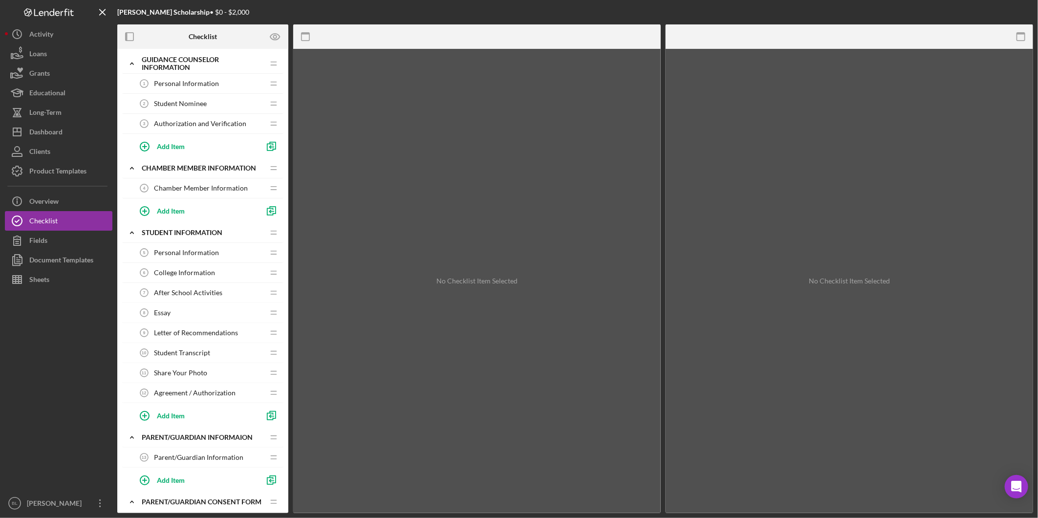
click at [266, 84] on icon "Icon/Drag" at bounding box center [274, 84] width 20 height 20
click at [203, 82] on span "Personal Information" at bounding box center [186, 84] width 65 height 8
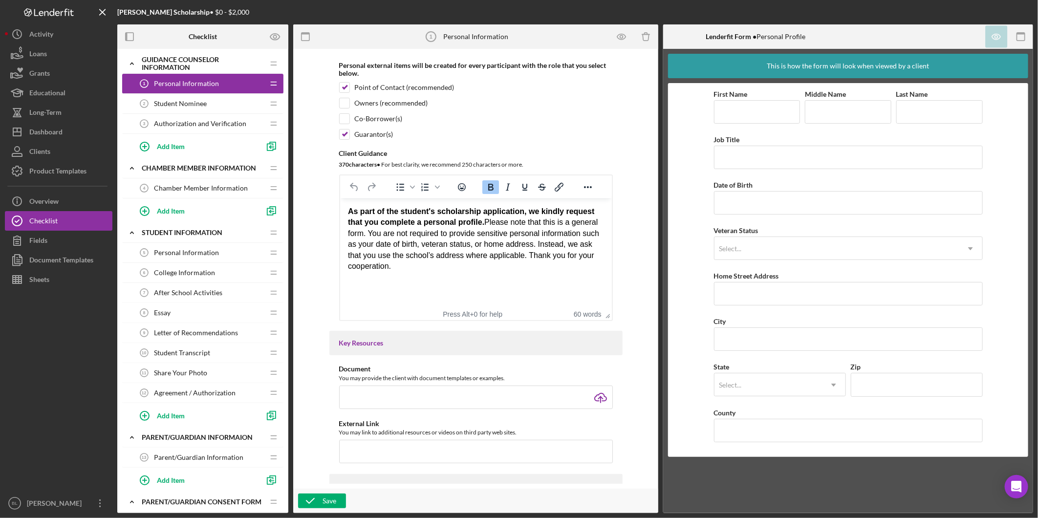
scroll to position [163, 0]
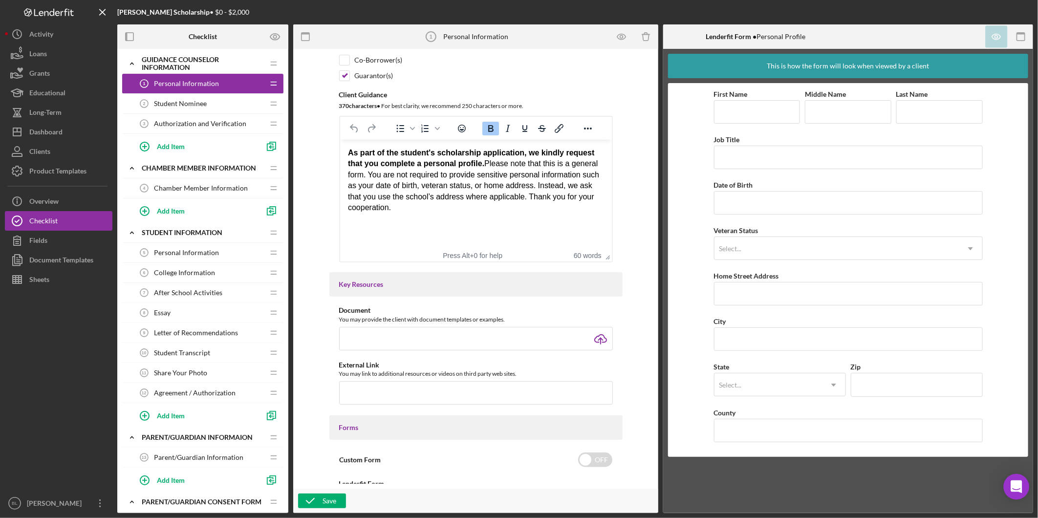
click at [1018, 487] on icon "Open Intercom Messenger" at bounding box center [1016, 487] width 11 height 13
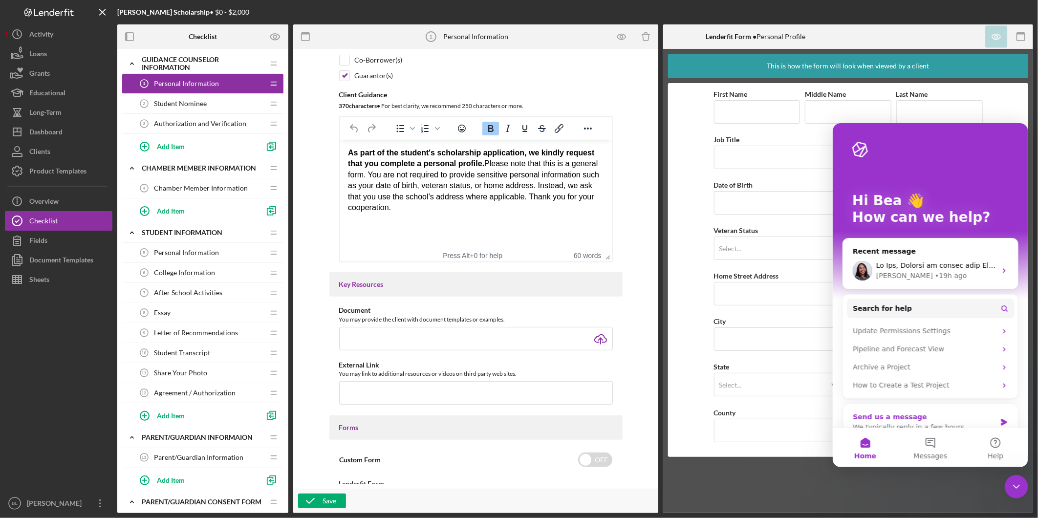
scroll to position [0, 0]
click at [778, 489] on div "This is how the form will look when viewed by a client First Name Middle Name L…" at bounding box center [848, 281] width 370 height 464
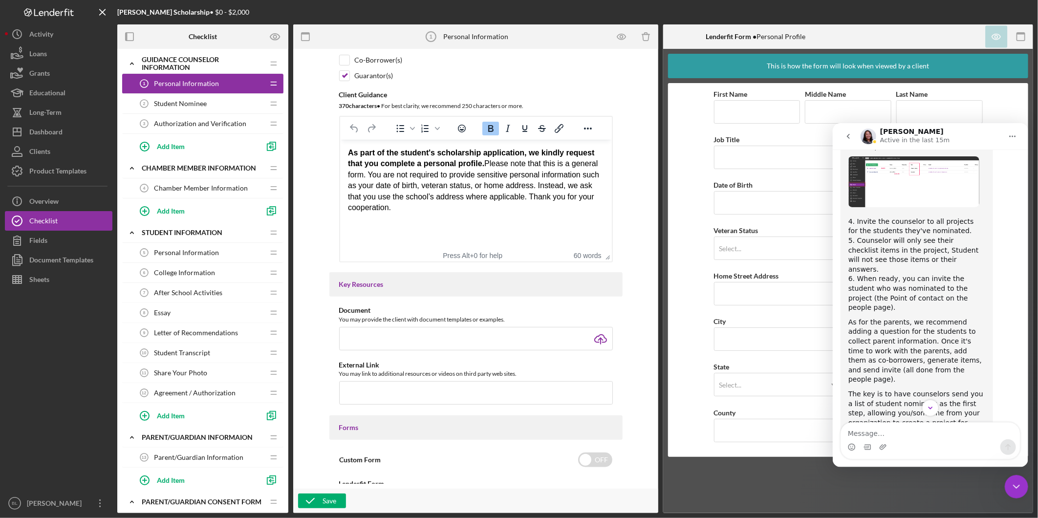
scroll to position [2580, 0]
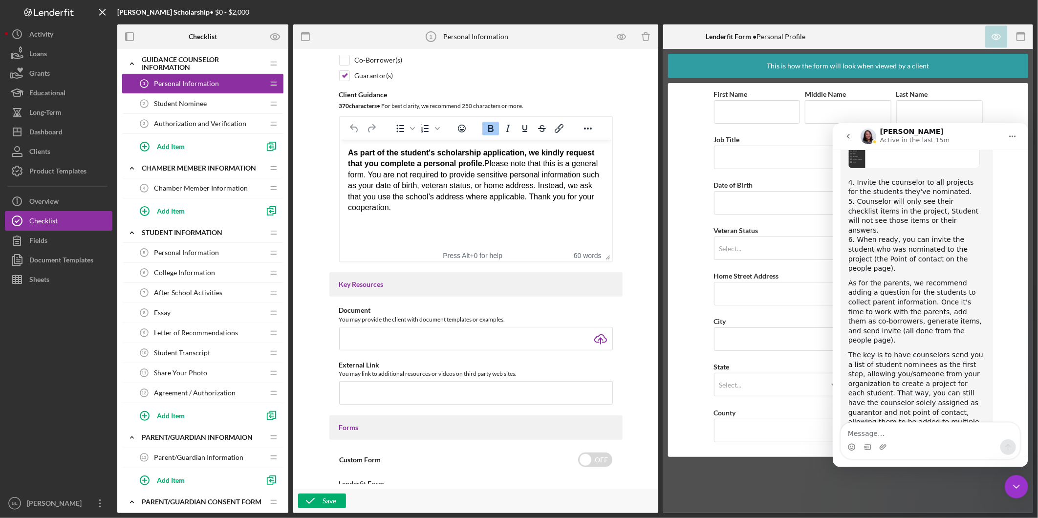
click at [918, 461] on link "https://calendly.com/christina-ramada-lenderfit/lenderfit-30-minutes" at bounding box center [905, 470] width 114 height 18
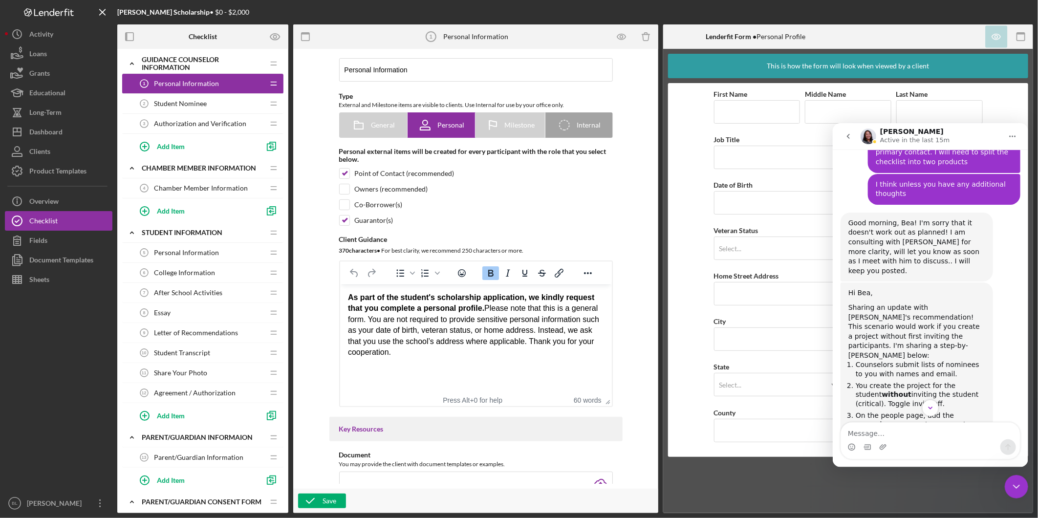
scroll to position [0, 0]
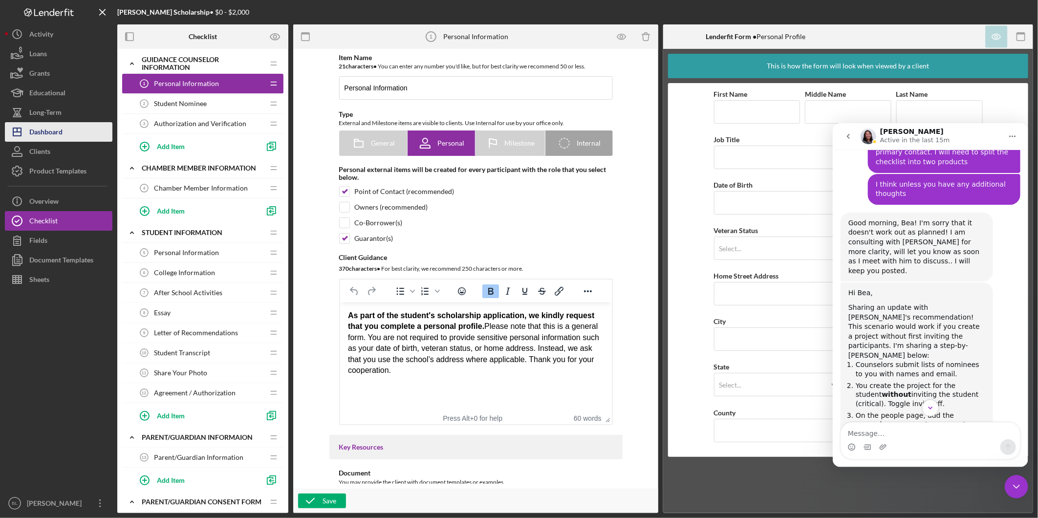
click at [69, 134] on button "Icon/Dashboard Dashboard" at bounding box center [59, 132] width 108 height 20
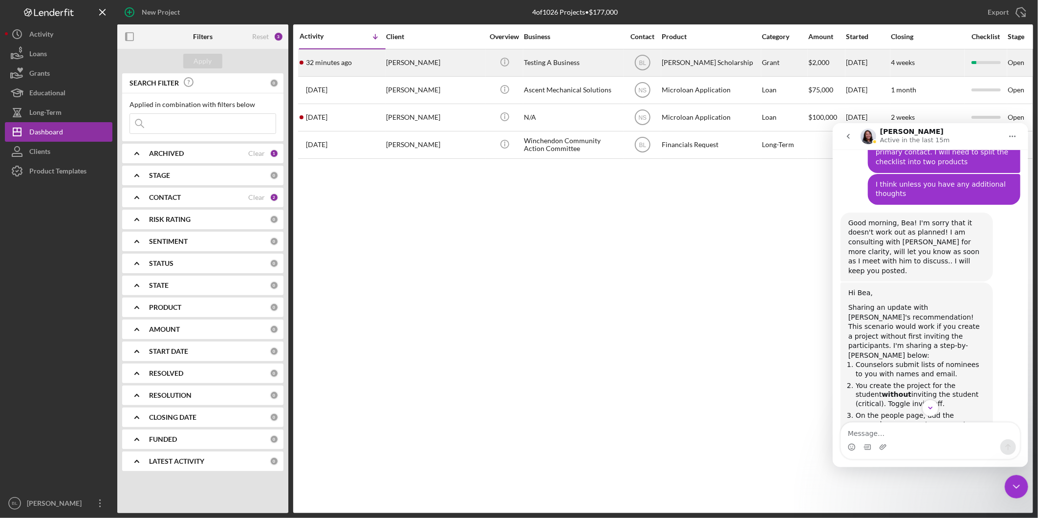
click at [413, 59] on div "Beatrice Thompson" at bounding box center [435, 63] width 98 height 26
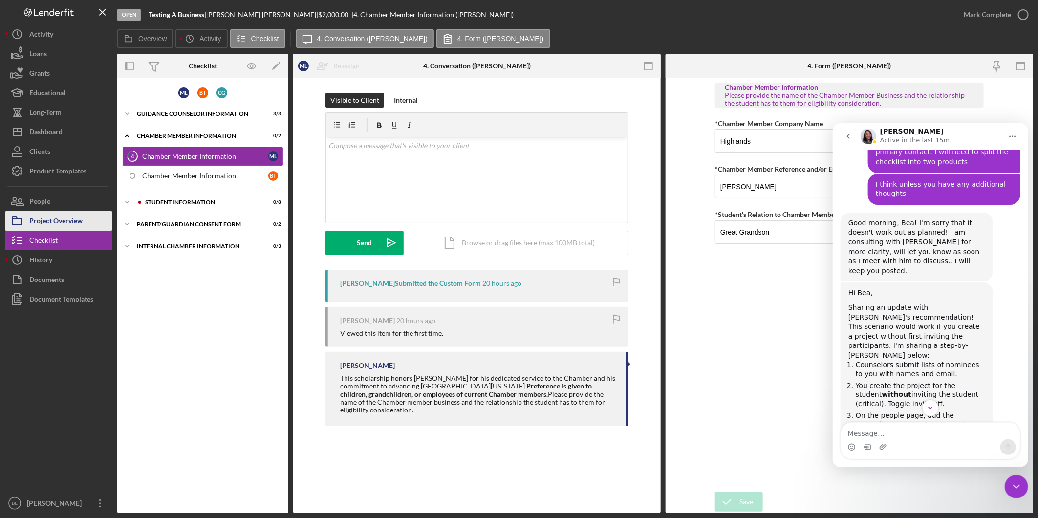
click at [77, 214] on div "Project Overview" at bounding box center [55, 222] width 53 height 22
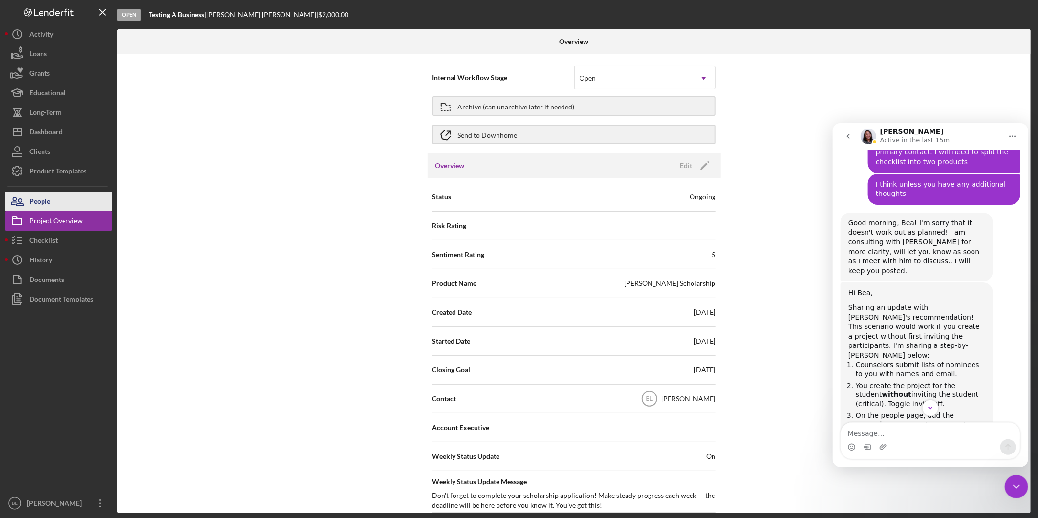
click at [79, 198] on button "People" at bounding box center [59, 202] width 108 height 20
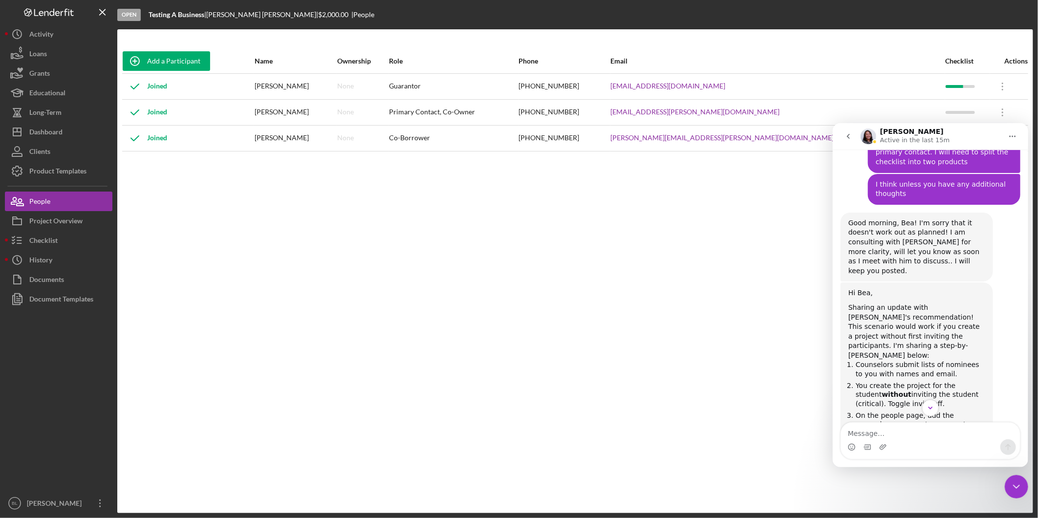
drag, startPoint x: 716, startPoint y: 215, endPoint x: 724, endPoint y: 214, distance: 8.9
click at [716, 216] on div "Add a Participant Name Ownership Role Phone Email Checklist Actions Joined Mary…" at bounding box center [575, 271] width 916 height 445
drag, startPoint x: 1948, startPoint y: 847, endPoint x: 1021, endPoint y: 491, distance: 993.0
click at [1022, 492] on div "Close Intercom Messenger" at bounding box center [1016, 486] width 23 height 23
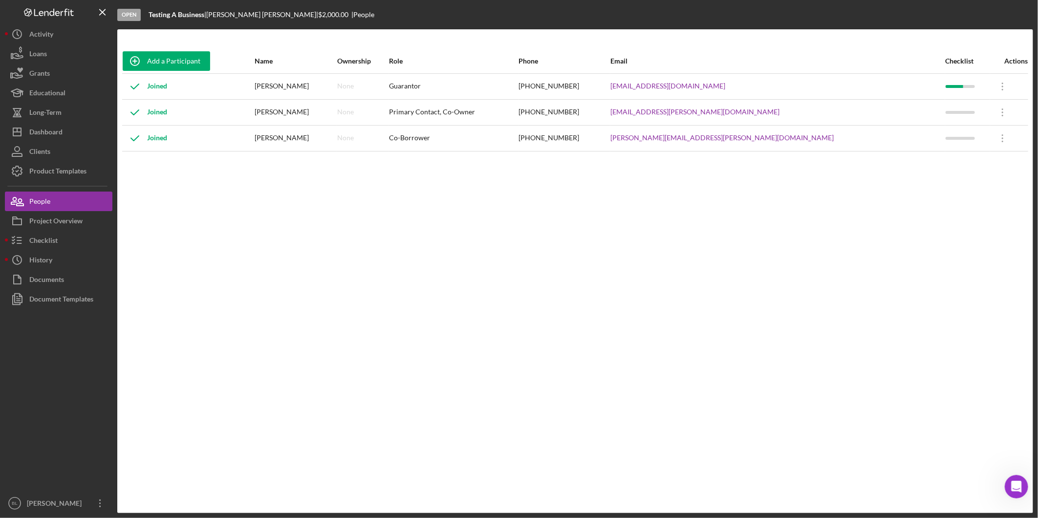
drag, startPoint x: 841, startPoint y: 332, endPoint x: 792, endPoint y: 269, distance: 80.2
click at [839, 329] on div "Add a Participant Name Ownership Role Phone Email Checklist Actions Joined Mary…" at bounding box center [575, 271] width 916 height 445
click at [991, 87] on icon "Icon/Overflow" at bounding box center [1003, 86] width 24 height 24
click at [913, 105] on div "Icon/Edit Edit" at bounding box center [946, 112] width 108 height 20
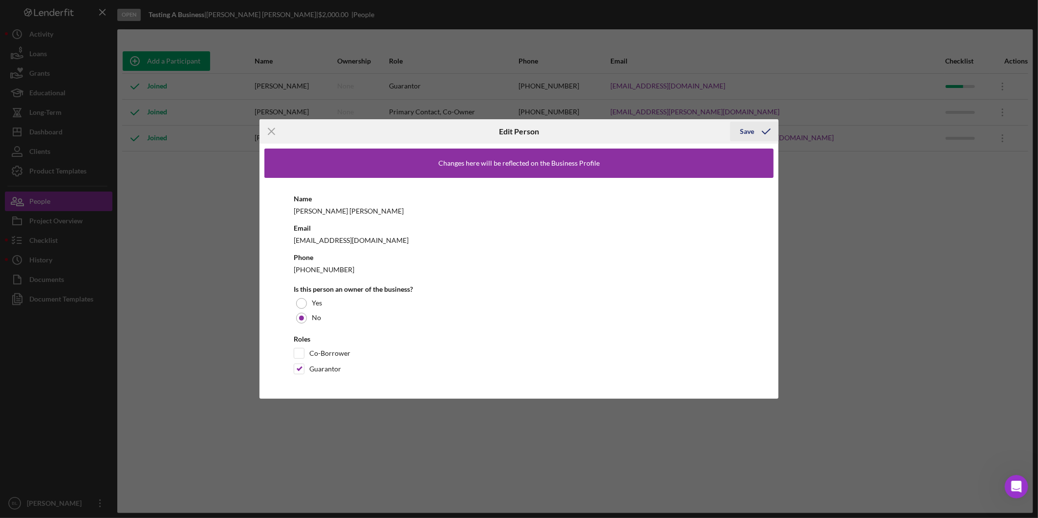
click at [741, 132] on div "Save" at bounding box center [747, 132] width 14 height 20
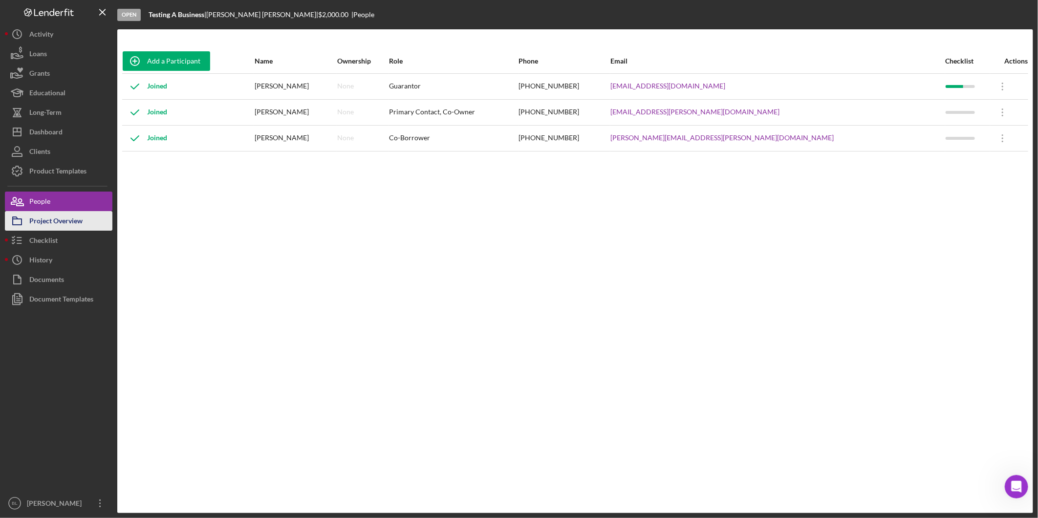
drag, startPoint x: 90, startPoint y: 230, endPoint x: 95, endPoint y: 228, distance: 5.3
click at [90, 231] on button "Checklist" at bounding box center [59, 241] width 108 height 20
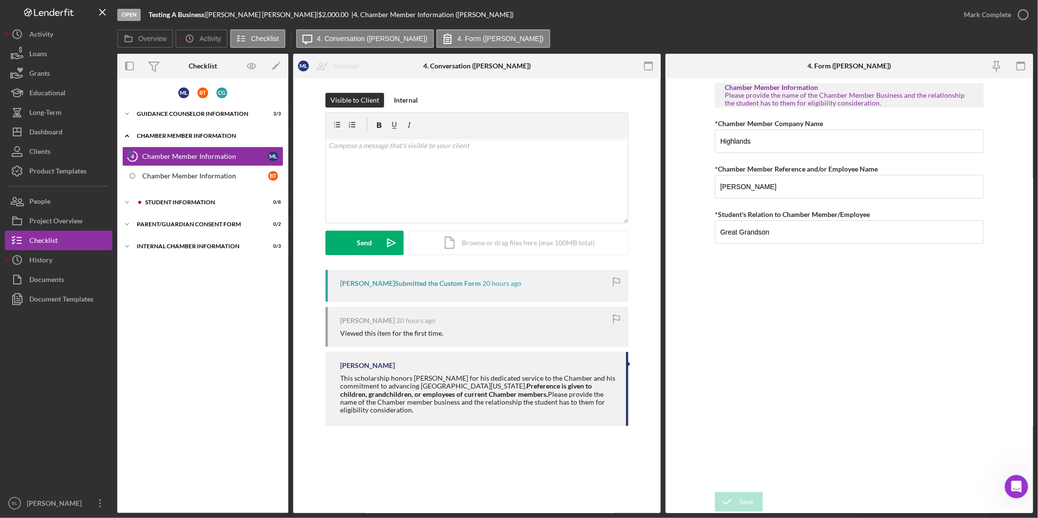
click at [168, 131] on div "Icon/Expander Chamber Member Information 0 / 2" at bounding box center [202, 136] width 171 height 20
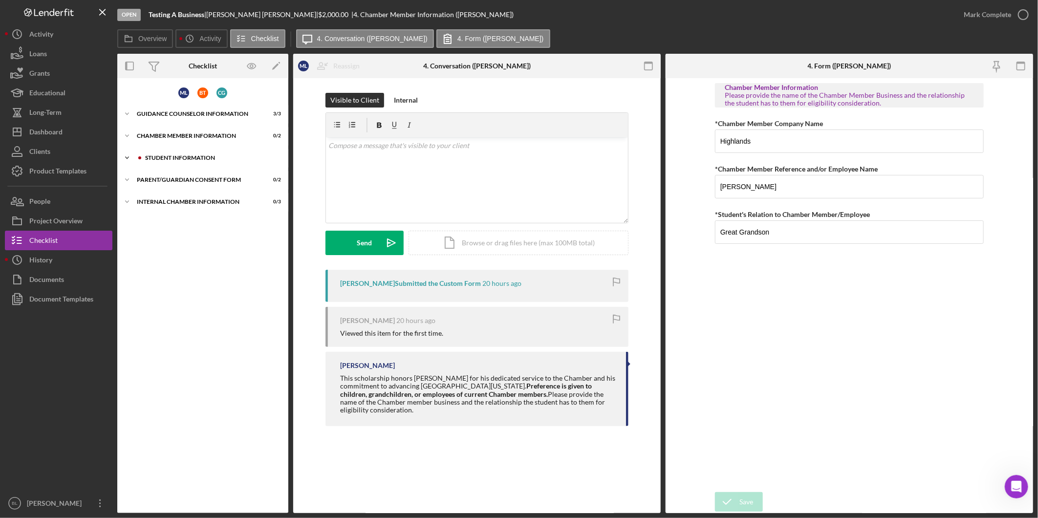
click at [162, 158] on div "Student Information" at bounding box center [210, 158] width 131 height 6
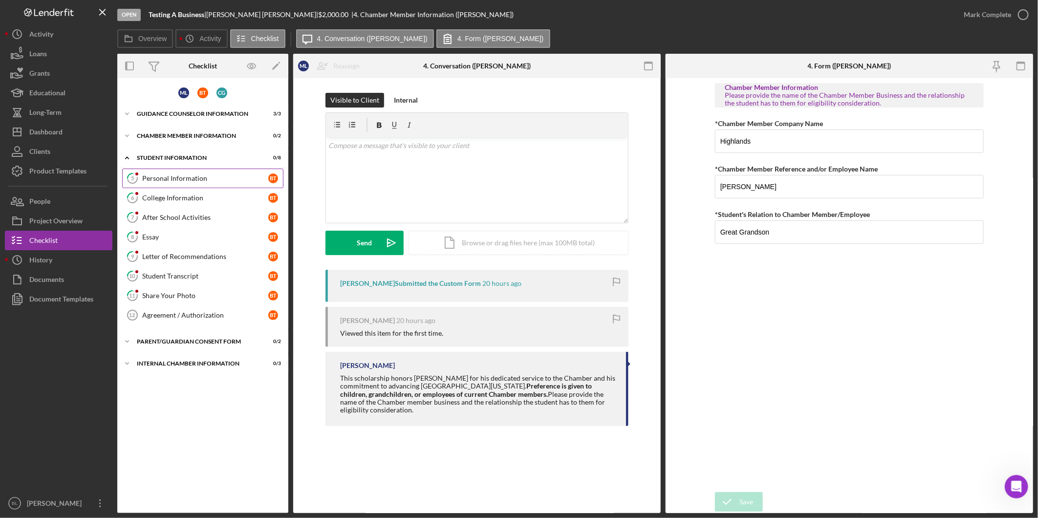
drag, startPoint x: 174, startPoint y: 175, endPoint x: 193, endPoint y: 177, distance: 19.2
click at [174, 176] on div "Personal Information" at bounding box center [205, 179] width 126 height 8
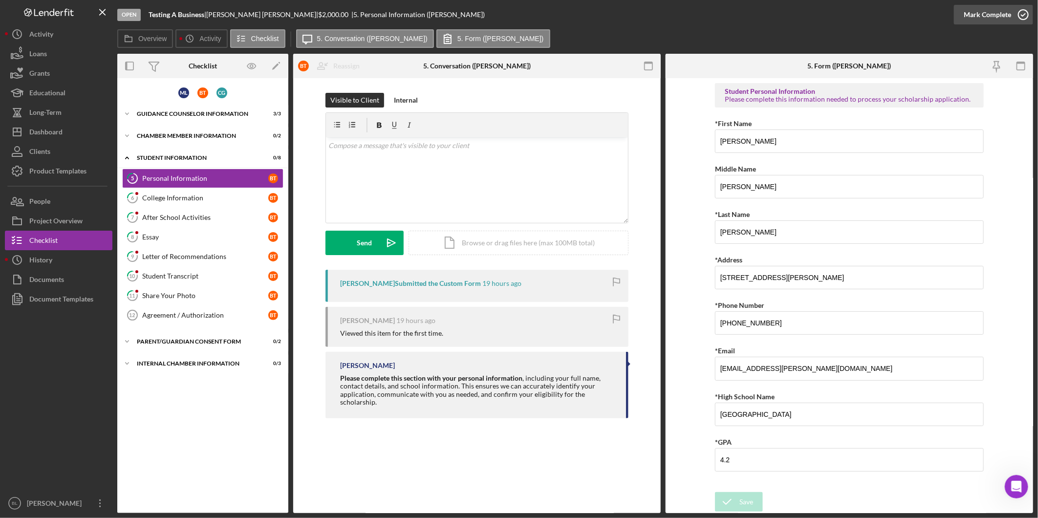
click at [1028, 9] on icon "button" at bounding box center [1023, 14] width 24 height 24
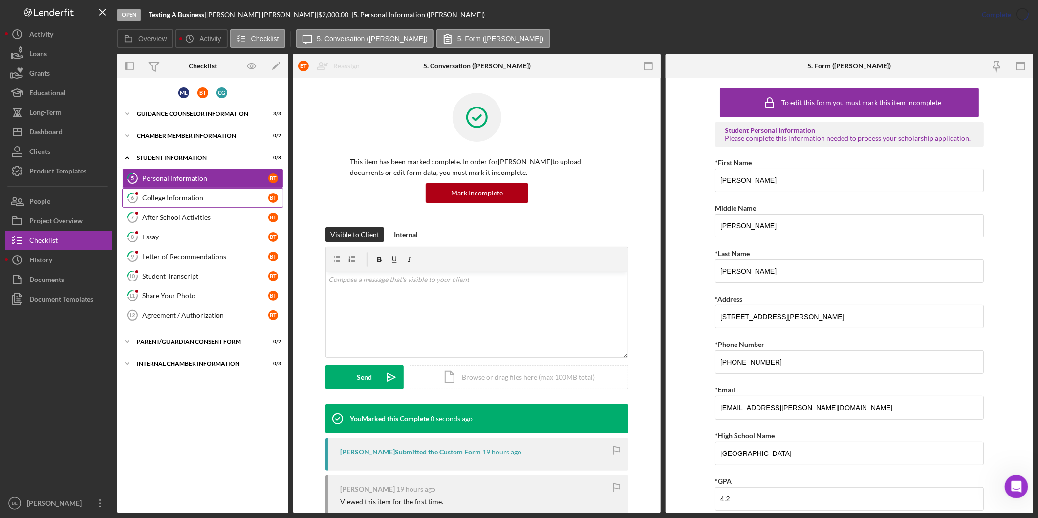
click at [177, 195] on div "College Information" at bounding box center [205, 198] width 126 height 8
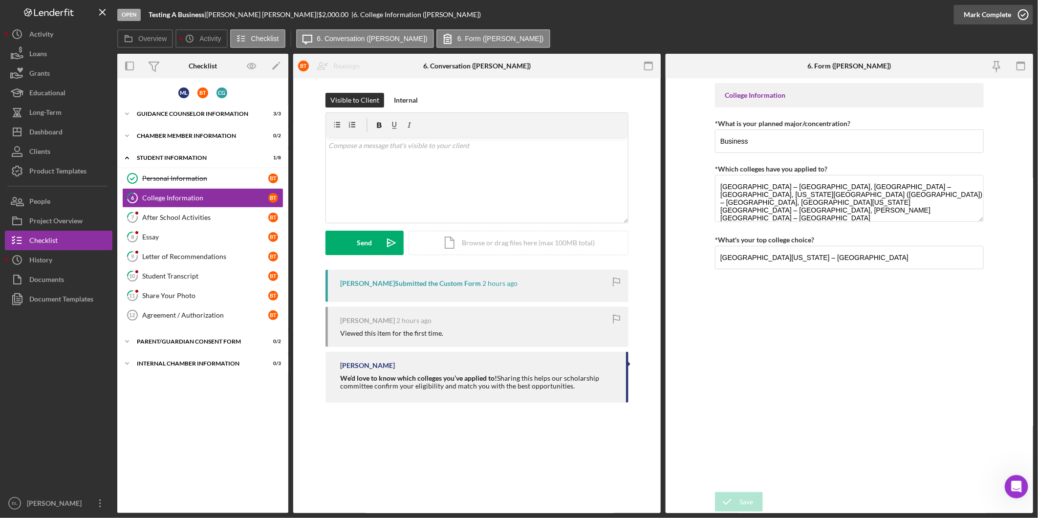
click at [1021, 17] on icon "button" at bounding box center [1023, 14] width 24 height 24
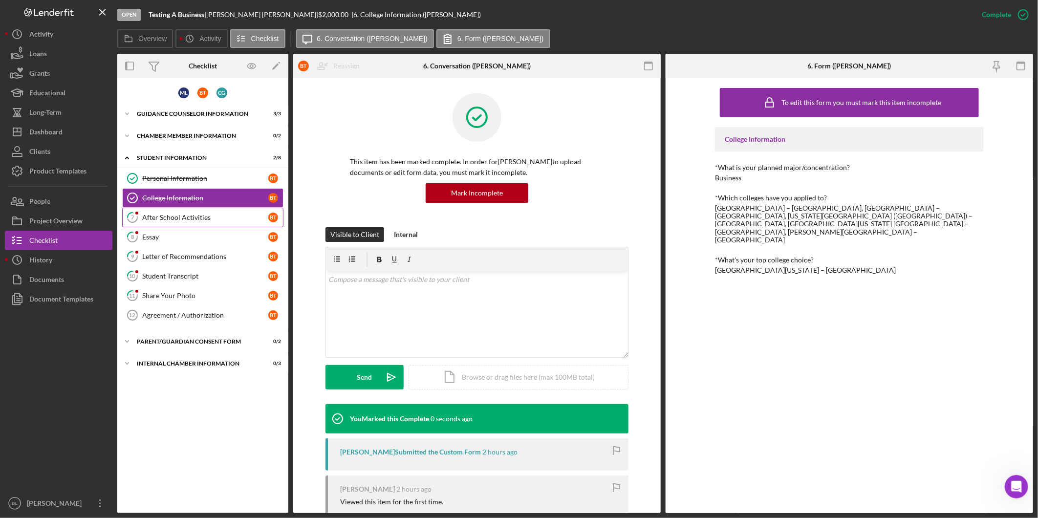
click at [163, 214] on div "After School Activities" at bounding box center [205, 218] width 126 height 8
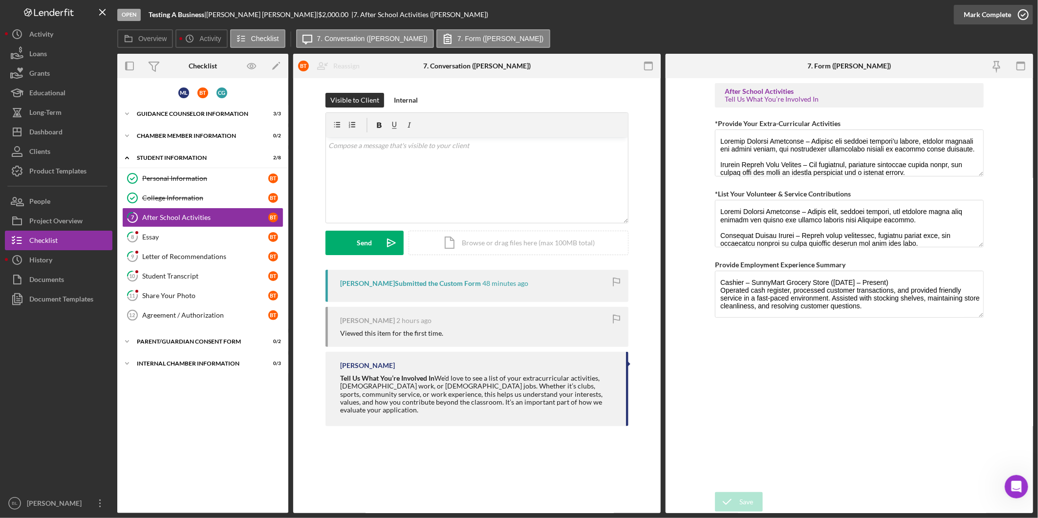
click at [1020, 15] on icon "button" at bounding box center [1023, 14] width 24 height 24
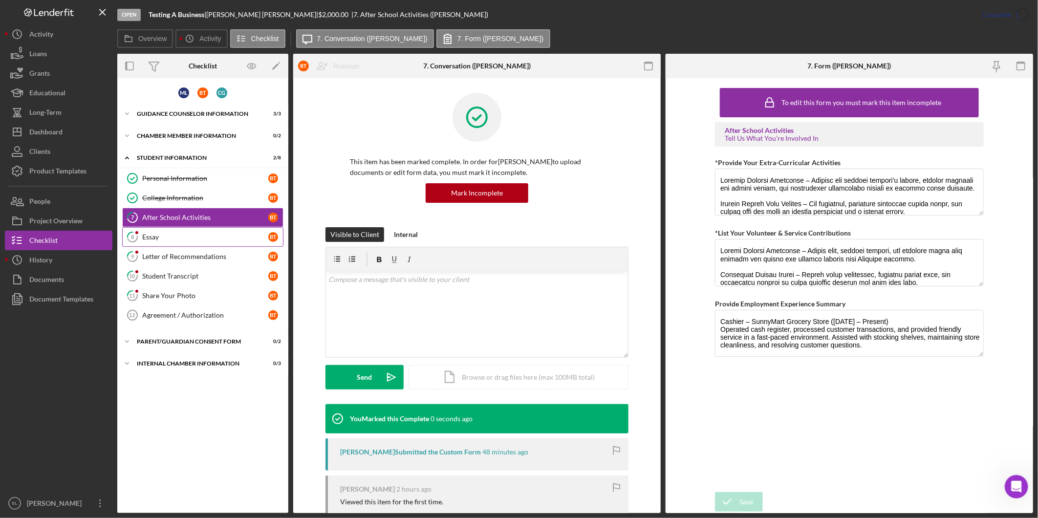
drag, startPoint x: 140, startPoint y: 237, endPoint x: 387, endPoint y: 219, distance: 247.1
click at [140, 237] on icon "8" at bounding box center [132, 237] width 24 height 24
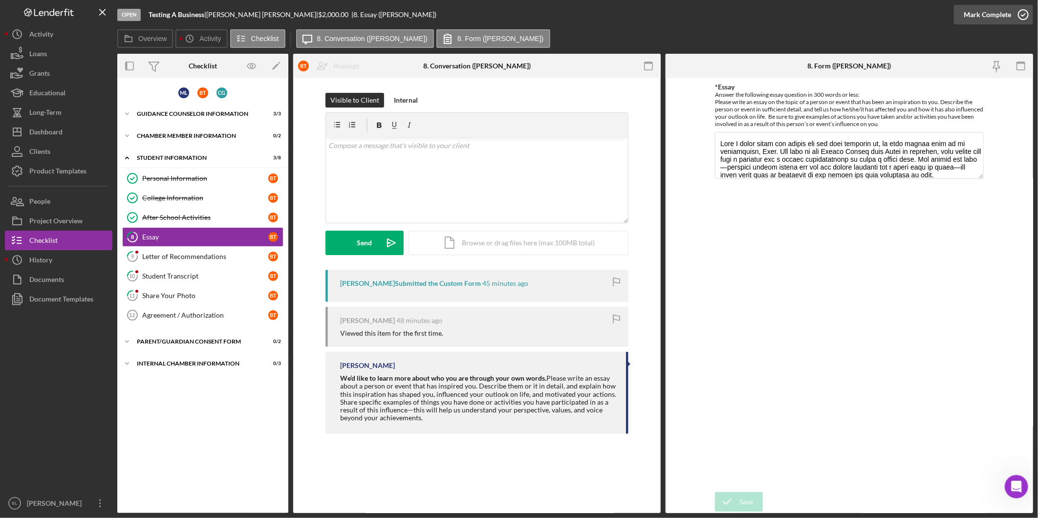
click at [1017, 16] on icon "button" at bounding box center [1023, 14] width 24 height 24
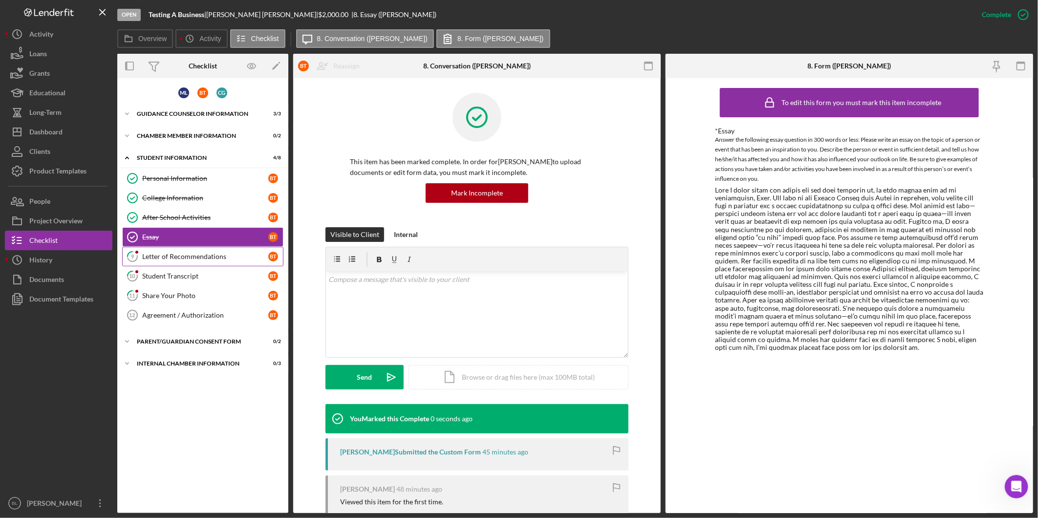
click at [197, 265] on link "9 Letter of Recommendations B T" at bounding box center [202, 257] width 161 height 20
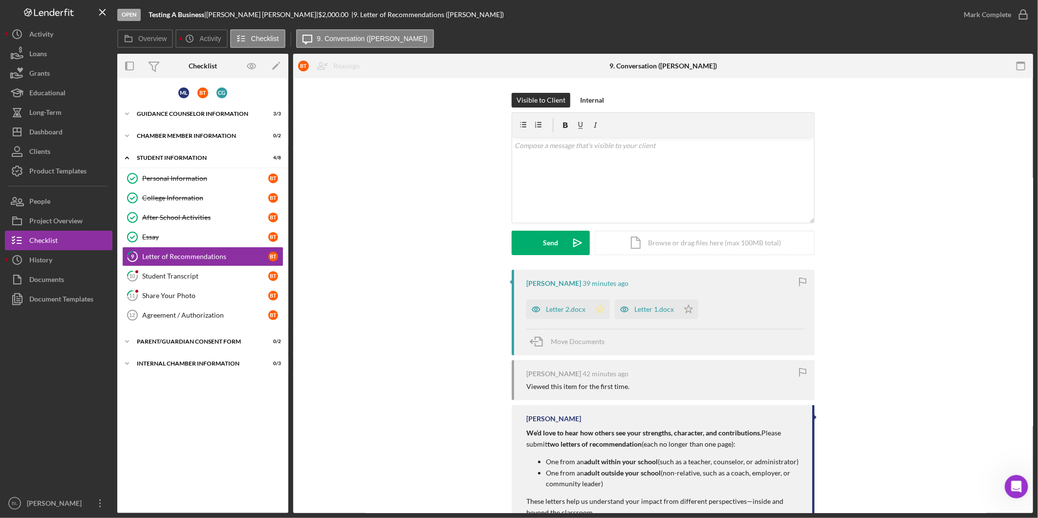
click at [600, 308] on polygon "button" at bounding box center [600, 309] width 8 height 8
click at [685, 308] on polygon "button" at bounding box center [689, 309] width 8 height 8
click at [1020, 21] on icon "button" at bounding box center [1023, 14] width 24 height 24
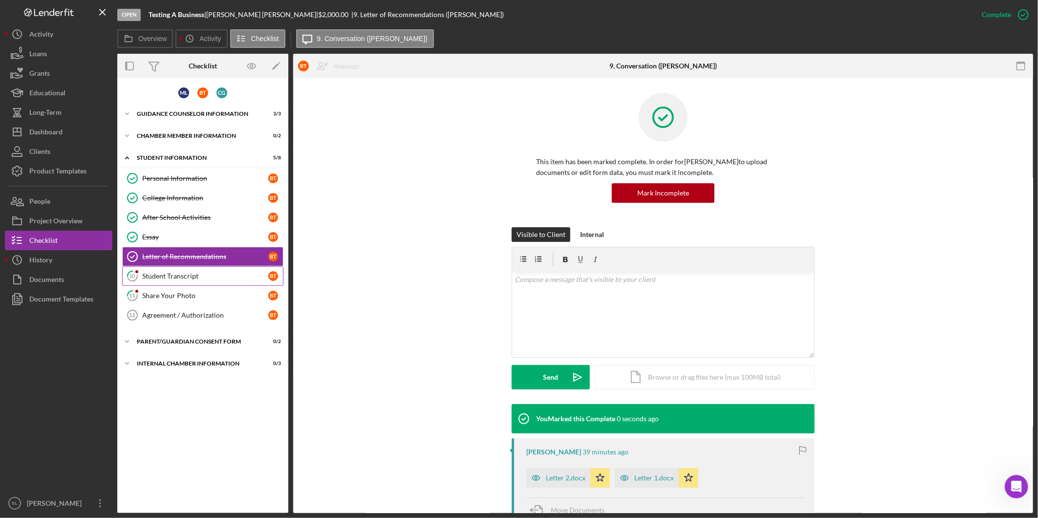
click at [192, 275] on div "Student Transcript" at bounding box center [205, 276] width 126 height 8
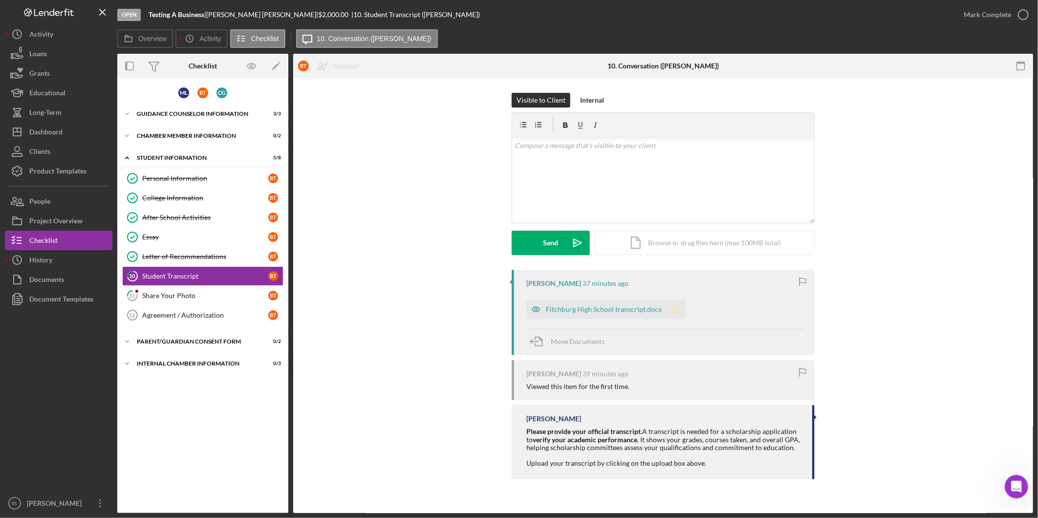
click at [676, 314] on icon "Icon/Star" at bounding box center [677, 310] width 20 height 20
click at [1020, 20] on icon "button" at bounding box center [1023, 14] width 24 height 24
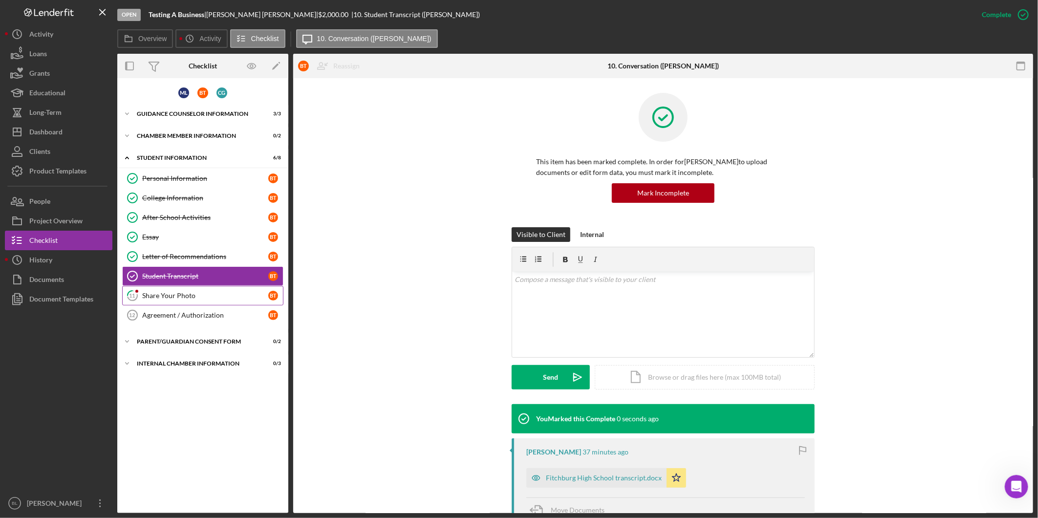
click at [191, 296] on div "Share Your Photo" at bounding box center [205, 296] width 126 height 8
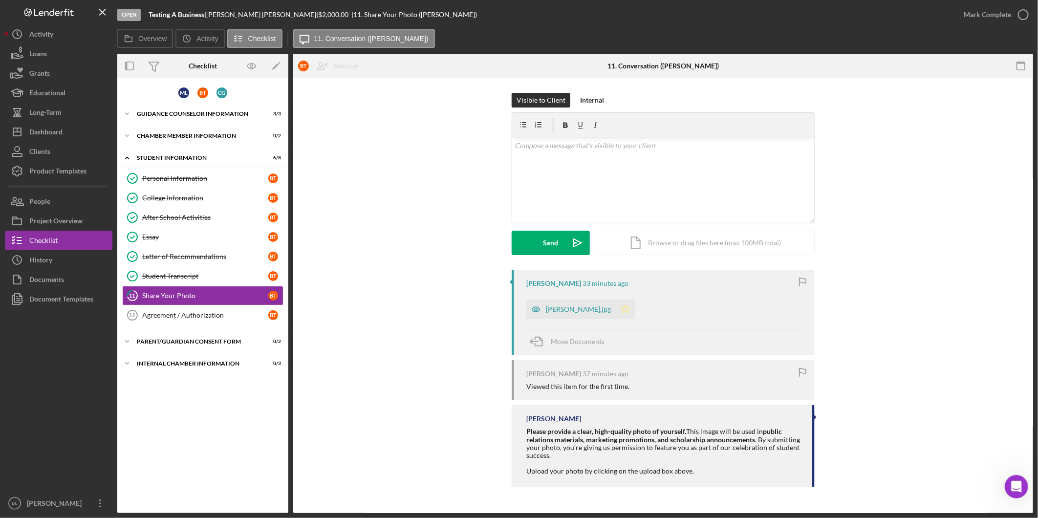
click at [622, 309] on polygon "button" at bounding box center [626, 309] width 8 height 8
click at [1019, 17] on circle "button" at bounding box center [1024, 15] width 10 height 10
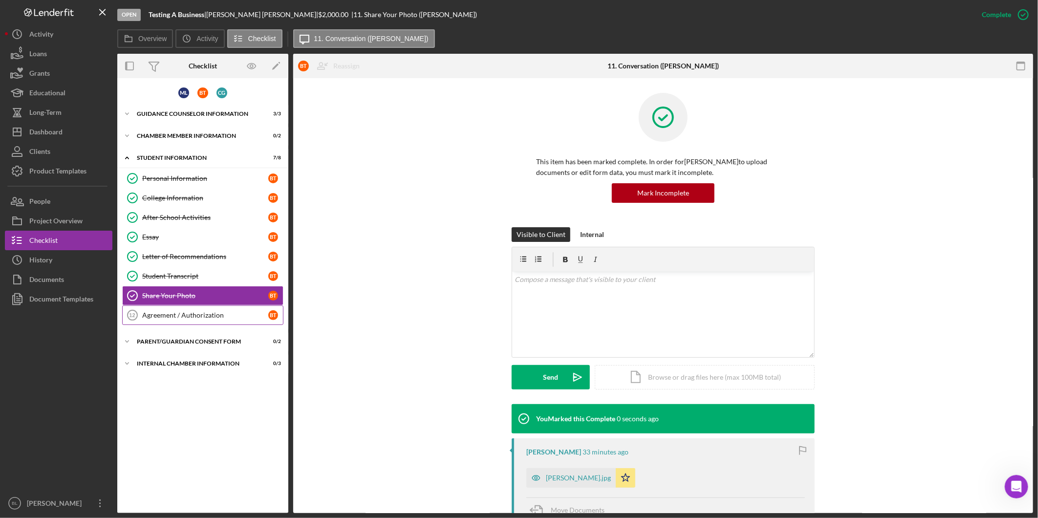
click at [195, 310] on link "Agreement / Authorization 12 Agreement / Authorization B T" at bounding box center [202, 316] width 161 height 20
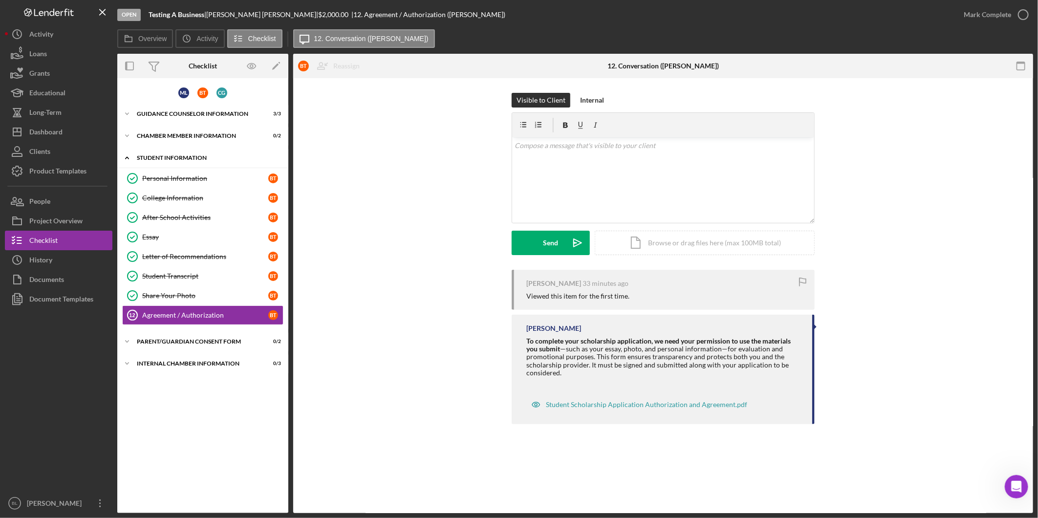
click at [143, 153] on div "Icon/Expander Student Information 7 / 8" at bounding box center [202, 158] width 171 height 20
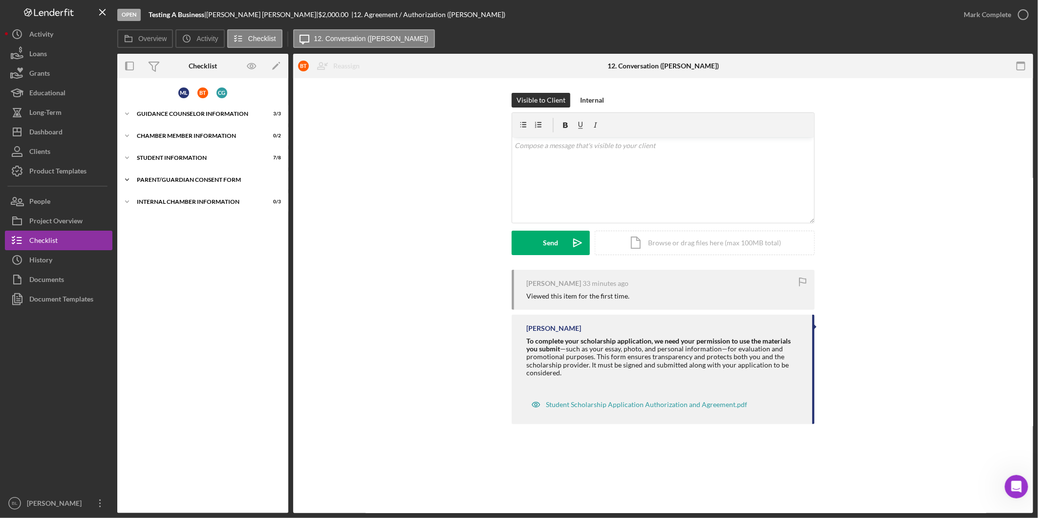
click at [152, 175] on div "Icon/Expander Parent/Guardian Consent Form 0 / 2" at bounding box center [202, 180] width 171 height 20
click at [221, 197] on div "Parent/Guardian Consent Form" at bounding box center [205, 201] width 126 height 8
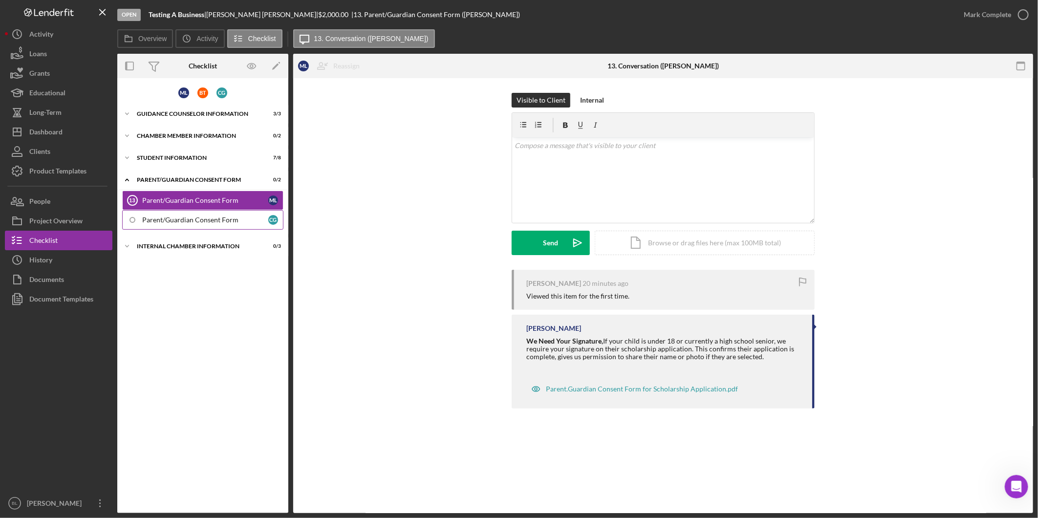
click at [201, 216] on div "Parent/Guardian Consent Form" at bounding box center [205, 220] width 126 height 8
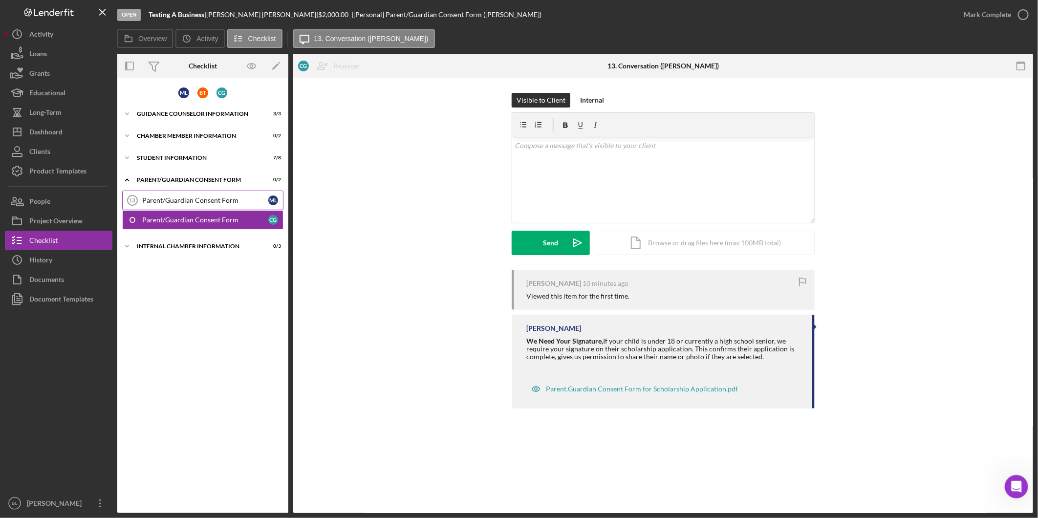
click at [173, 195] on link "Parent/Guardian Consent Form 13 Parent/Guardian Consent Form M L" at bounding box center [202, 201] width 161 height 20
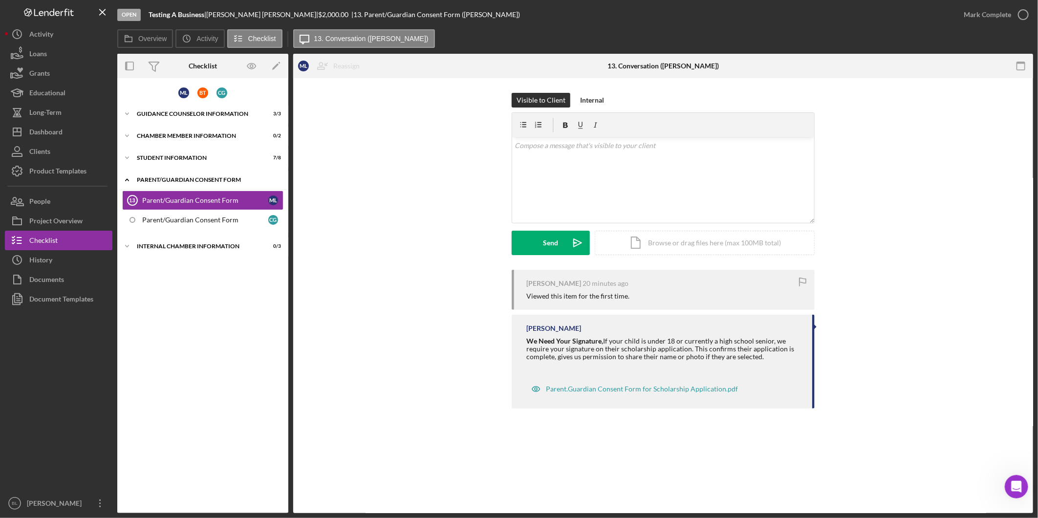
click at [174, 180] on div "Parent/Guardian Consent Form" at bounding box center [206, 180] width 139 height 6
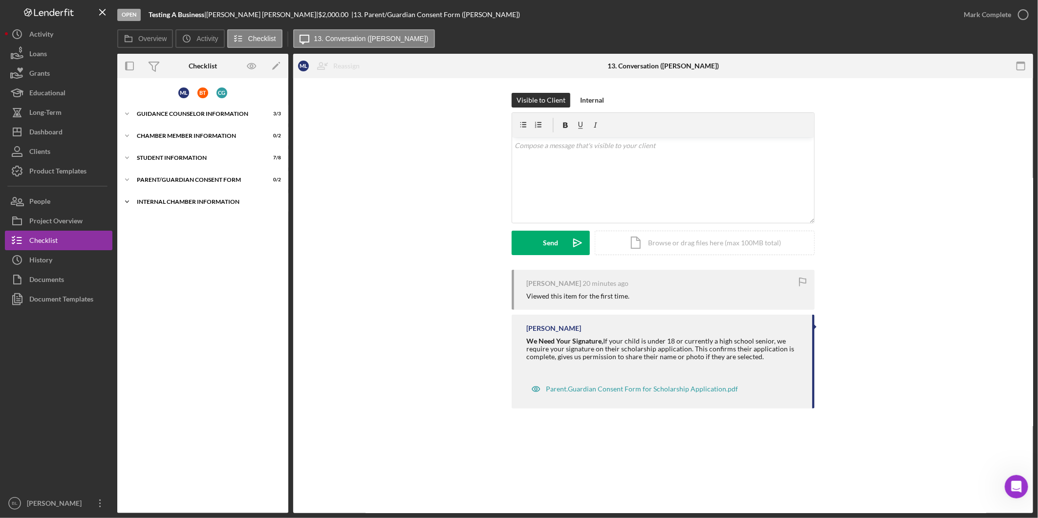
click at [175, 197] on div "Icon/Expander Internal Chamber Information 0 / 3" at bounding box center [202, 202] width 171 height 20
click at [192, 225] on div "Data Entry" at bounding box center [212, 223] width 141 height 8
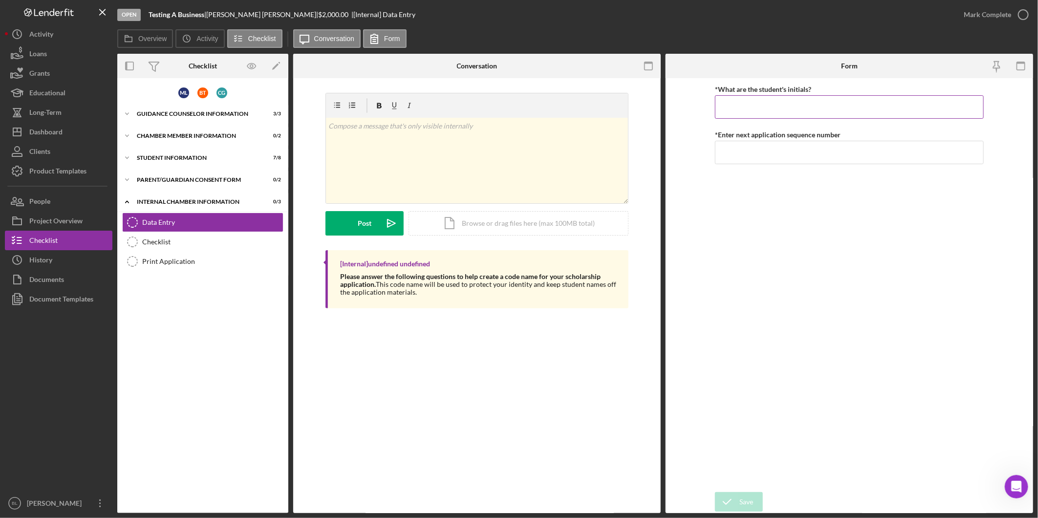
click at [841, 106] on input "*What are the student's initials?" at bounding box center [849, 106] width 269 height 23
type input "BT"
click at [801, 152] on input "*Enter next application sequence number" at bounding box center [849, 152] width 269 height 23
type input "1"
click at [817, 236] on div "*What are the student's initials? BT *Enter next application sequence number 1" at bounding box center [849, 285] width 269 height 404
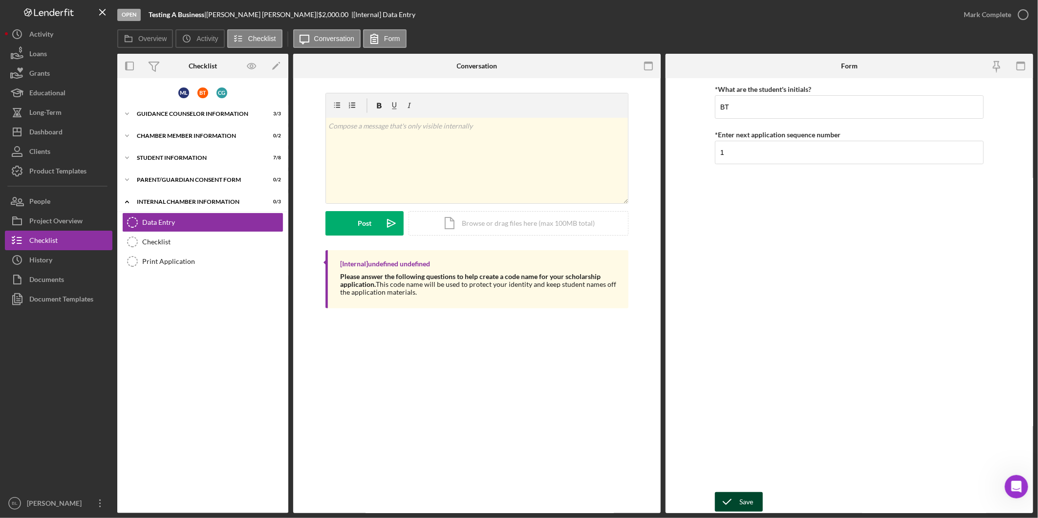
click at [724, 505] on icon "submit" at bounding box center [727, 502] width 24 height 24
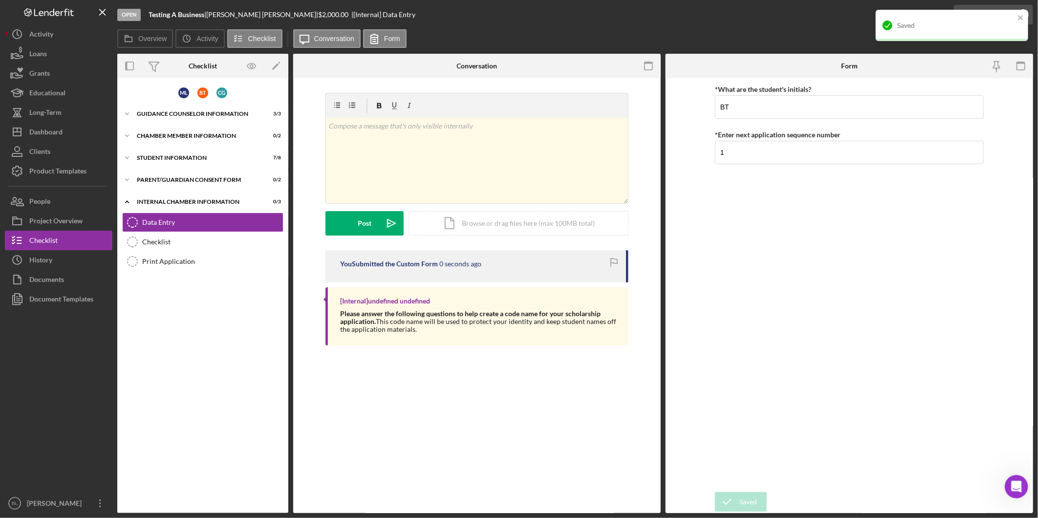
click at [1018, 12] on div "Saved" at bounding box center [952, 29] width 156 height 43
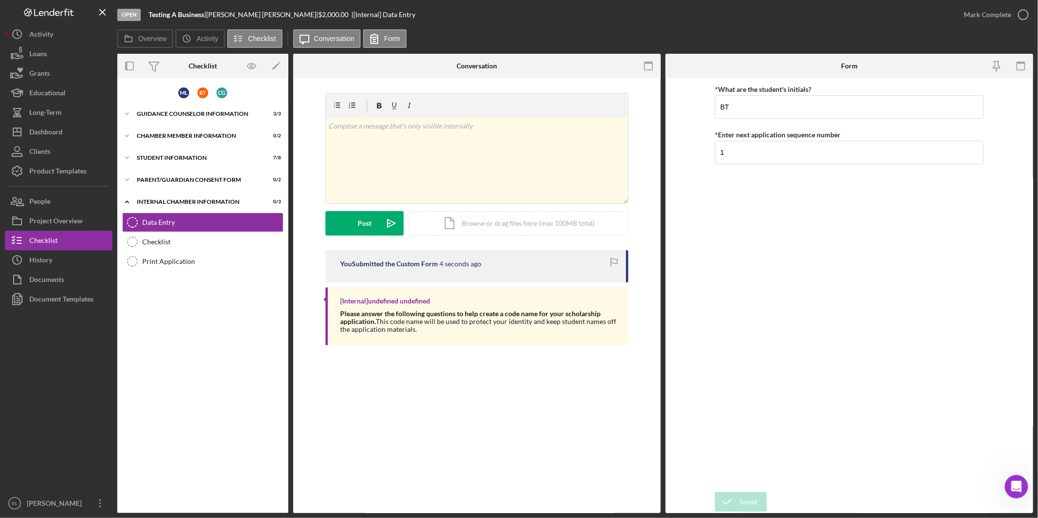
click at [988, 15] on div "Mark Complete" at bounding box center [987, 15] width 47 height 20
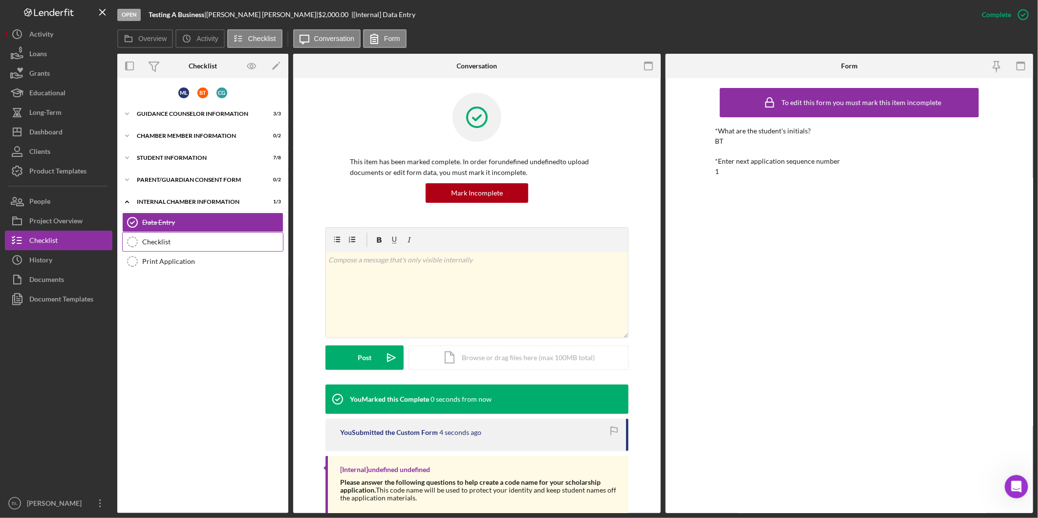
drag, startPoint x: 171, startPoint y: 238, endPoint x: 217, endPoint y: 235, distance: 45.6
click at [172, 238] on div "Checklist" at bounding box center [212, 242] width 141 height 8
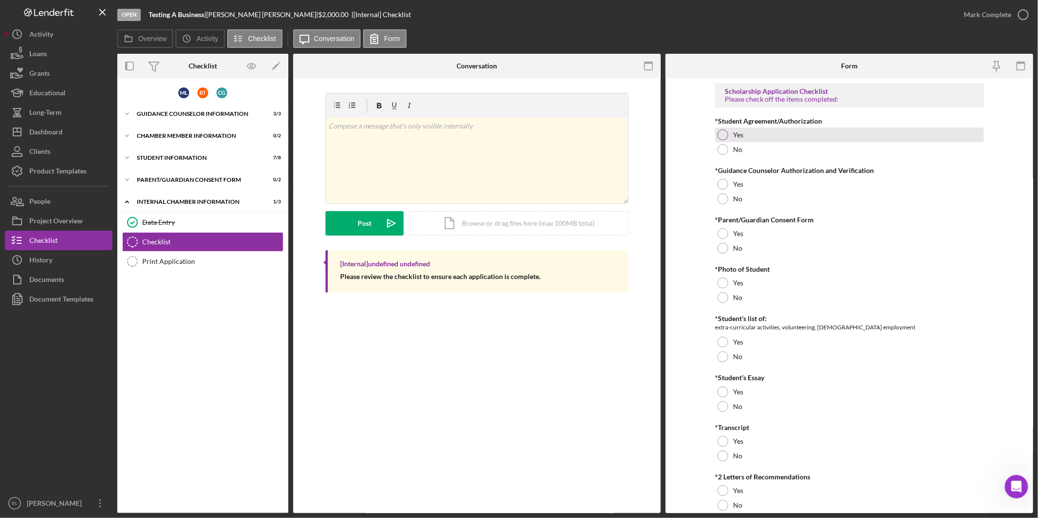
click at [751, 136] on div "Yes" at bounding box center [849, 135] width 269 height 15
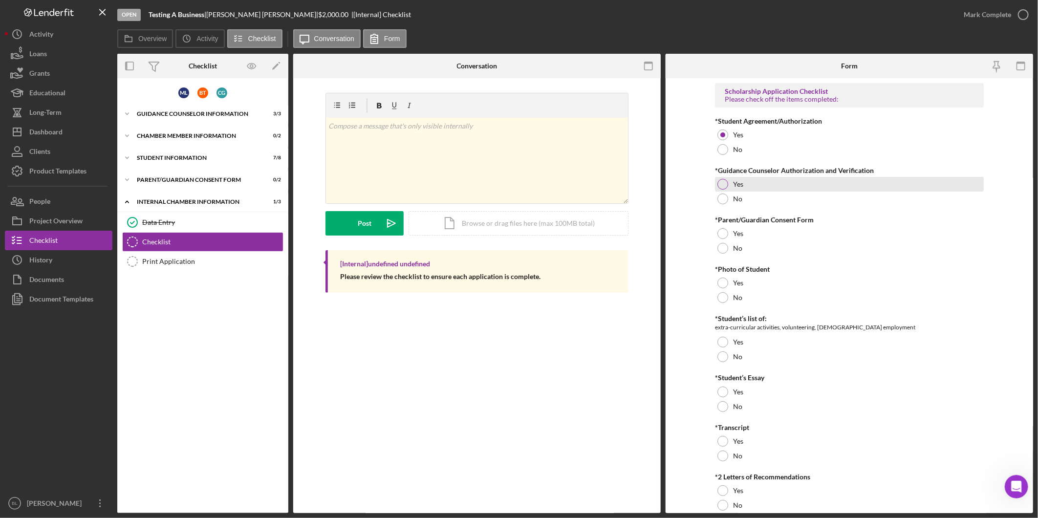
click at [751, 186] on div "Yes" at bounding box center [849, 184] width 269 height 15
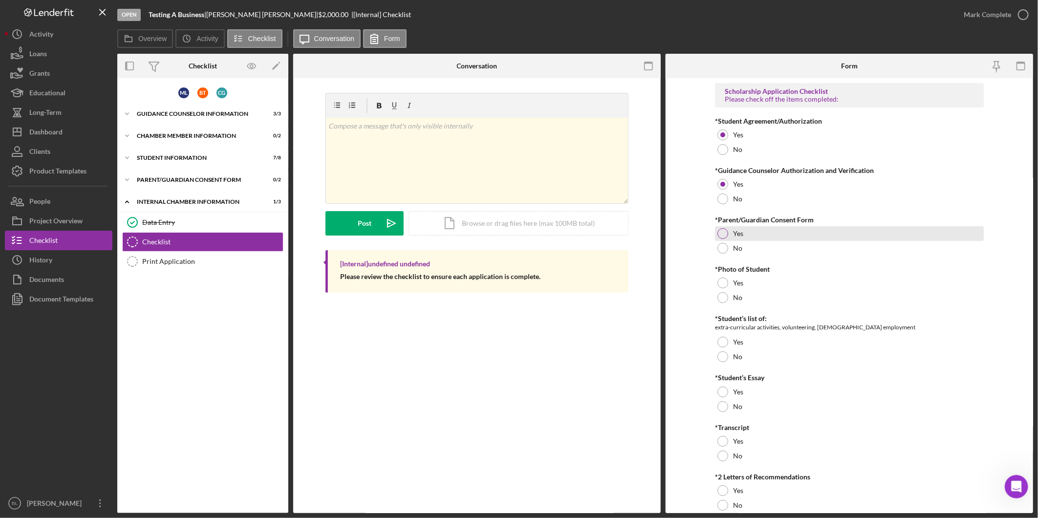
click at [749, 229] on div "Yes" at bounding box center [849, 233] width 269 height 15
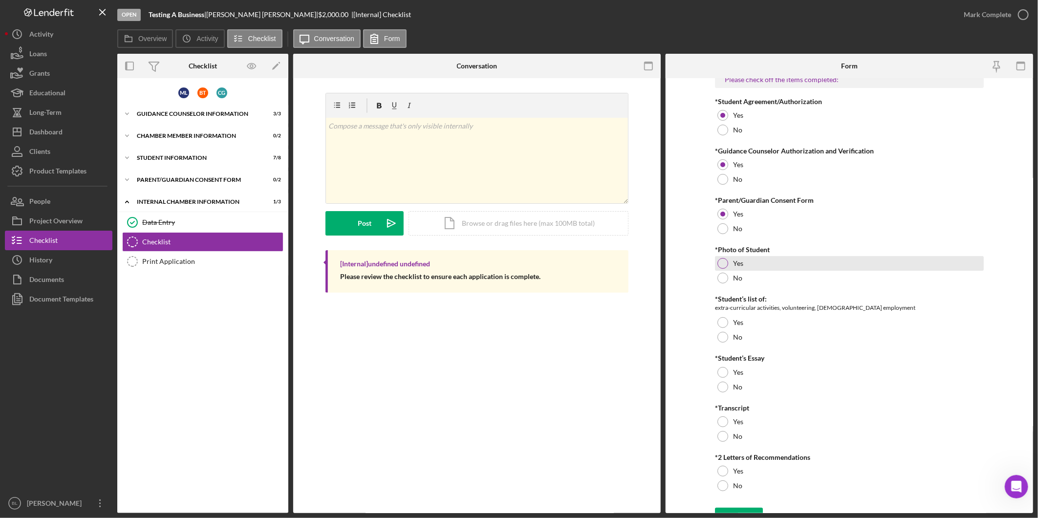
scroll to position [35, 0]
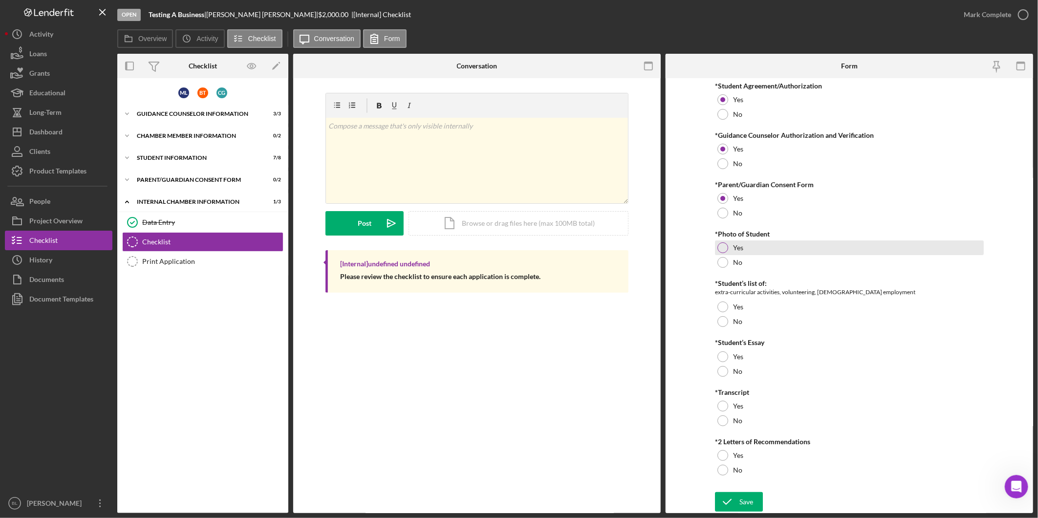
click at [769, 243] on div "Yes" at bounding box center [849, 248] width 269 height 15
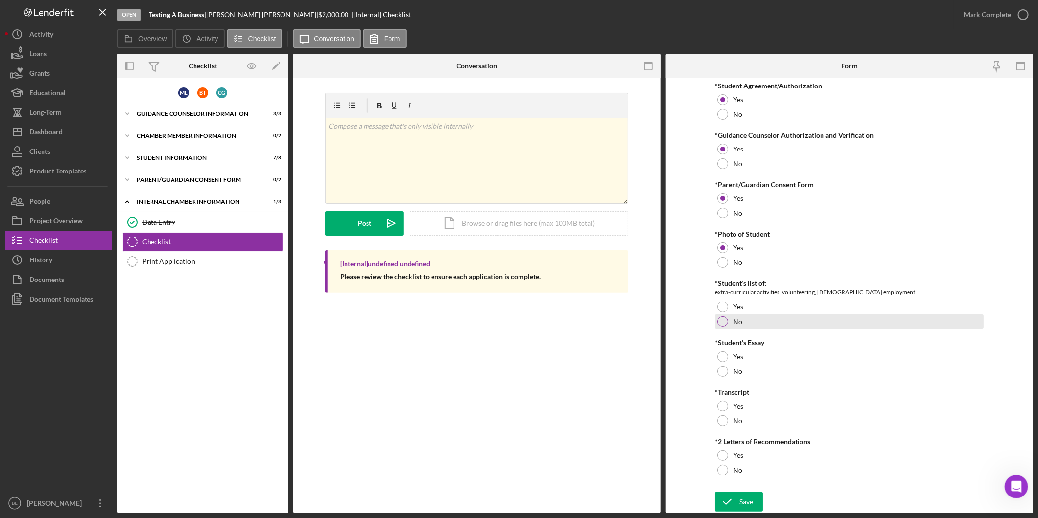
drag, startPoint x: 745, startPoint y: 307, endPoint x: 745, endPoint y: 324, distance: 17.1
click at [744, 308] on div "Yes" at bounding box center [849, 307] width 269 height 15
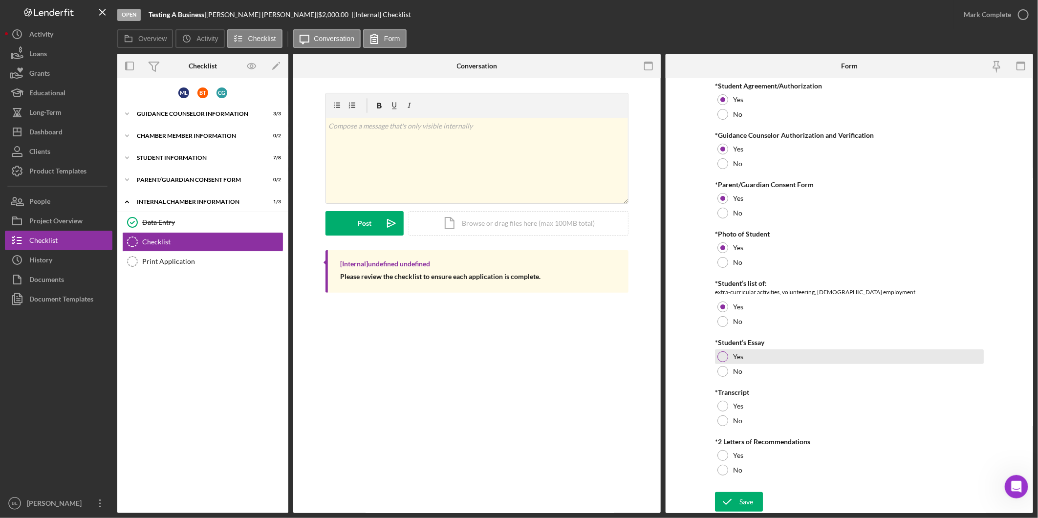
click at [740, 354] on label "Yes" at bounding box center [738, 357] width 10 height 8
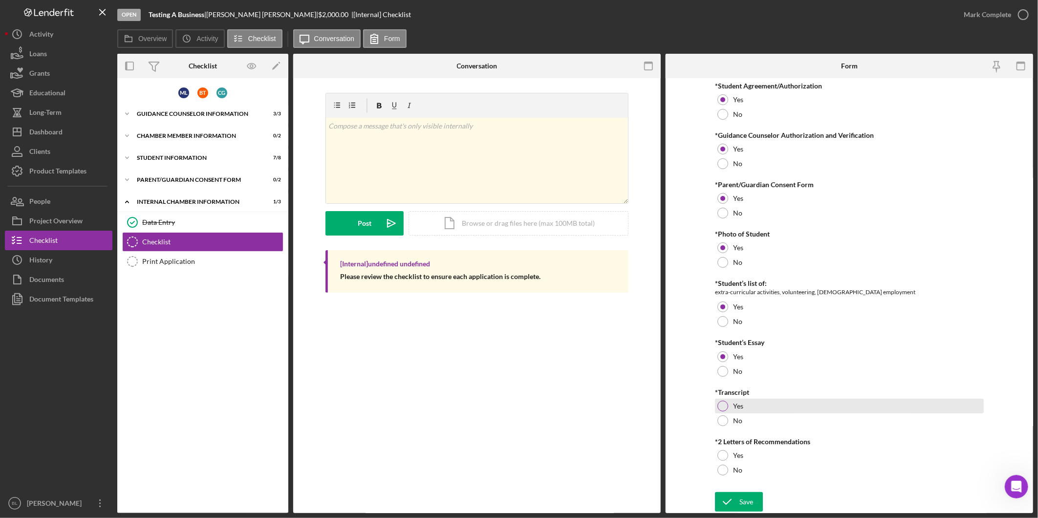
click at [736, 405] on label "Yes" at bounding box center [738, 406] width 10 height 8
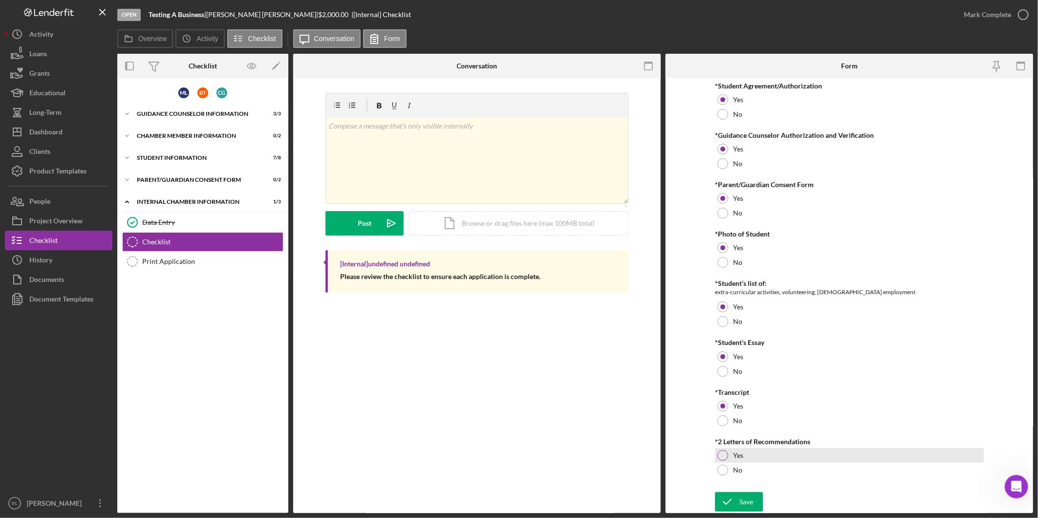
click at [742, 454] on label "Yes" at bounding box center [738, 456] width 10 height 8
drag, startPoint x: 744, startPoint y: 490, endPoint x: 741, endPoint y: 494, distance: 5.3
click at [741, 494] on form "Scholarship Application Checklist Please check off the items completed: *Studen…" at bounding box center [850, 295] width 368 height 435
click at [740, 495] on div "Save" at bounding box center [747, 502] width 14 height 20
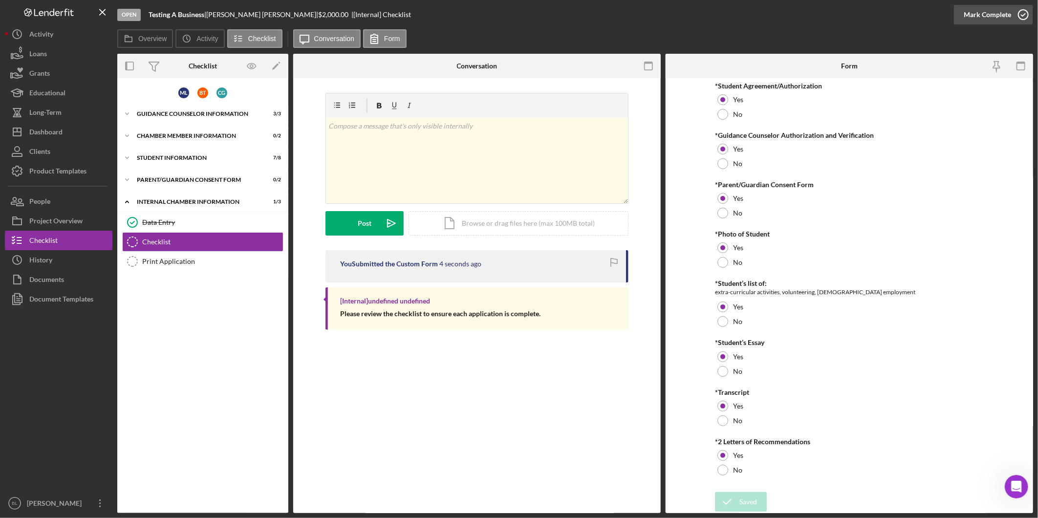
click at [1025, 10] on circle "button" at bounding box center [1024, 15] width 10 height 10
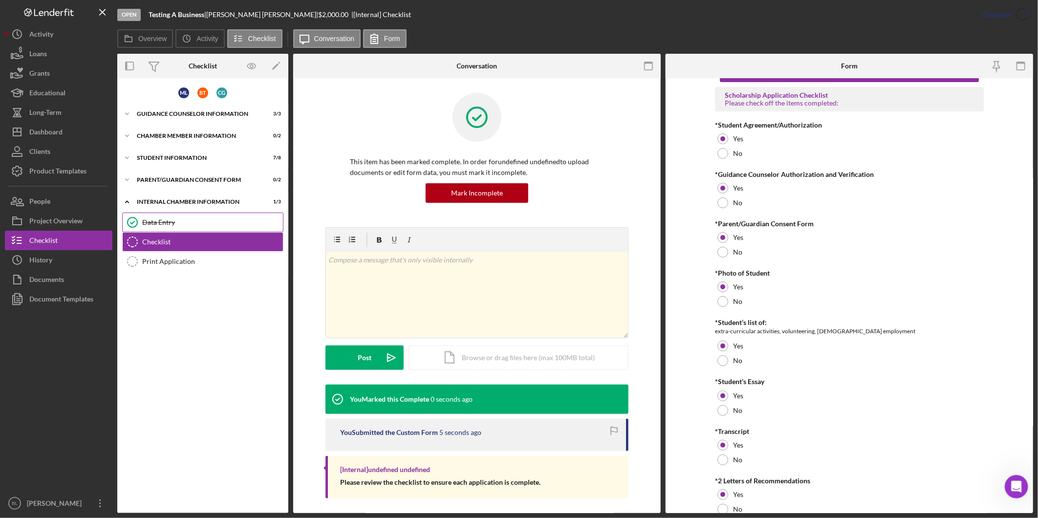
scroll to position [74, 0]
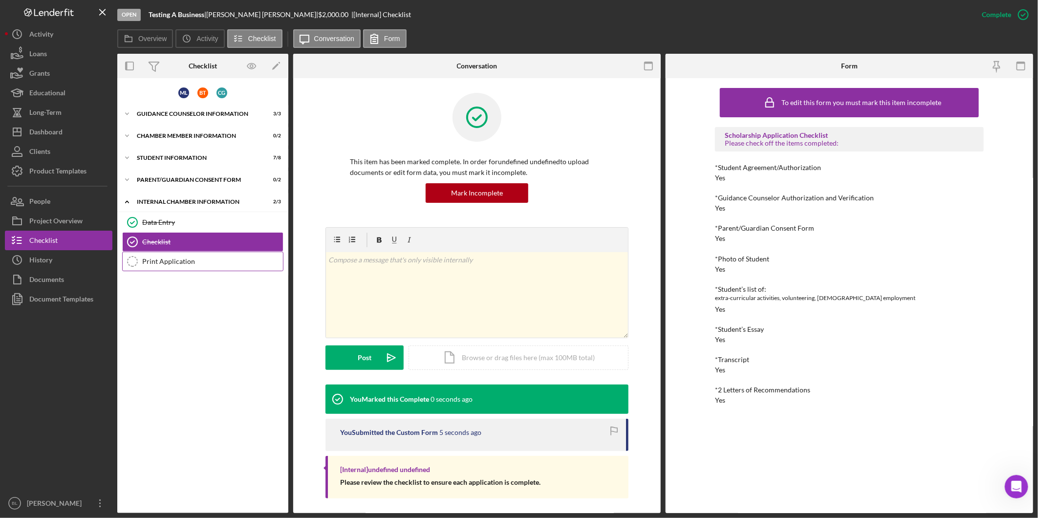
click at [160, 265] on link "Print Application Print Application" at bounding box center [202, 262] width 161 height 20
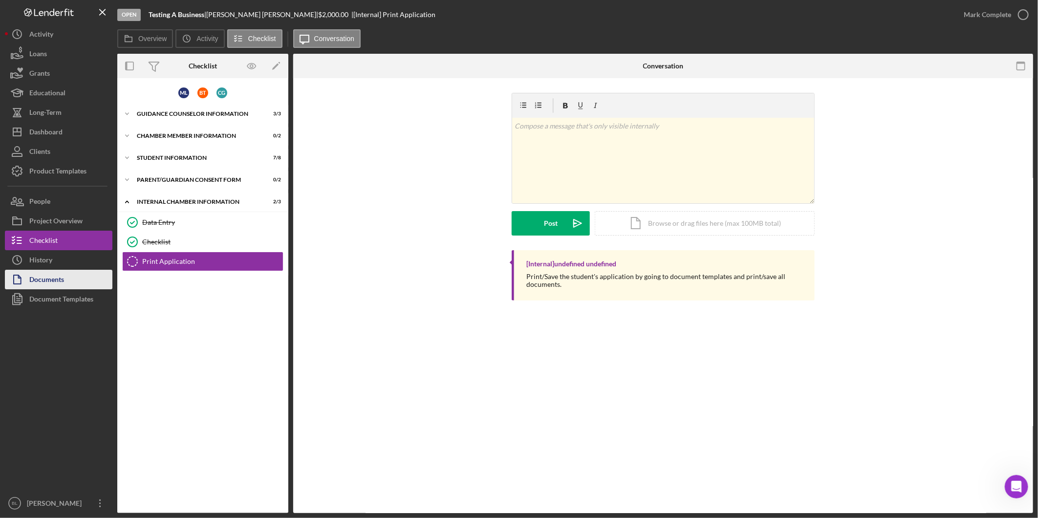
click at [41, 280] on div "Documents" at bounding box center [46, 281] width 35 height 22
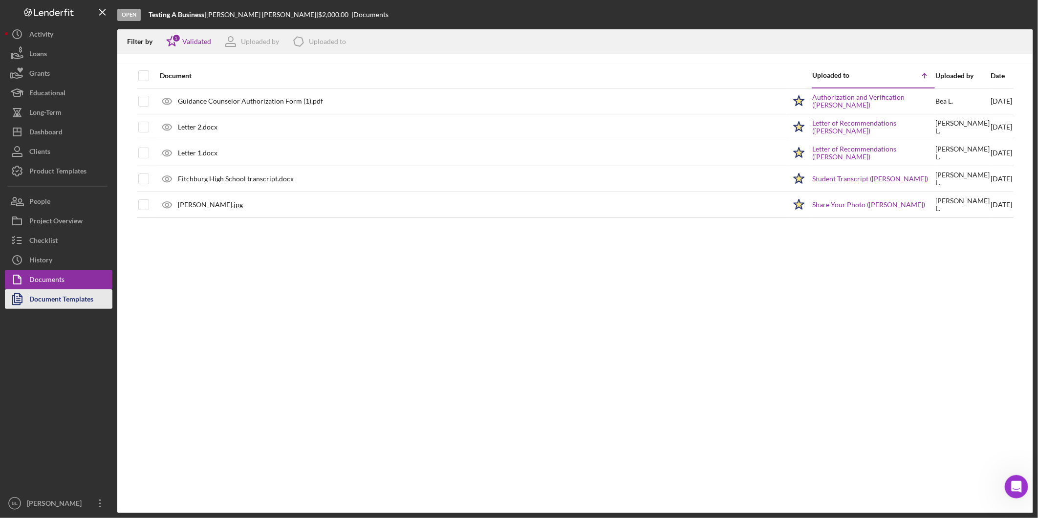
click at [65, 299] on div "Document Templates" at bounding box center [61, 300] width 64 height 22
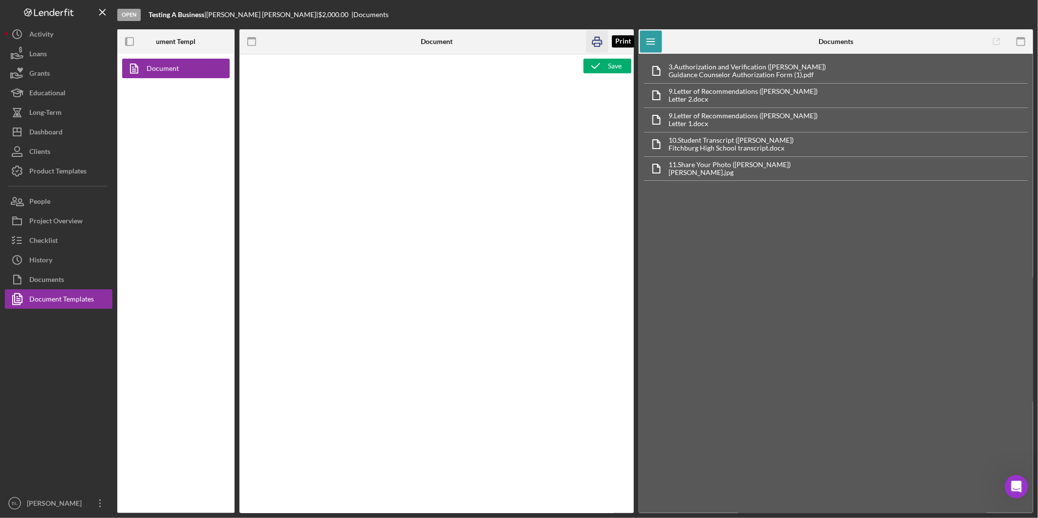
click at [595, 39] on rect "button" at bounding box center [597, 38] width 4 height 3
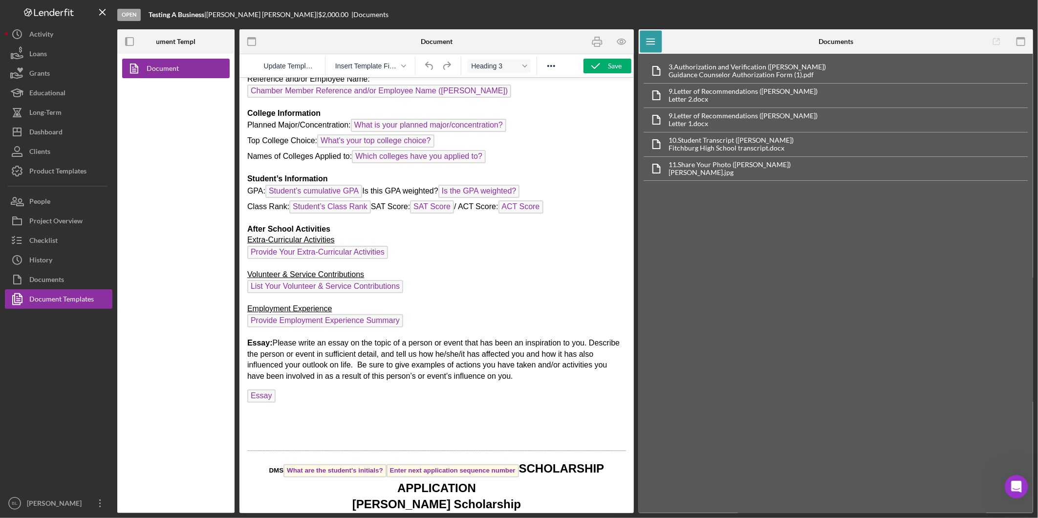
scroll to position [260, 0]
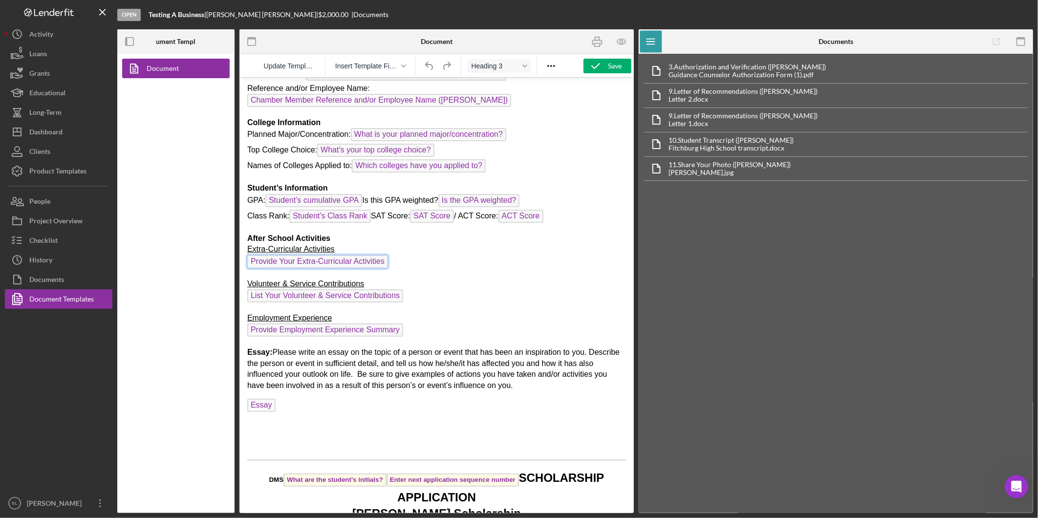
click at [329, 255] on span "Provide Your Extra-Curricular Activities" at bounding box center [317, 261] width 141 height 13
drag, startPoint x: 329, startPoint y: 244, endPoint x: 550, endPoint y: 244, distance: 220.5
click at [550, 244] on p "After School Activities Extra-Curricular Activities Provide Your Extra-Curricul…" at bounding box center [436, 252] width 379 height 38
click at [65, 136] on button "Icon/Dashboard Dashboard" at bounding box center [59, 132] width 108 height 20
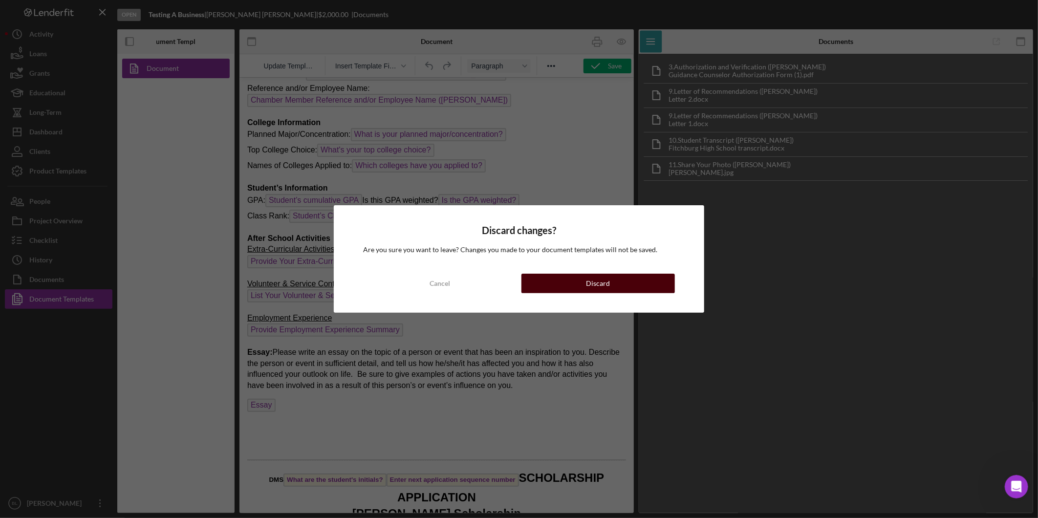
click at [632, 284] on button "Discard" at bounding box center [599, 284] width 154 height 20
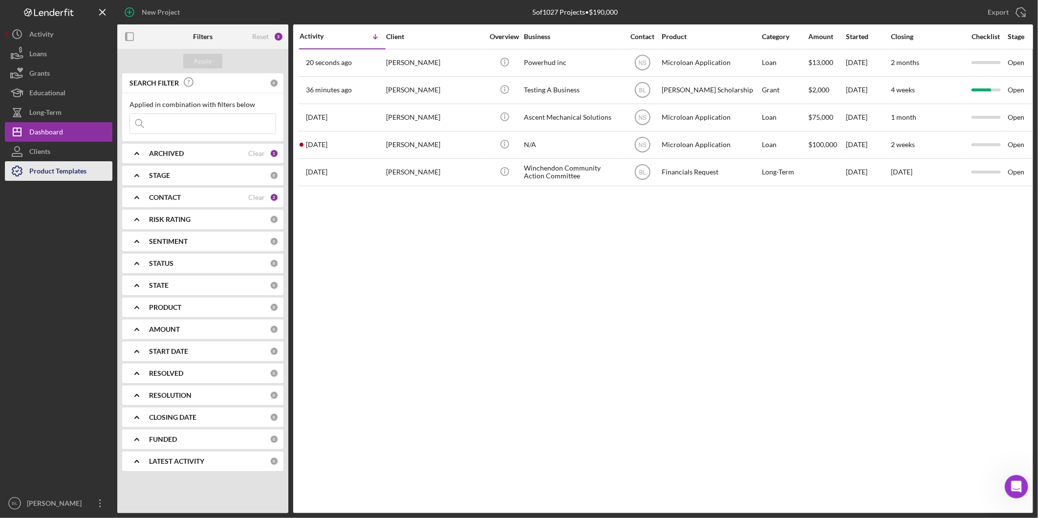
click at [43, 174] on div "Product Templates" at bounding box center [57, 172] width 57 height 22
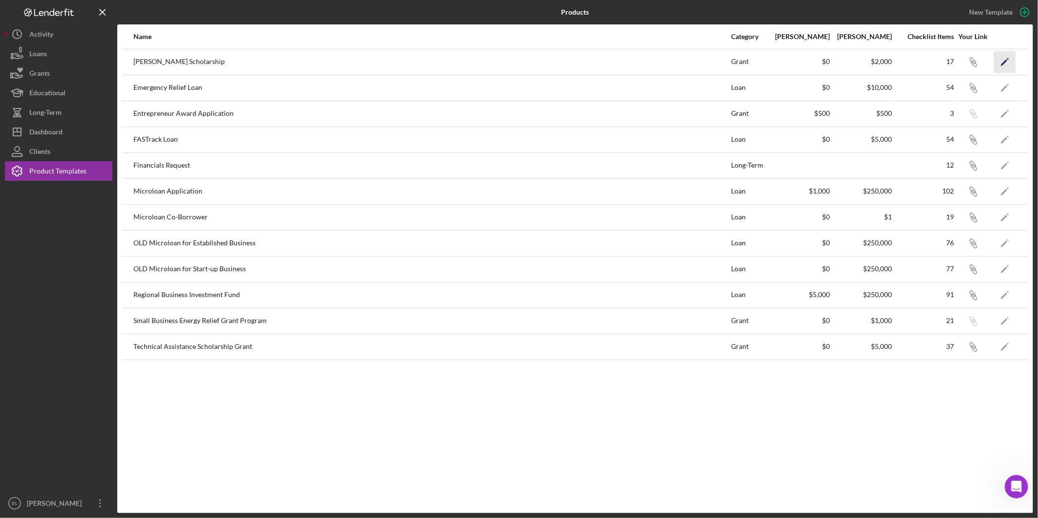
click at [999, 60] on icon "Icon/Edit" at bounding box center [1005, 62] width 22 height 22
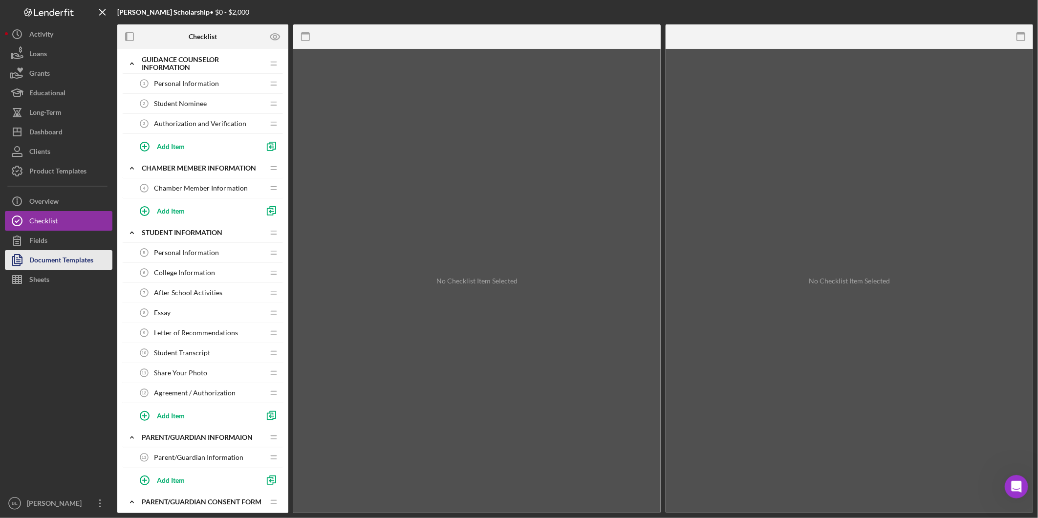
click at [49, 258] on div "Document Templates" at bounding box center [61, 261] width 64 height 22
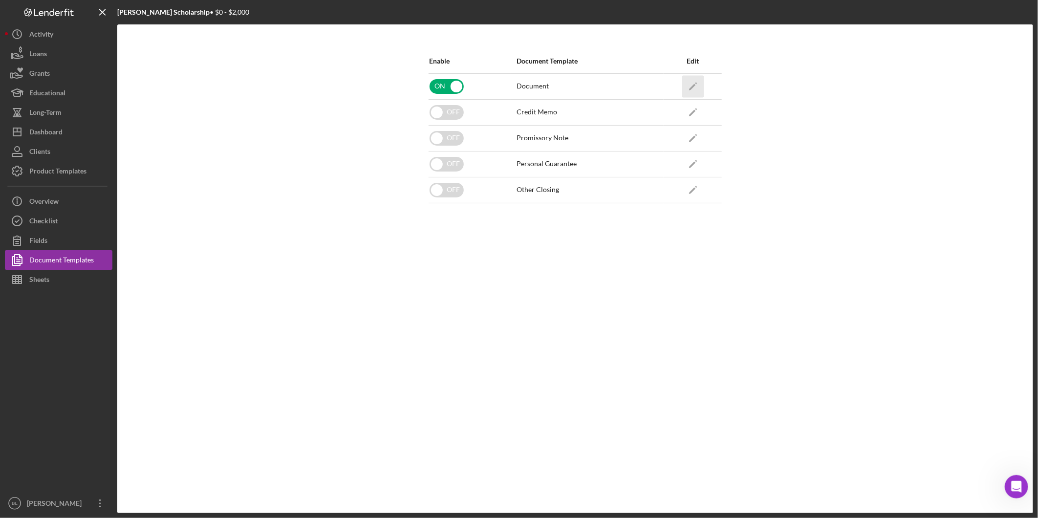
click at [698, 88] on icon "Icon/Edit" at bounding box center [693, 86] width 22 height 22
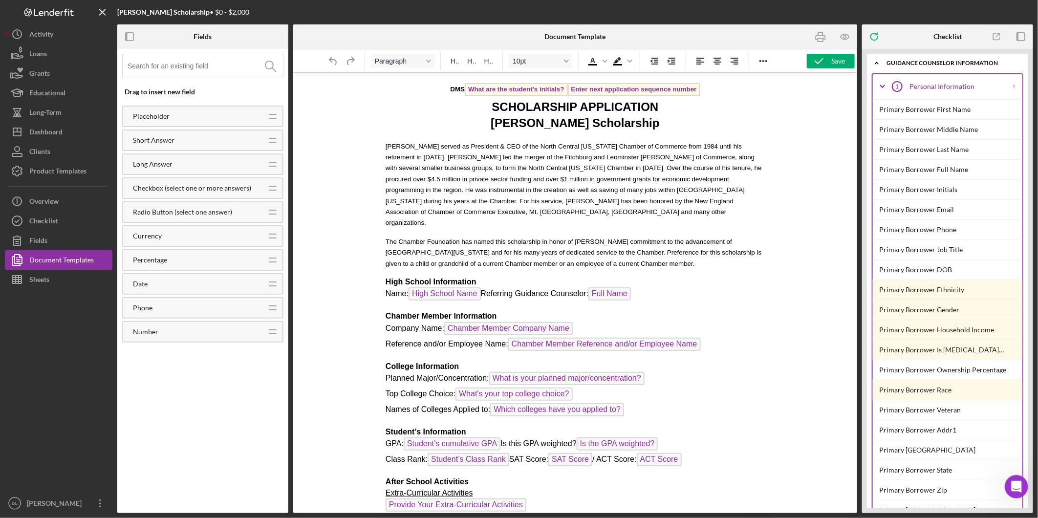
click at [700, 87] on span "DMS What are the student's initials? Enter next application sequence number" at bounding box center [575, 88] width 250 height 7
click at [727, 104] on h3 "DMS What are the student's initials? Enter next application sequence number ﻿ S…" at bounding box center [574, 106] width 379 height 49
click at [700, 88] on span "DMS What are the student's initials? Enter next application sequence number ﻿" at bounding box center [575, 88] width 250 height 7
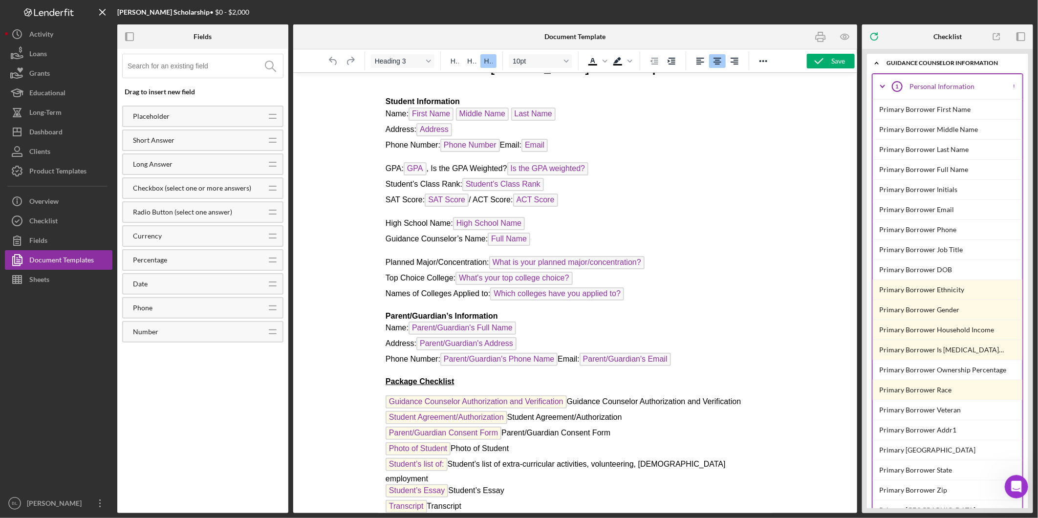
scroll to position [417, 0]
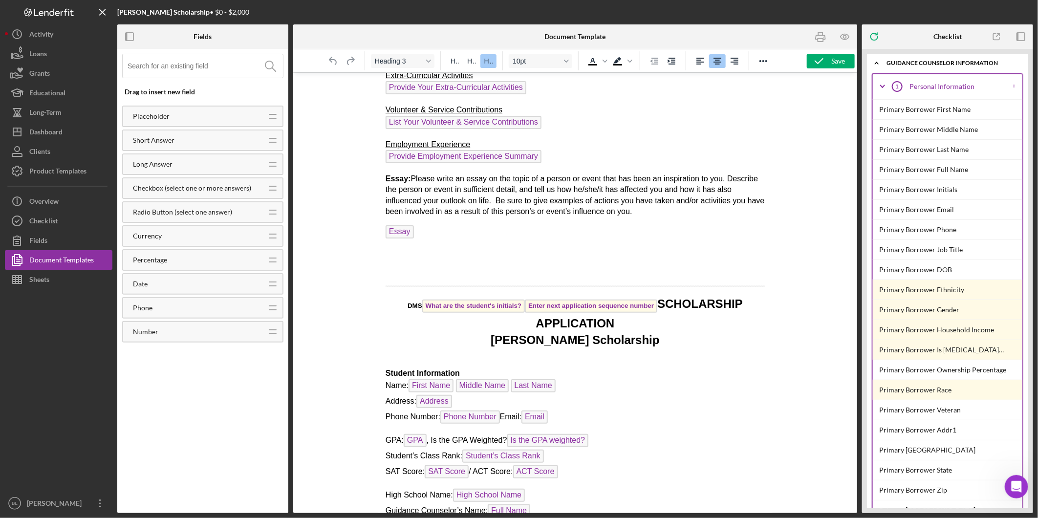
click at [657, 302] on span "DMS What are the student's initials? Enter next application sequence number" at bounding box center [532, 305] width 250 height 7
click at [697, 308] on h3 "DMS What are the student's initials? Enter next application sequence number SCH…" at bounding box center [574, 321] width 379 height 52
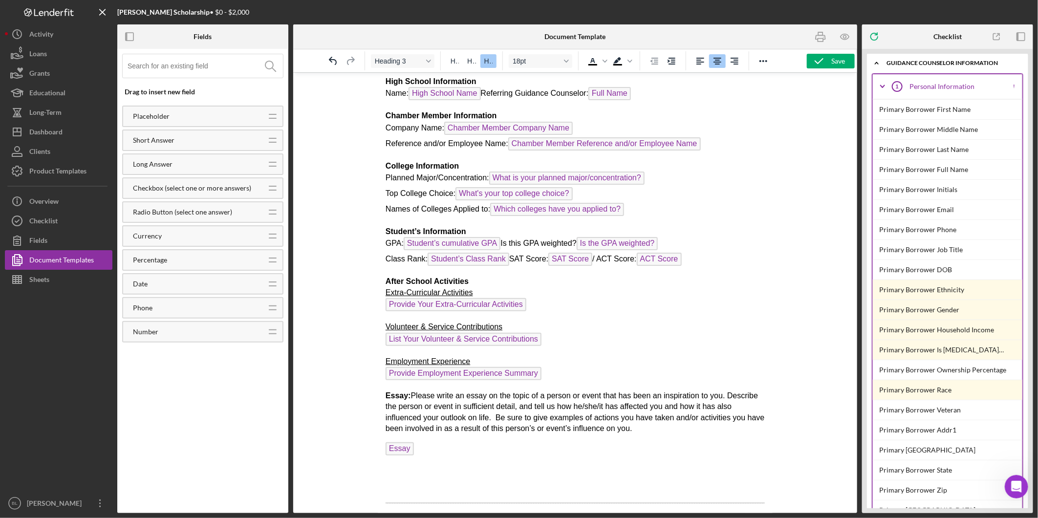
scroll to position [0, 0]
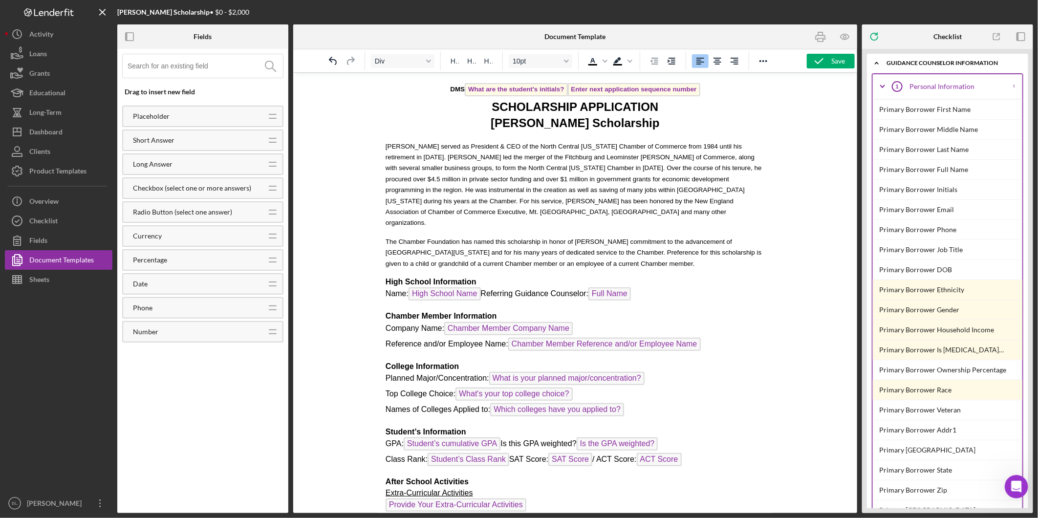
drag, startPoint x: 709, startPoint y: 147, endPoint x: 764, endPoint y: 81, distance: 85.4
click at [823, 61] on icon "button" at bounding box center [819, 61] width 24 height 24
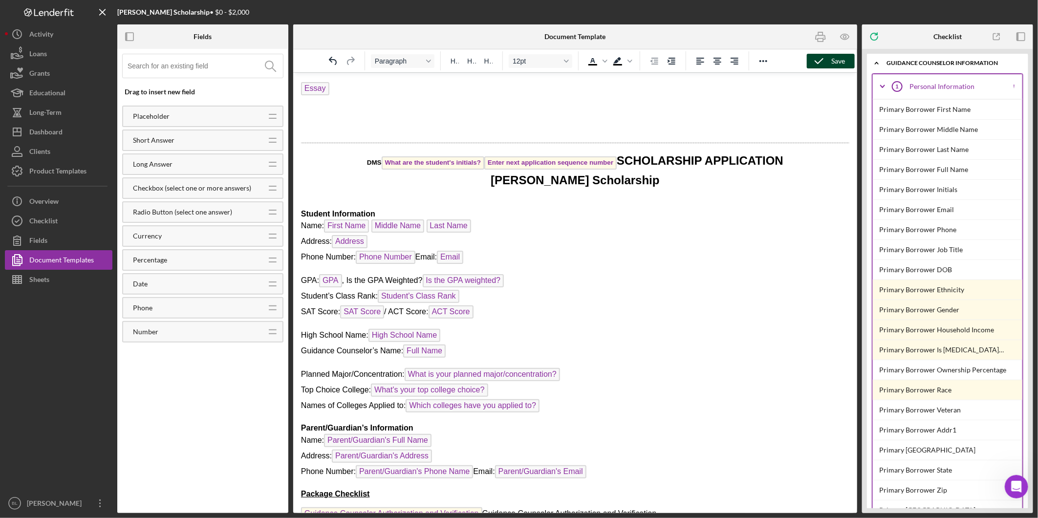
scroll to position [331, 0]
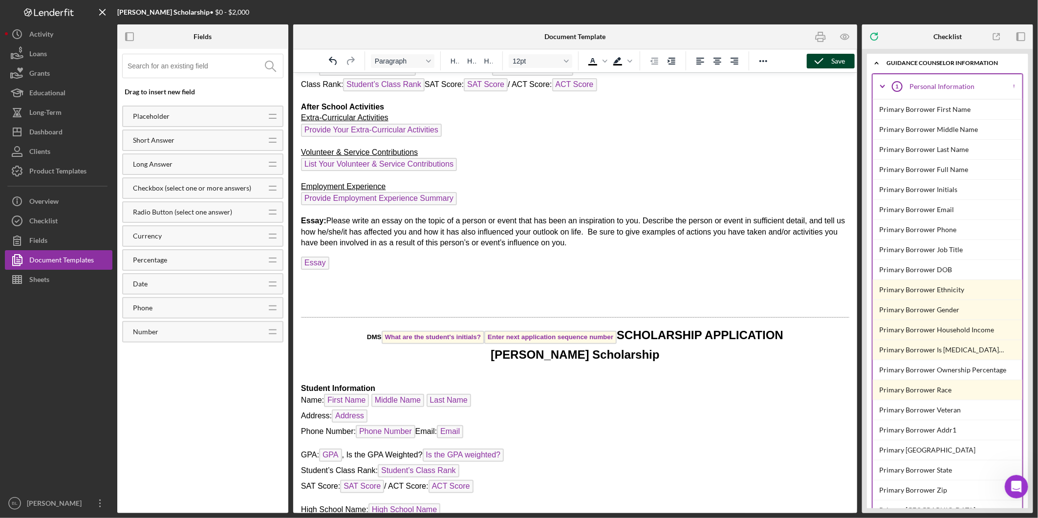
drag, startPoint x: 673, startPoint y: 318, endPoint x: 696, endPoint y: 338, distance: 29.8
click at [673, 328] on span "SCHOLARSHIP APPLICATION" at bounding box center [699, 334] width 167 height 13
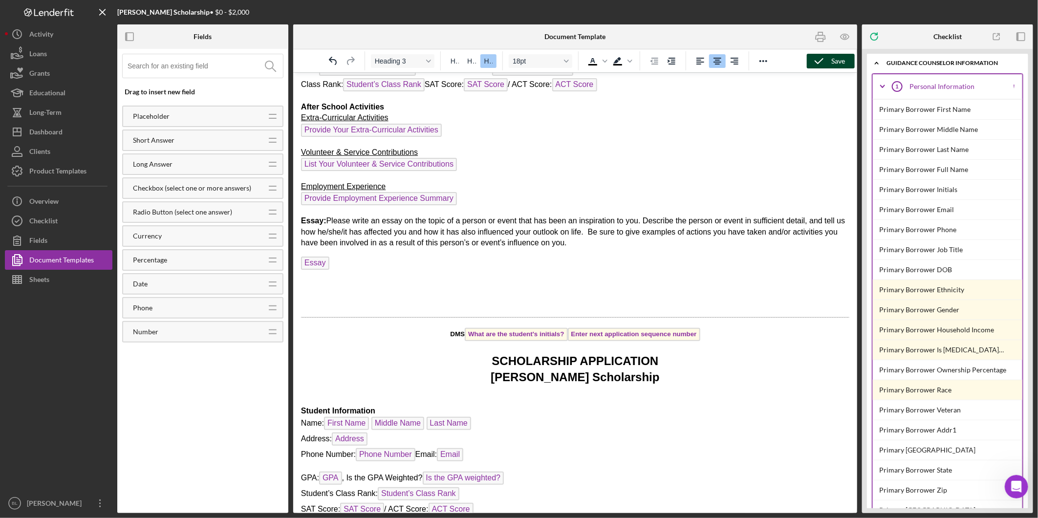
click at [811, 370] on h3 "SCHOLARSHIP APPLICATION David L. McKeehan Scholarship" at bounding box center [575, 368] width 549 height 33
click at [502, 330] on span "DMS What are the student's initials? Enter next application sequence number" at bounding box center [575, 333] width 250 height 7
click at [507, 330] on span "DMS What are the student's initials? Enter next application sequence number" at bounding box center [575, 333] width 250 height 7
click at [718, 377] on body "DMS What are the student's initials? Enter next application sequence number SCH…" at bounding box center [575, 289] width 549 height 1079
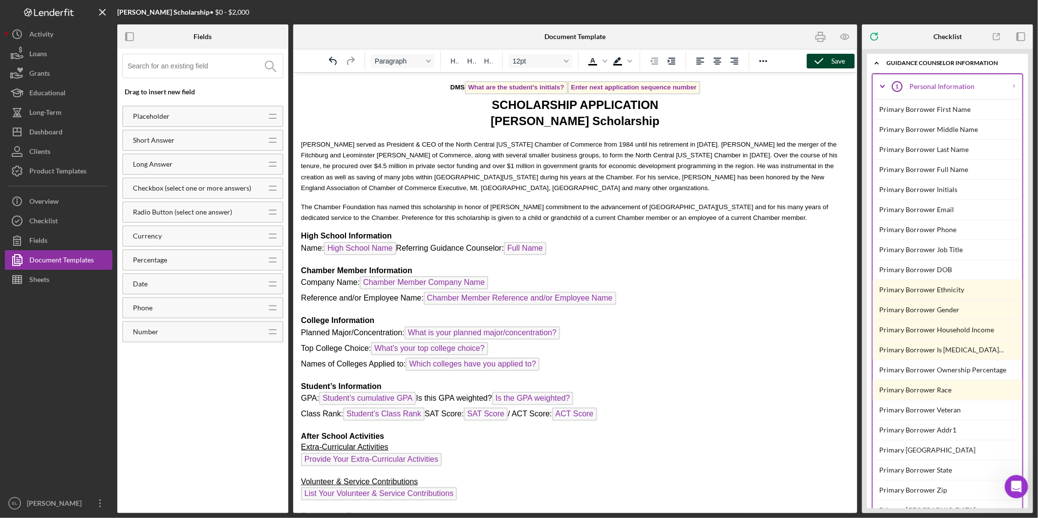
scroll to position [0, 0]
click at [810, 61] on icon "button" at bounding box center [819, 61] width 24 height 24
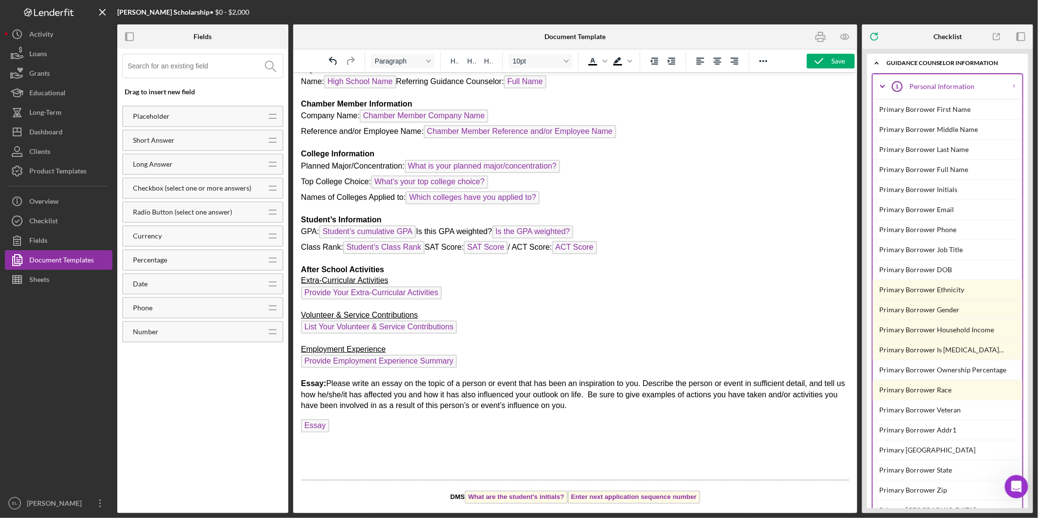
scroll to position [245, 0]
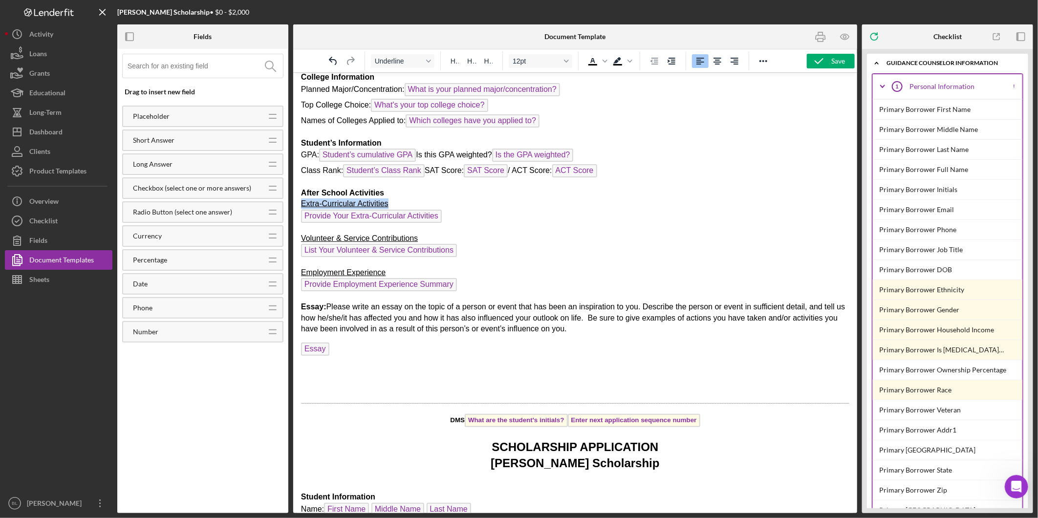
drag, startPoint x: 389, startPoint y: 198, endPoint x: 281, endPoint y: 198, distance: 107.6
click at [293, 198] on html "DMS What are the student's initials? Enter next application sequence number SCH…" at bounding box center [575, 375] width 564 height 1096
drag, startPoint x: 417, startPoint y: 229, endPoint x: 557, endPoint y: 296, distance: 154.8
click at [293, 223] on html "DMS What are the student's initials? Enter next application sequence number SCH…" at bounding box center [575, 375] width 564 height 1096
drag, startPoint x: 384, startPoint y: 264, endPoint x: 250, endPoint y: 255, distance: 134.3
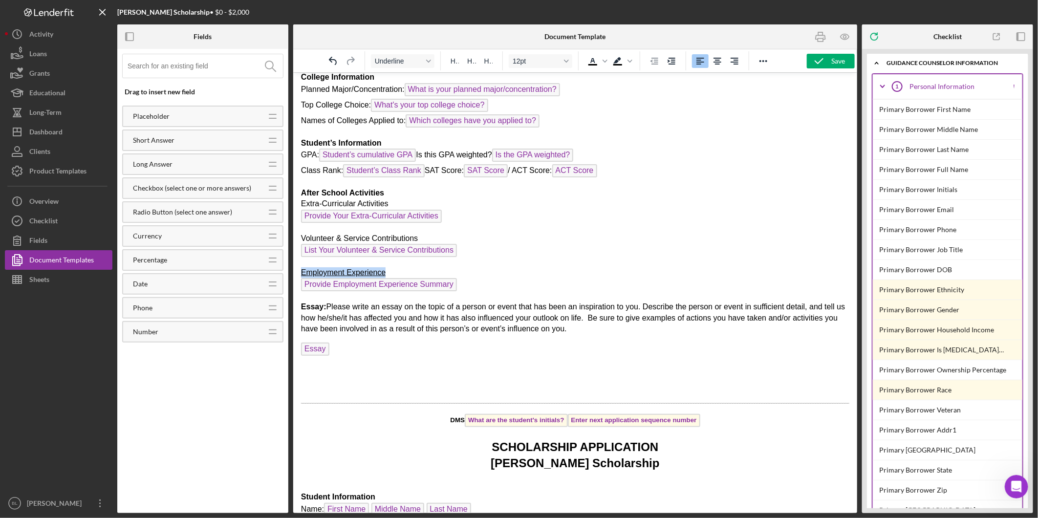
click at [293, 255] on html "DMS What are the student's initials? Enter next application sequence number SCH…" at bounding box center [575, 375] width 564 height 1096
click at [576, 274] on p "Employment Experience Provide Employment Experience Summary ﻿" at bounding box center [575, 280] width 549 height 26
click at [834, 64] on div "Save" at bounding box center [839, 61] width 14 height 15
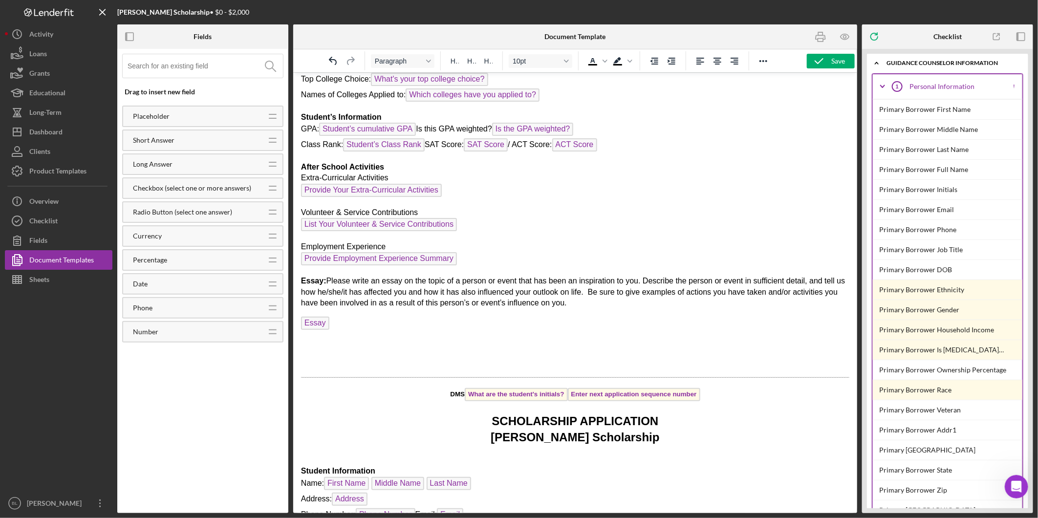
scroll to position [0, 0]
